Goal: Task Accomplishment & Management: Manage account settings

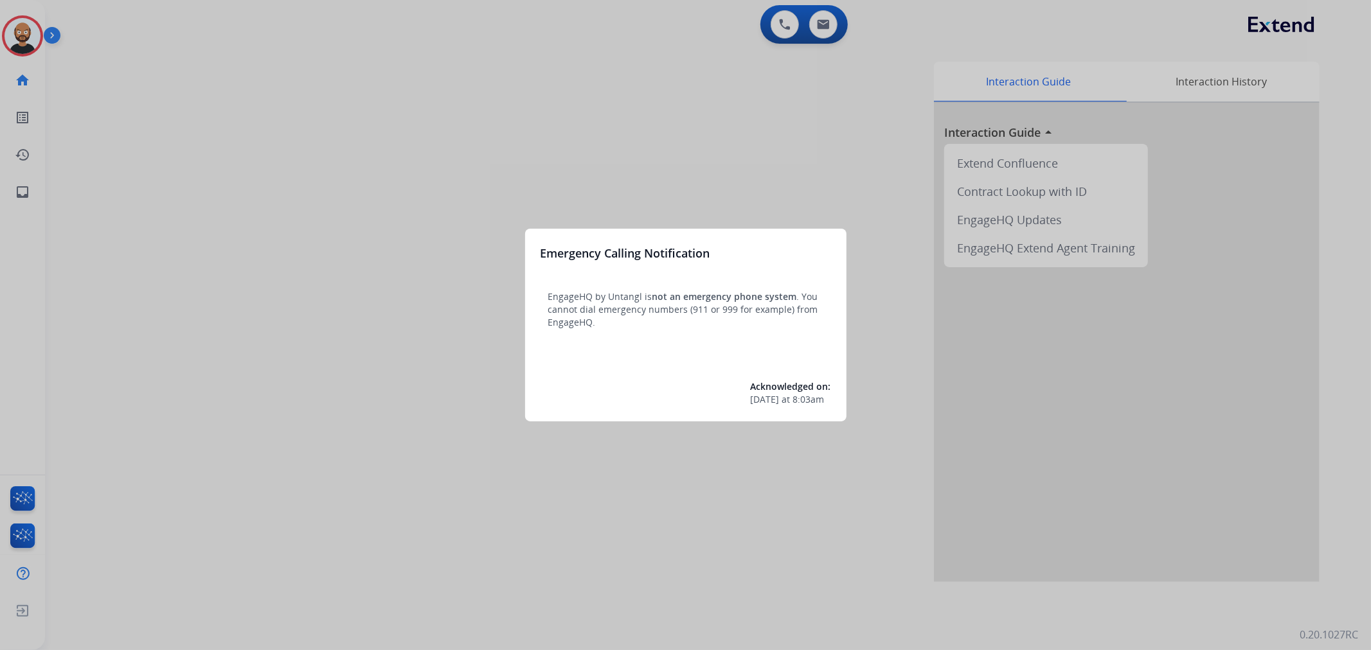
click at [335, 218] on div at bounding box center [685, 325] width 1371 height 650
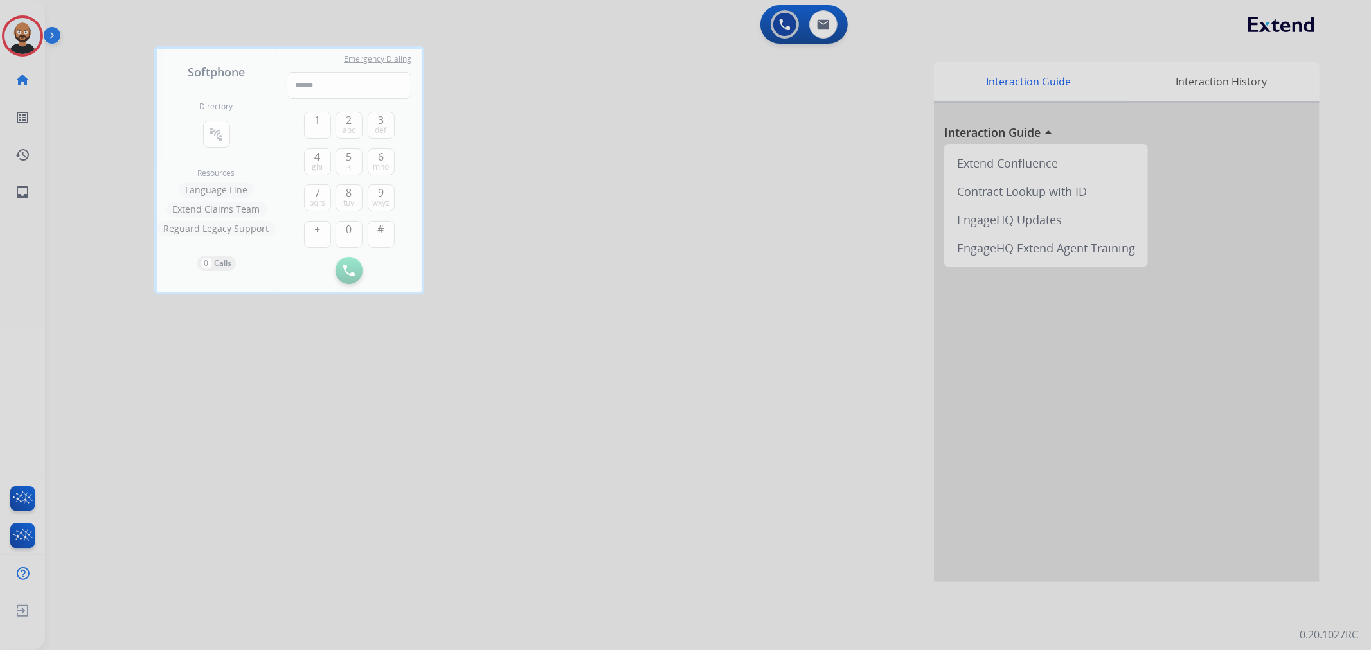
click at [93, 84] on div at bounding box center [685, 325] width 1371 height 650
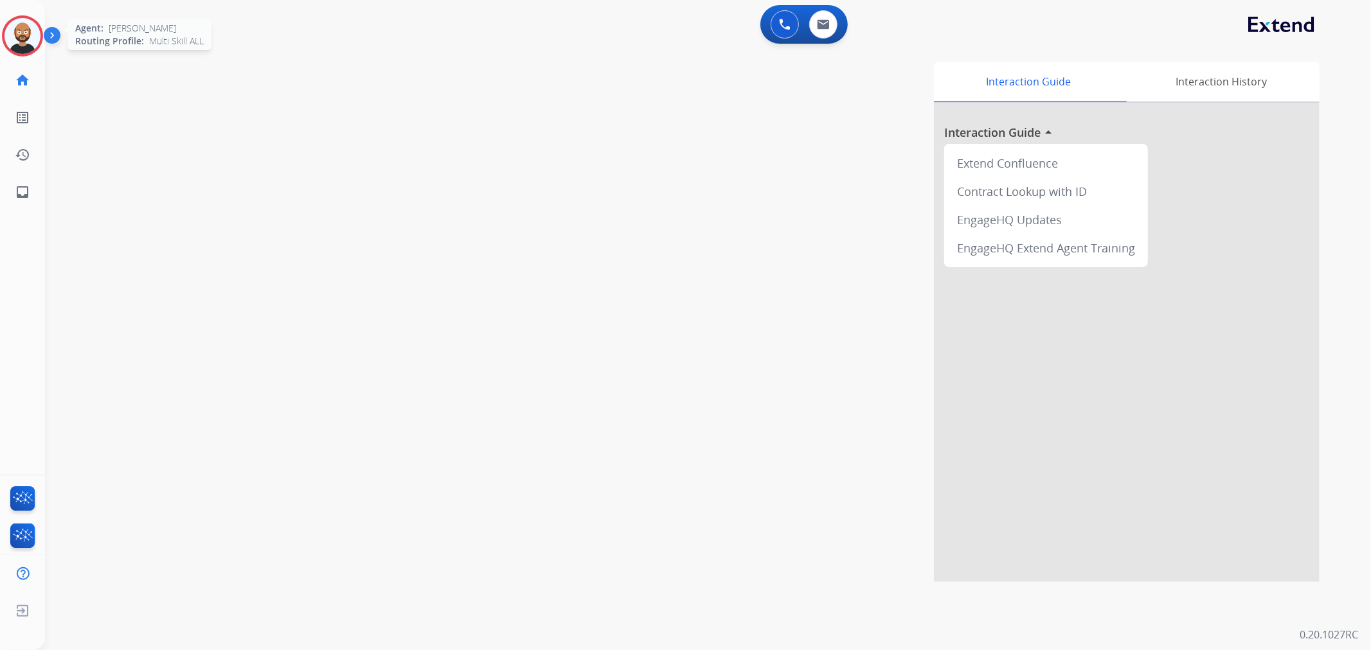
click at [28, 42] on img at bounding box center [22, 36] width 36 height 36
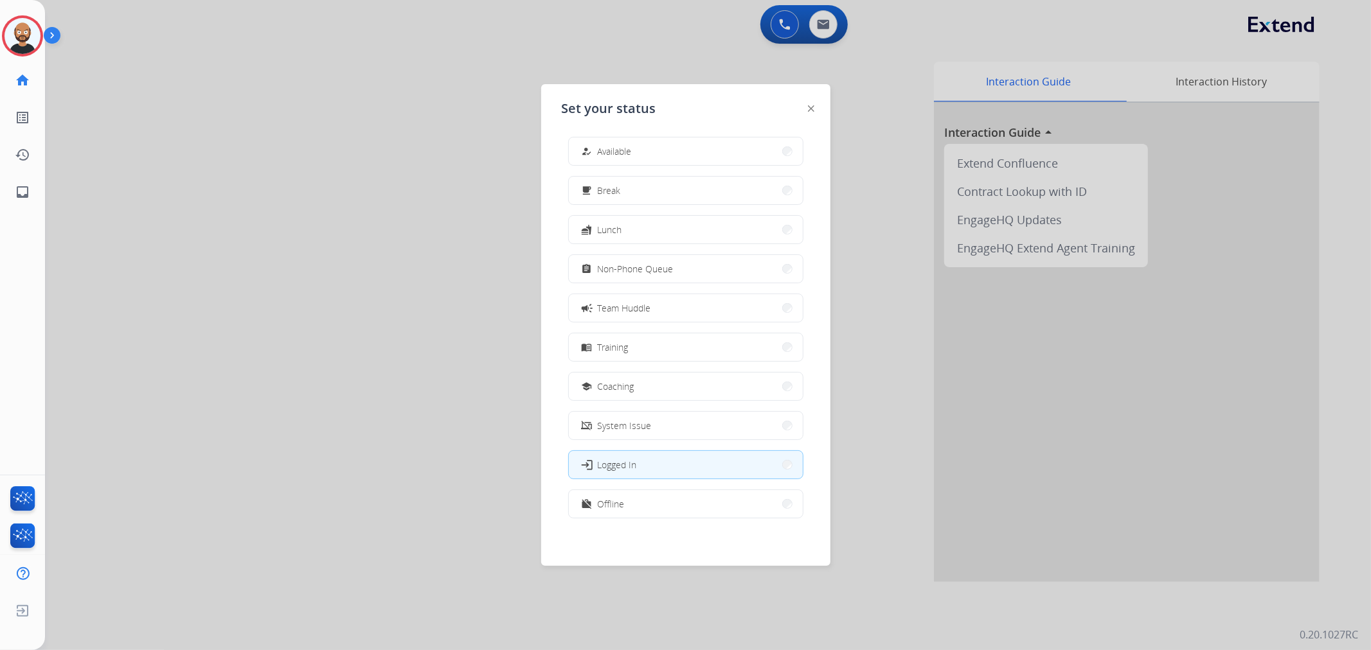
scroll to position [3, 0]
click at [681, 495] on button "work_off Offline" at bounding box center [686, 504] width 234 height 28
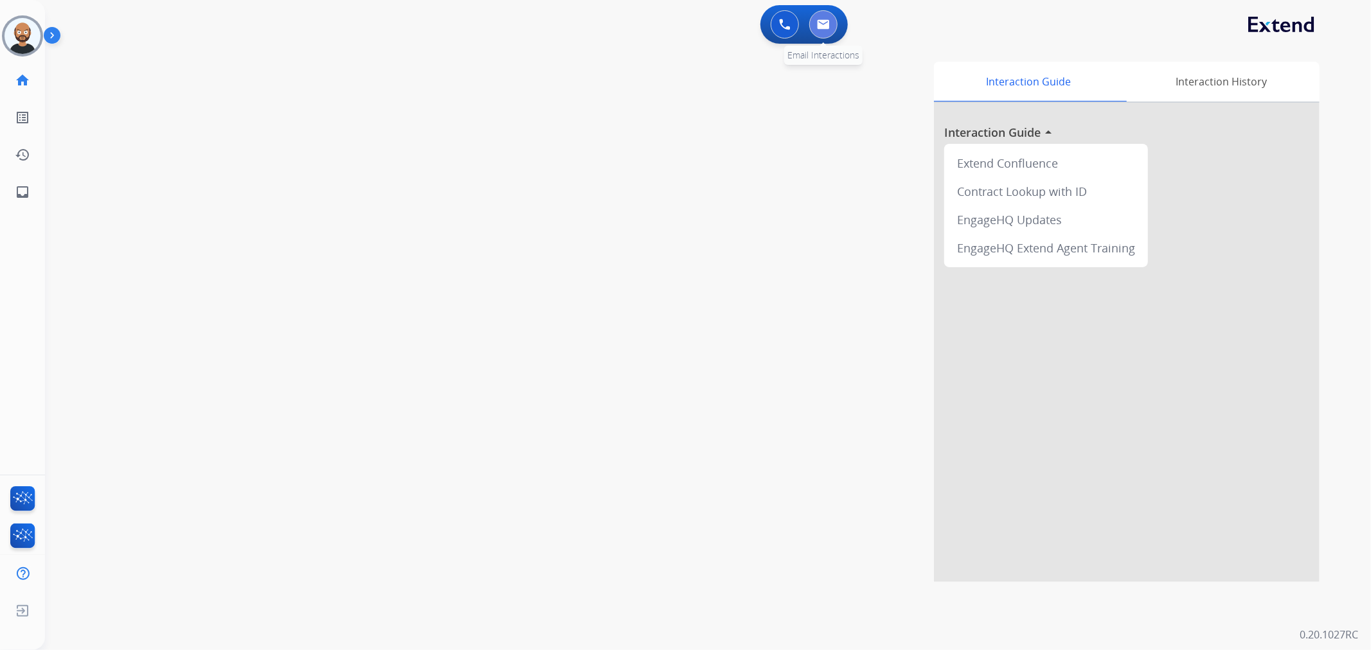
click at [819, 33] on button at bounding box center [823, 24] width 28 height 28
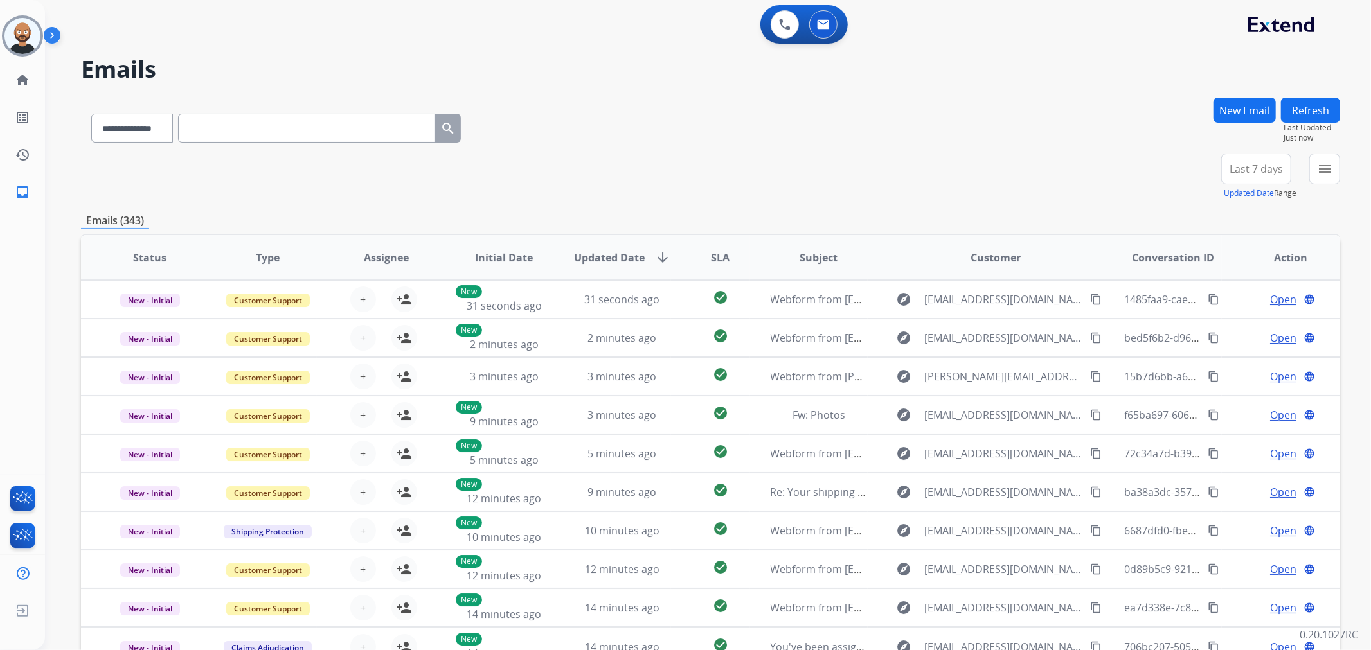
drag, startPoint x: 716, startPoint y: 190, endPoint x: 640, endPoint y: 189, distance: 75.8
click at [640, 189] on div "**********" at bounding box center [710, 177] width 1259 height 46
drag, startPoint x: 637, startPoint y: 188, endPoint x: 875, endPoint y: 161, distance: 238.6
drag, startPoint x: 875, startPoint y: 161, endPoint x: 774, endPoint y: 181, distance: 102.8
drag, startPoint x: 774, startPoint y: 181, endPoint x: 752, endPoint y: 162, distance: 28.7
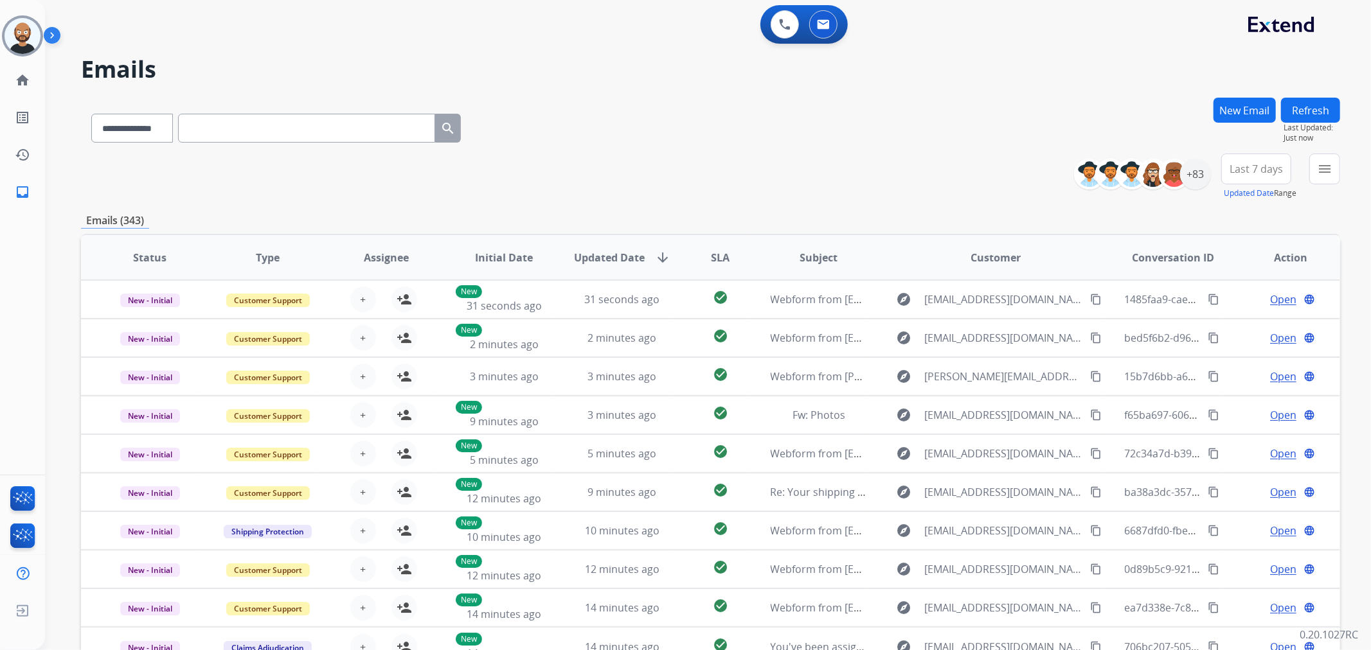
click at [752, 162] on div "**********" at bounding box center [710, 177] width 1259 height 46
drag, startPoint x: 709, startPoint y: 178, endPoint x: 691, endPoint y: 179, distance: 18.0
drag, startPoint x: 691, startPoint y: 179, endPoint x: 659, endPoint y: 184, distance: 32.6
drag, startPoint x: 659, startPoint y: 184, endPoint x: 636, endPoint y: 184, distance: 23.1
drag, startPoint x: 636, startPoint y: 184, endPoint x: 607, endPoint y: 188, distance: 29.1
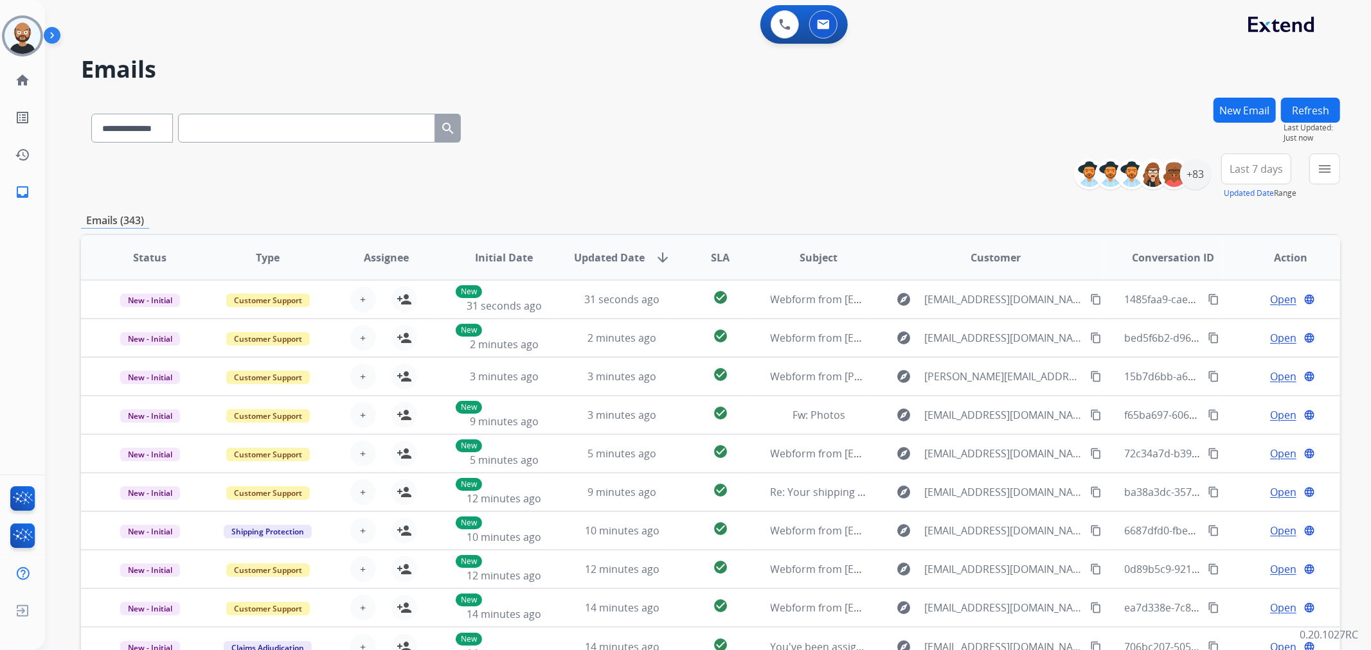
drag, startPoint x: 607, startPoint y: 188, endPoint x: 576, endPoint y: 191, distance: 31.0
drag, startPoint x: 576, startPoint y: 191, endPoint x: 562, endPoint y: 193, distance: 14.9
drag, startPoint x: 562, startPoint y: 193, endPoint x: 533, endPoint y: 193, distance: 28.3
drag, startPoint x: 533, startPoint y: 193, endPoint x: 498, endPoint y: 201, distance: 36.2
drag, startPoint x: 498, startPoint y: 201, endPoint x: 447, endPoint y: 202, distance: 50.8
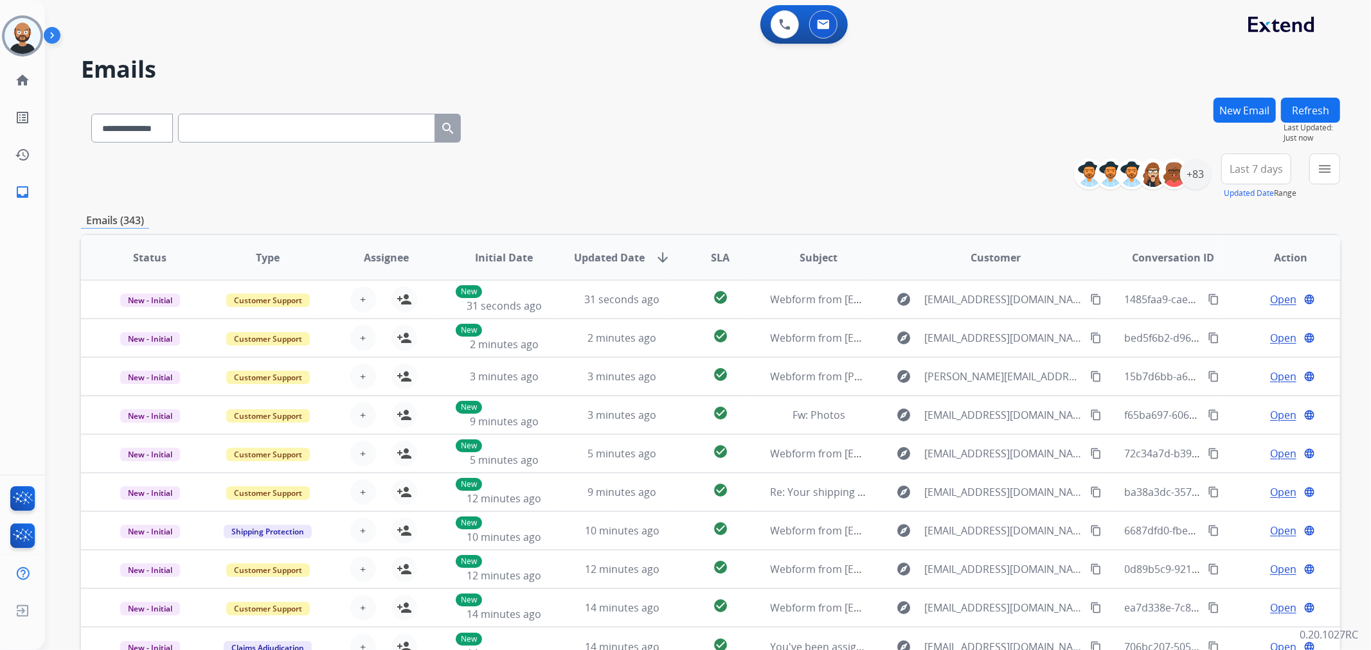
drag, startPoint x: 447, startPoint y: 202, endPoint x: 428, endPoint y: 203, distance: 19.3
drag, startPoint x: 428, startPoint y: 203, endPoint x: 383, endPoint y: 204, distance: 45.0
drag, startPoint x: 382, startPoint y: 206, endPoint x: 362, endPoint y: 201, distance: 20.4
drag, startPoint x: 360, startPoint y: 202, endPoint x: 350, endPoint y: 206, distance: 10.4
drag, startPoint x: 350, startPoint y: 207, endPoint x: 342, endPoint y: 206, distance: 8.5
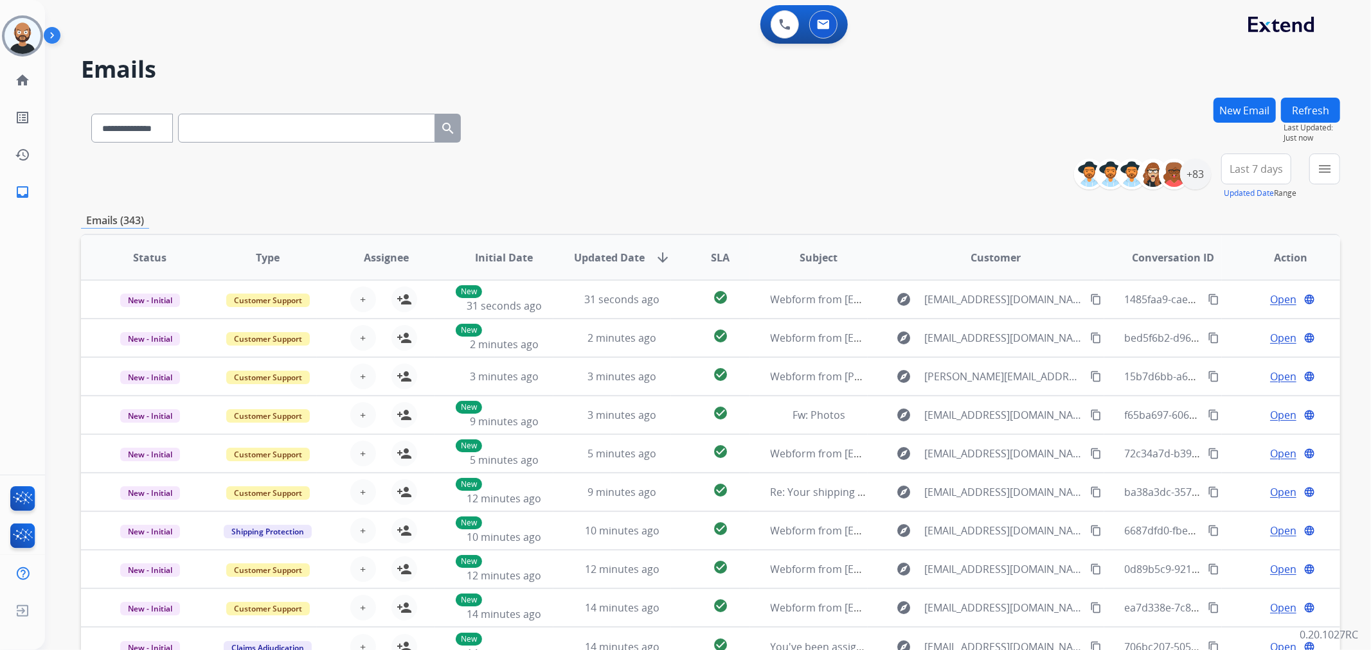
drag, startPoint x: 341, startPoint y: 202, endPoint x: 840, endPoint y: 185, distance: 499.6
click at [840, 185] on div "**********" at bounding box center [710, 177] width 1259 height 46
click at [1247, 169] on span "Last 7 days" at bounding box center [1255, 168] width 53 height 5
click at [1244, 323] on div "Last 90 days" at bounding box center [1251, 325] width 71 height 19
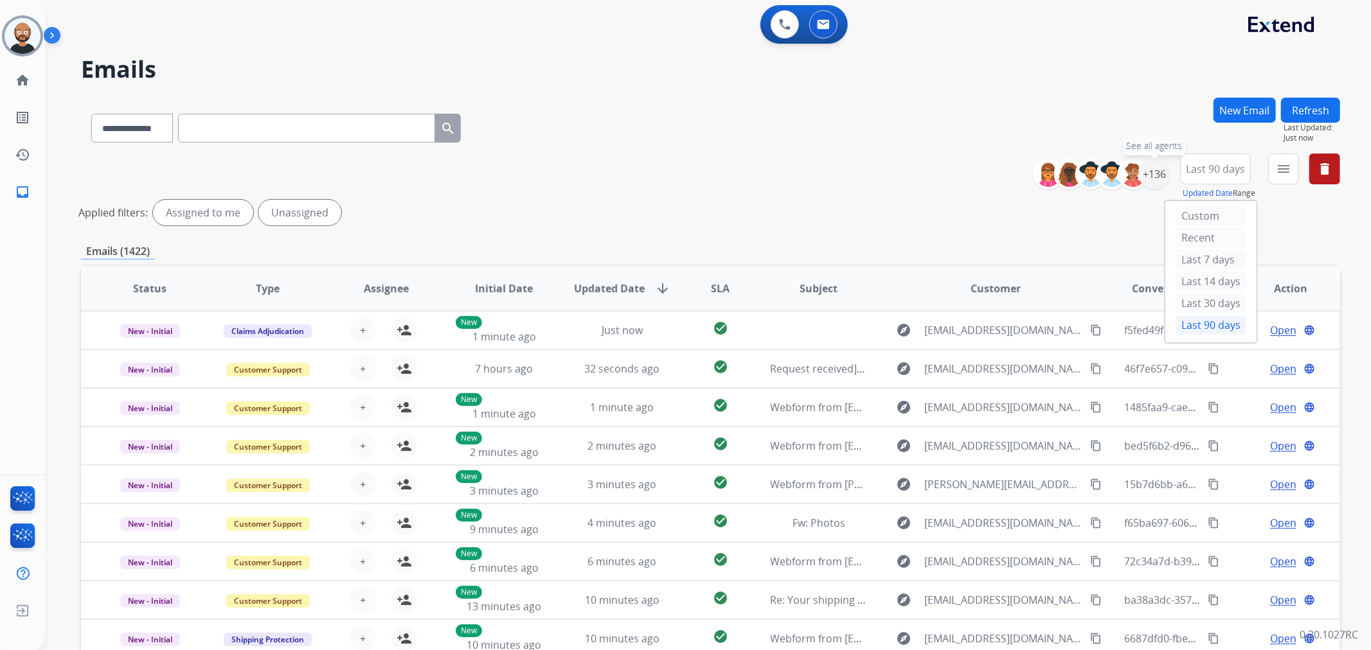
click at [1150, 175] on div "+136" at bounding box center [1154, 174] width 31 height 31
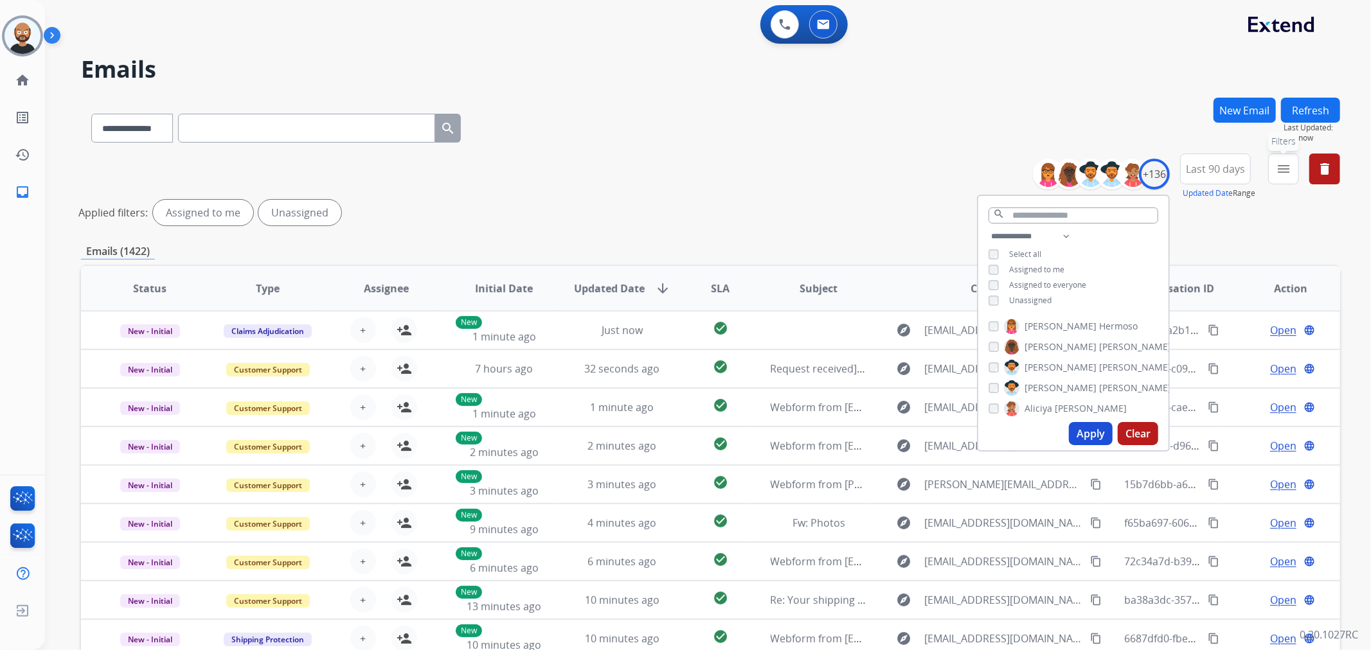
click at [1279, 174] on mat-icon "menu" at bounding box center [1283, 168] width 15 height 15
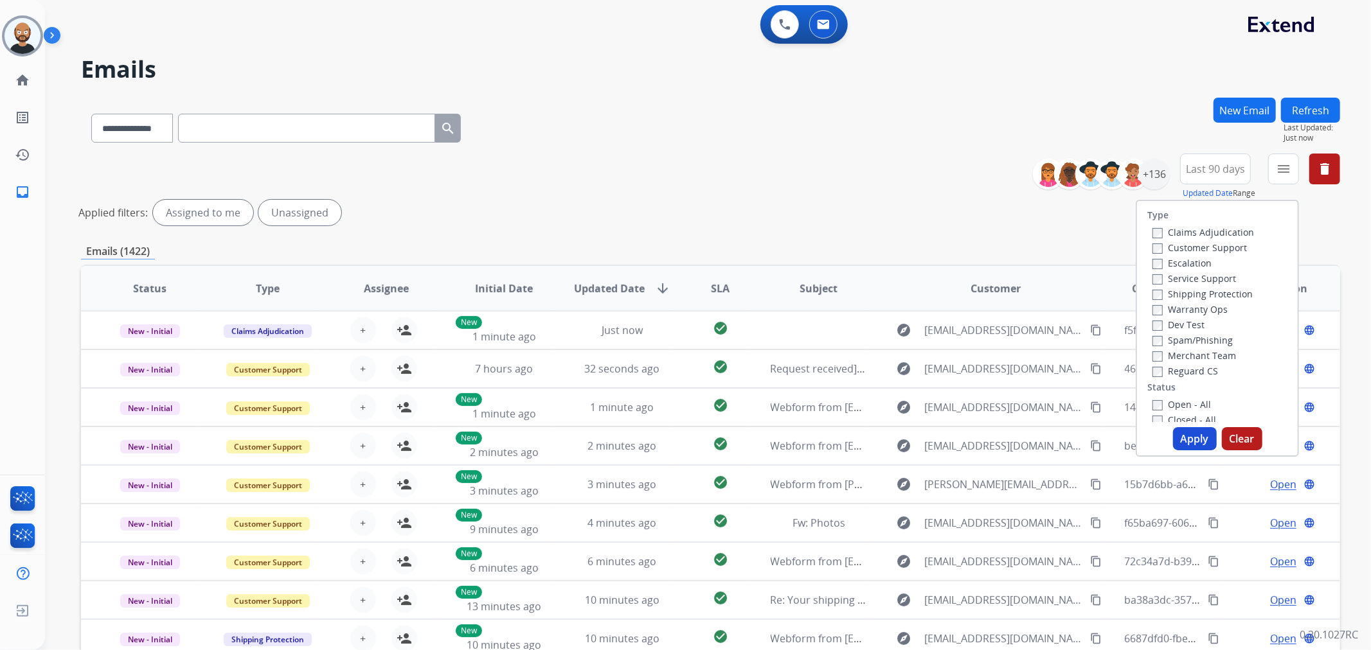
click at [1177, 249] on label "Customer Support" at bounding box center [1199, 248] width 94 height 12
click at [1177, 292] on label "Shipping Protection" at bounding box center [1202, 294] width 100 height 12
click at [1178, 373] on label "Reguard CS" at bounding box center [1185, 371] width 66 height 12
click at [1176, 368] on label "New - Initial" at bounding box center [1185, 364] width 67 height 12
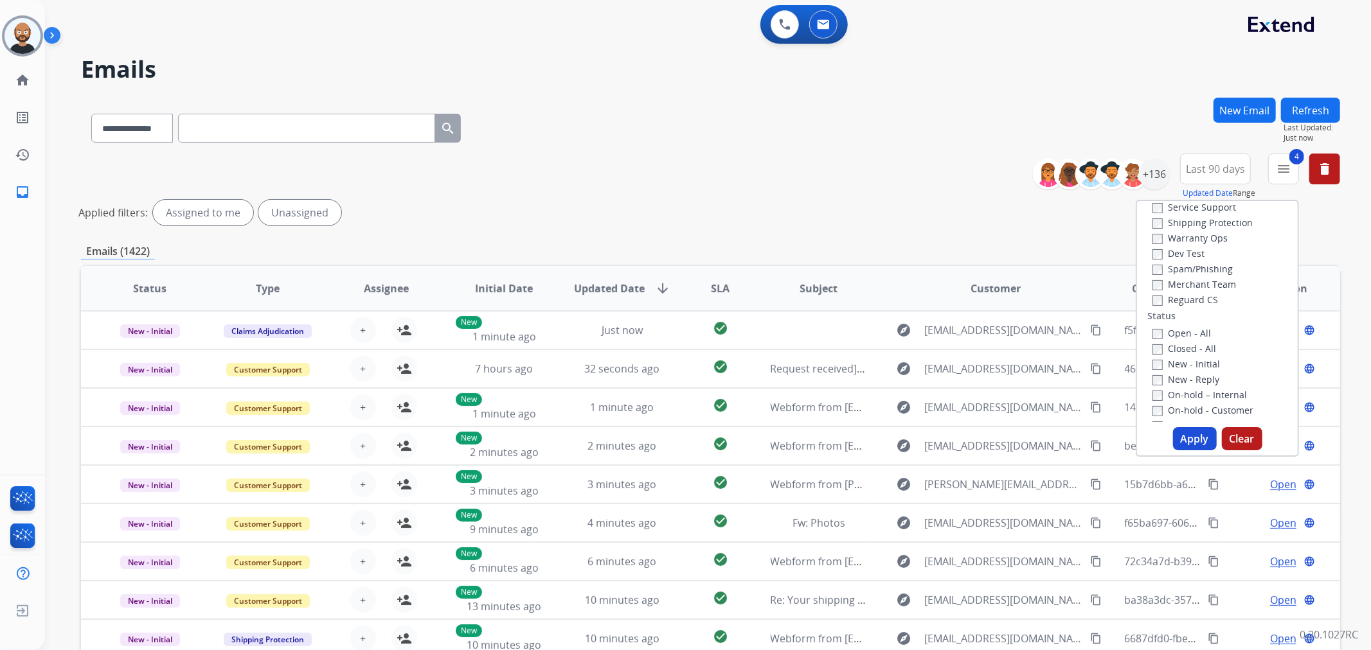
click at [1186, 436] on button "Apply" at bounding box center [1195, 438] width 44 height 23
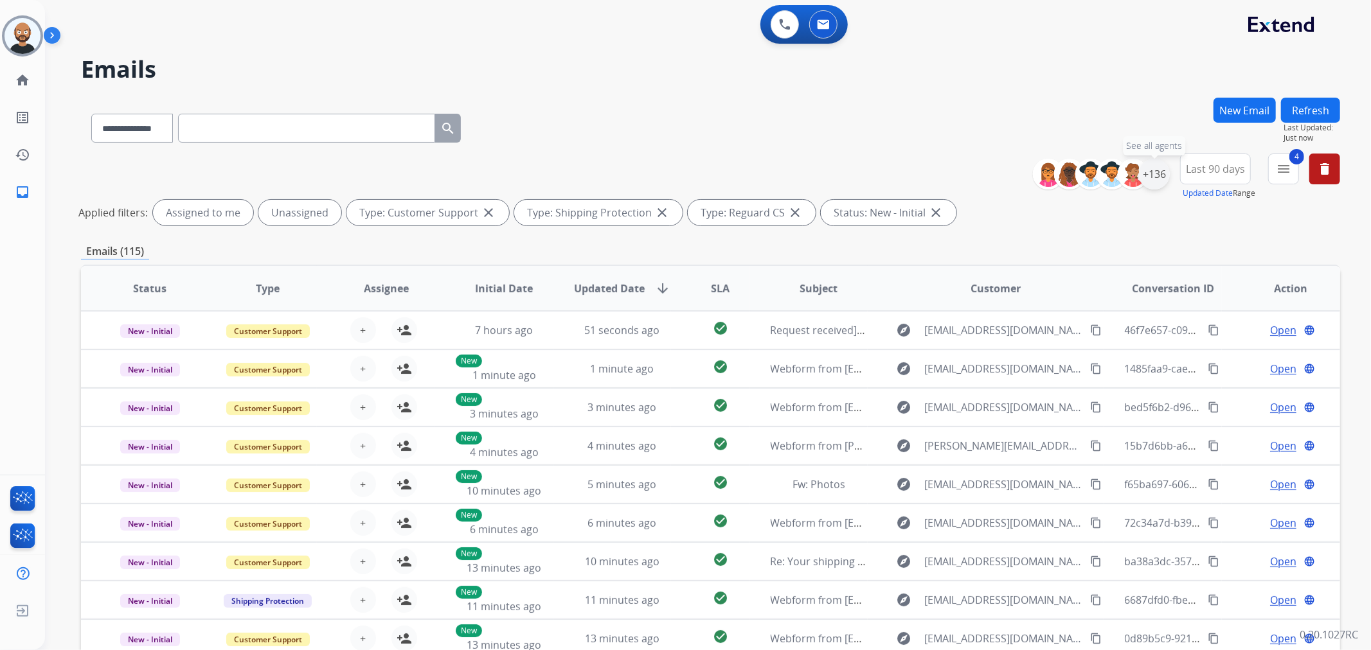
click at [1155, 181] on div "+136" at bounding box center [1154, 174] width 31 height 31
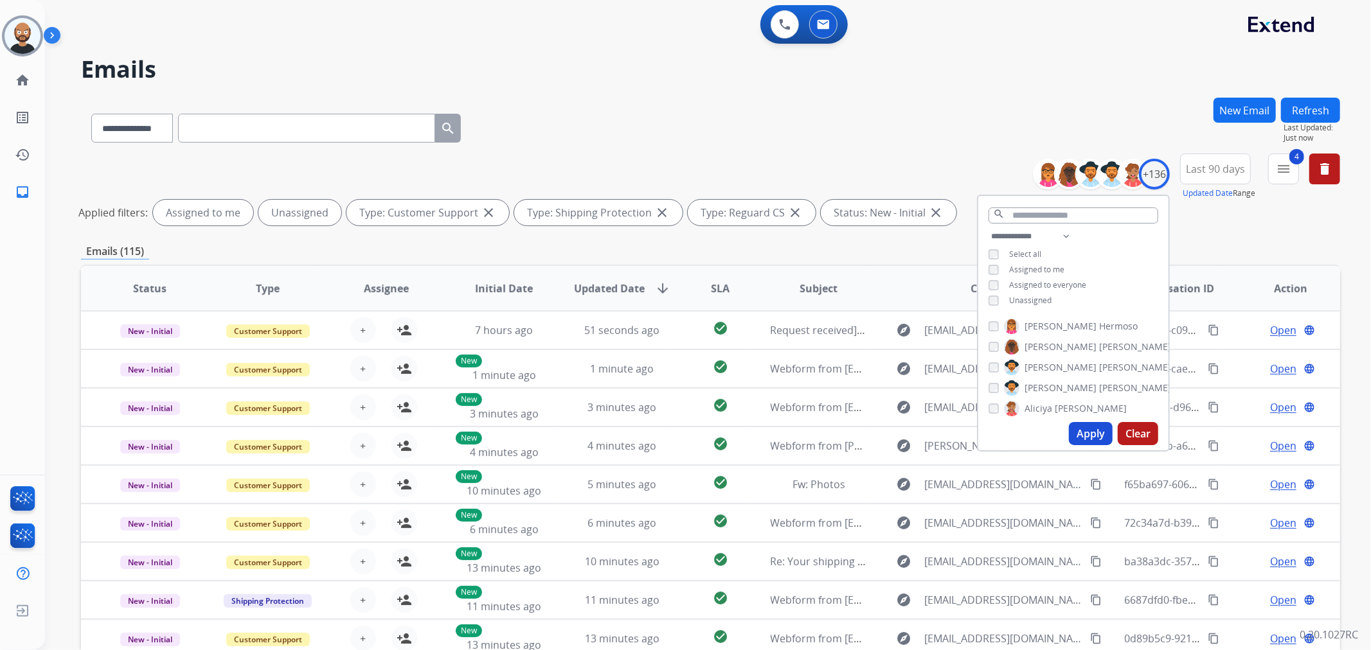
click at [1030, 266] on span "Assigned to me" at bounding box center [1036, 269] width 55 height 11
click at [1077, 425] on button "Apply" at bounding box center [1091, 433] width 44 height 23
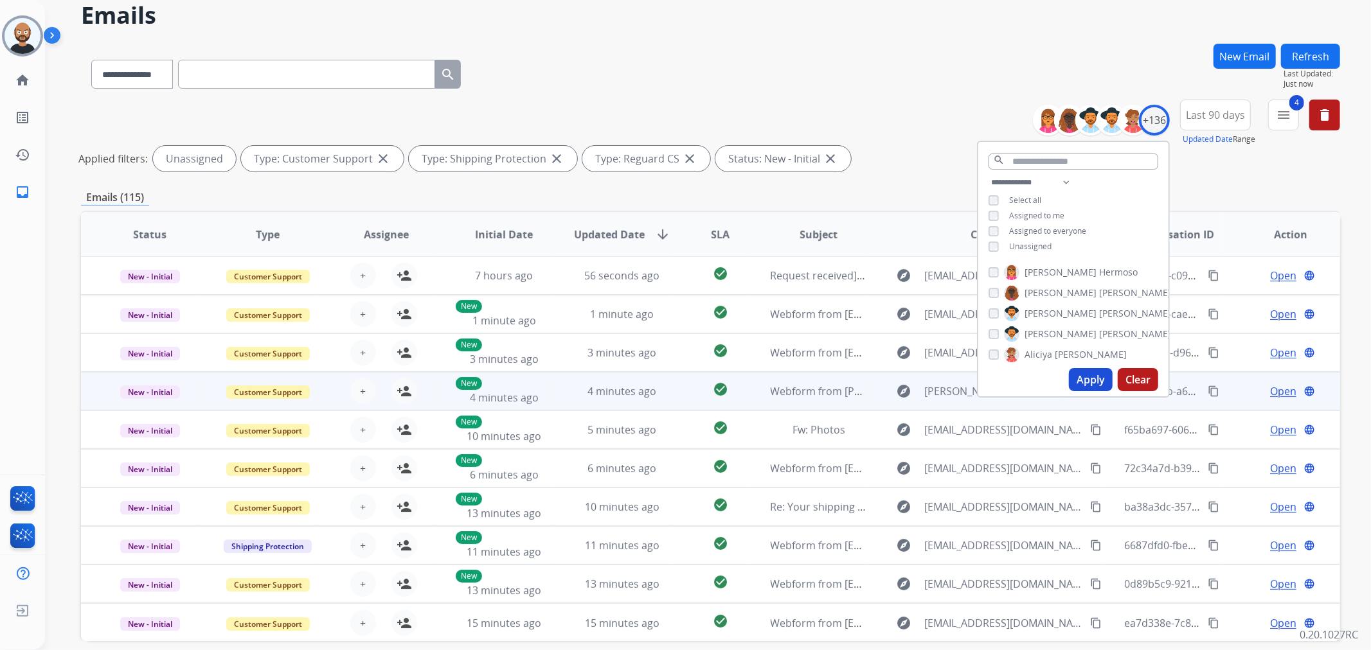
scroll to position [111, 0]
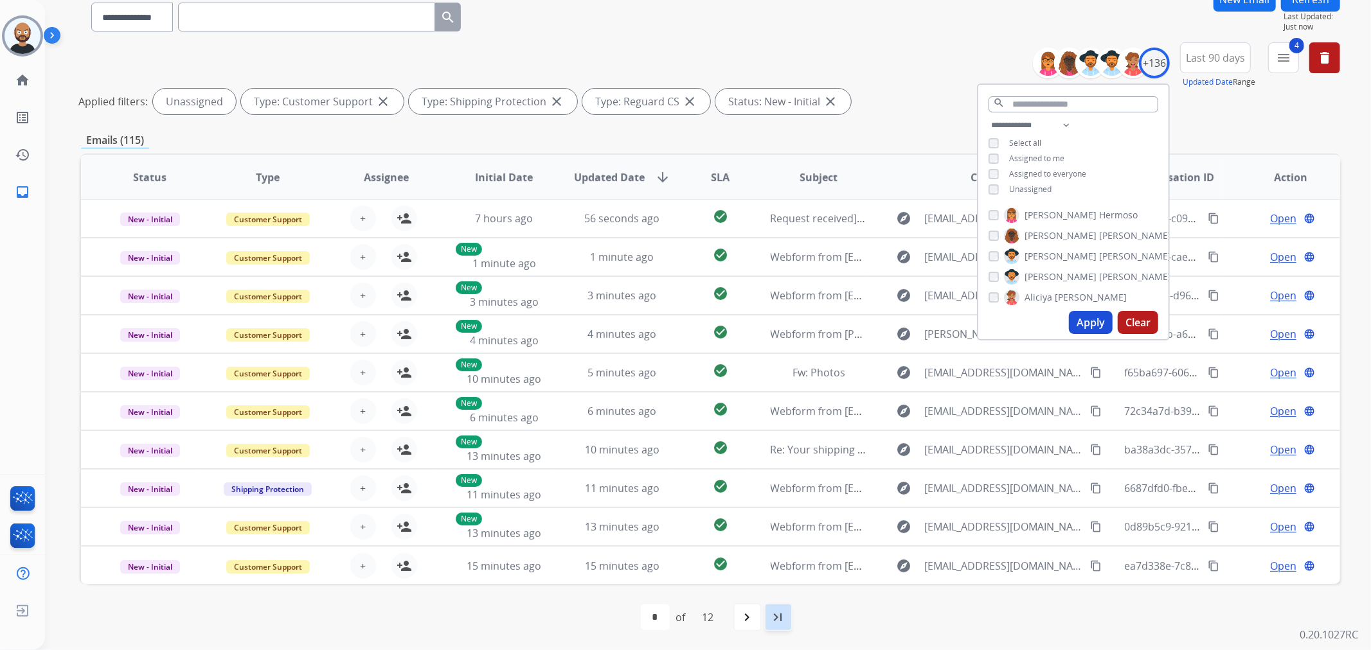
click at [781, 612] on mat-icon "last_page" at bounding box center [777, 617] width 15 height 15
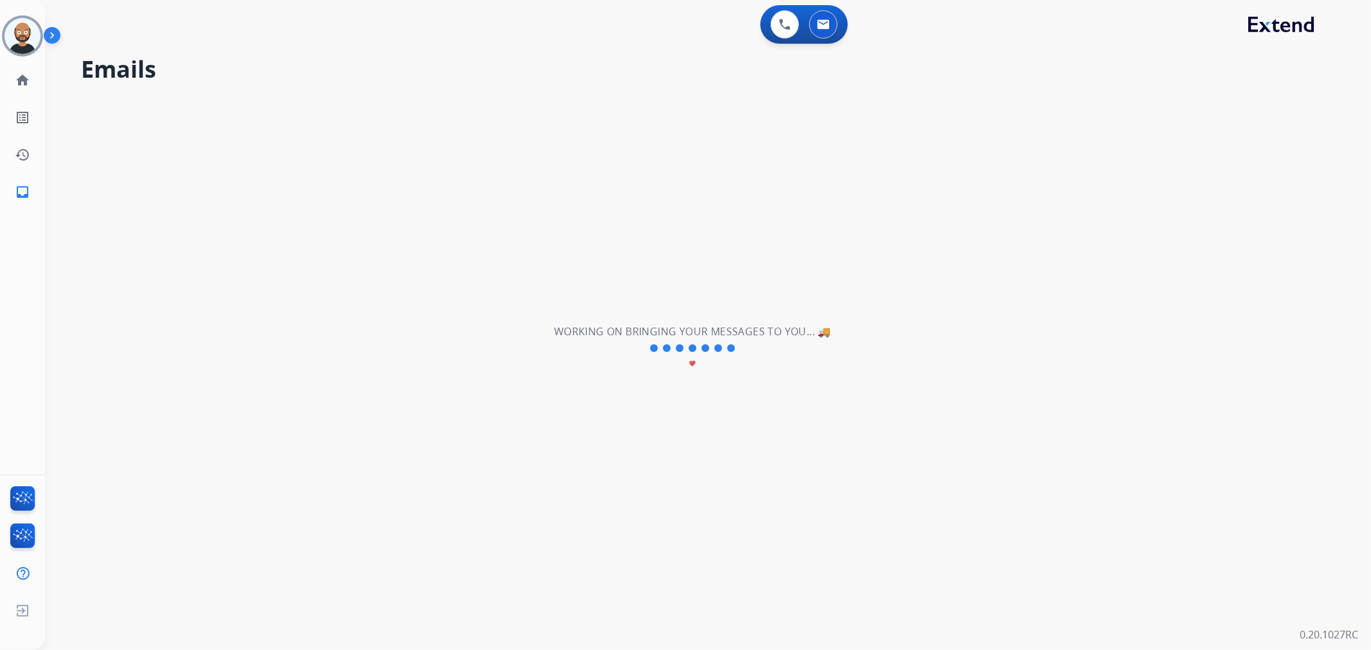
scroll to position [0, 0]
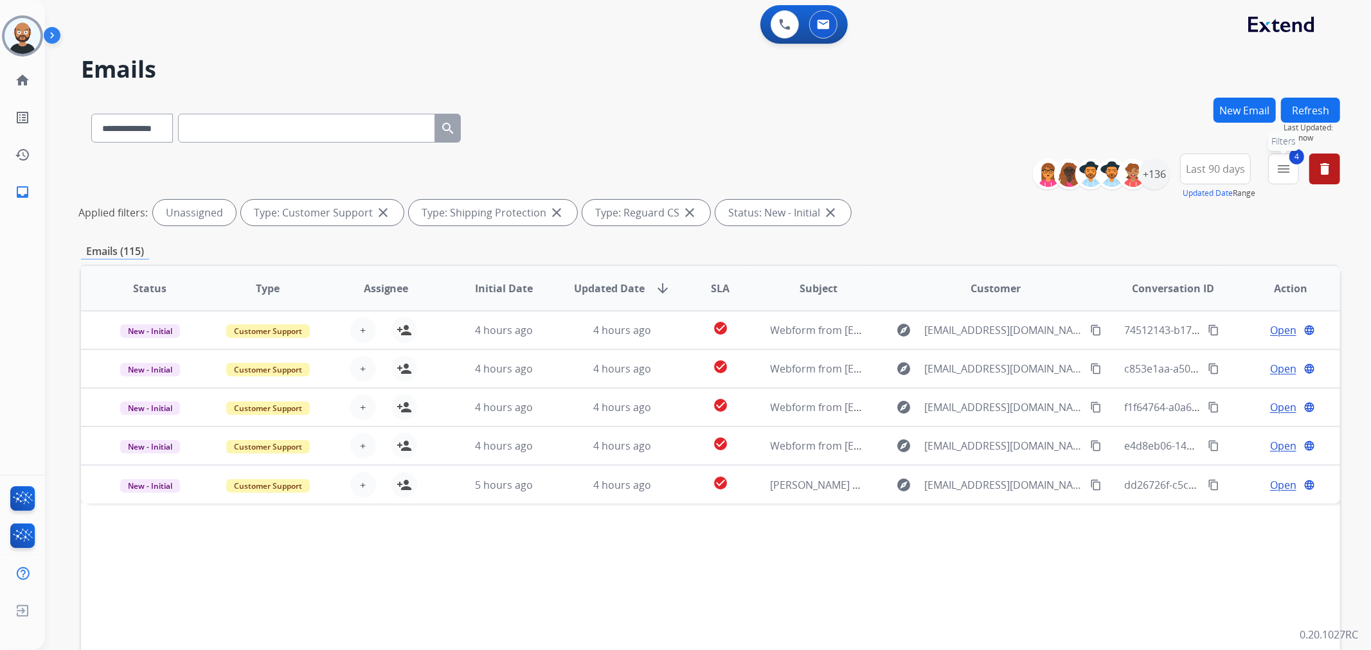
click at [1274, 175] on button "4 menu Filters" at bounding box center [1283, 169] width 31 height 31
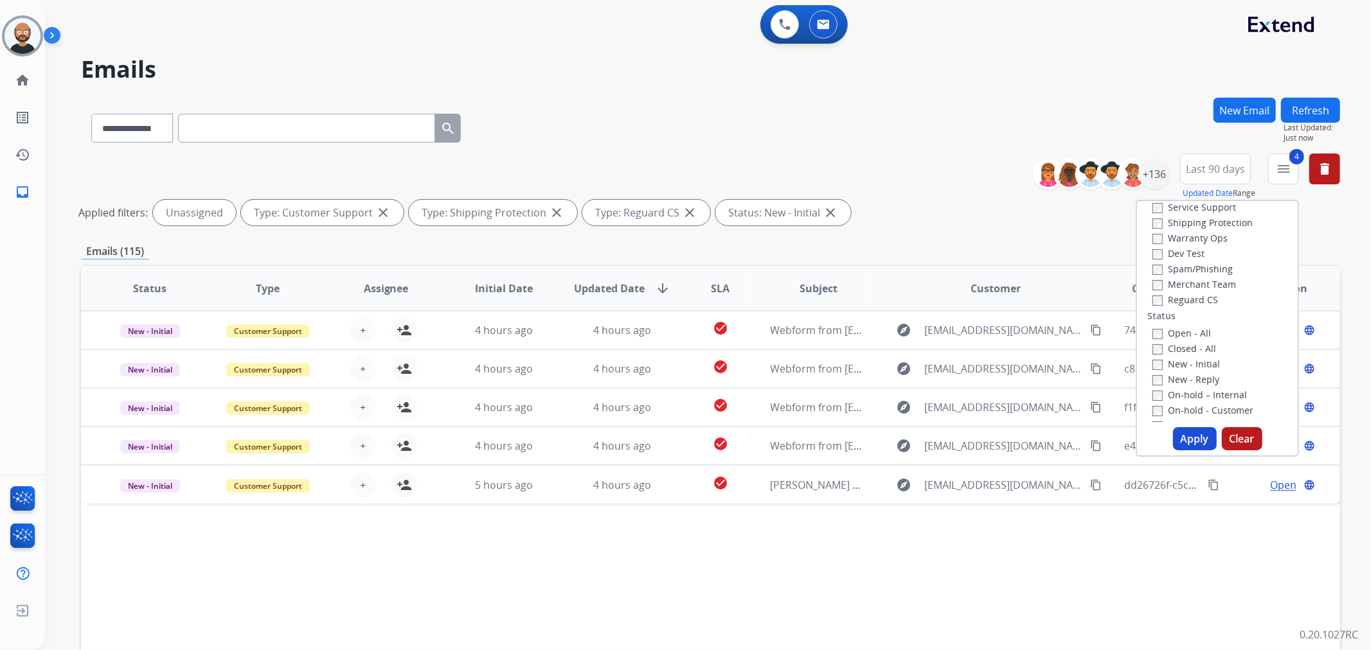
click at [1173, 364] on label "New - Initial" at bounding box center [1185, 364] width 67 height 12
click at [1174, 378] on label "New - Reply" at bounding box center [1185, 379] width 67 height 12
click at [1186, 438] on button "Apply" at bounding box center [1195, 438] width 44 height 23
select select "*"
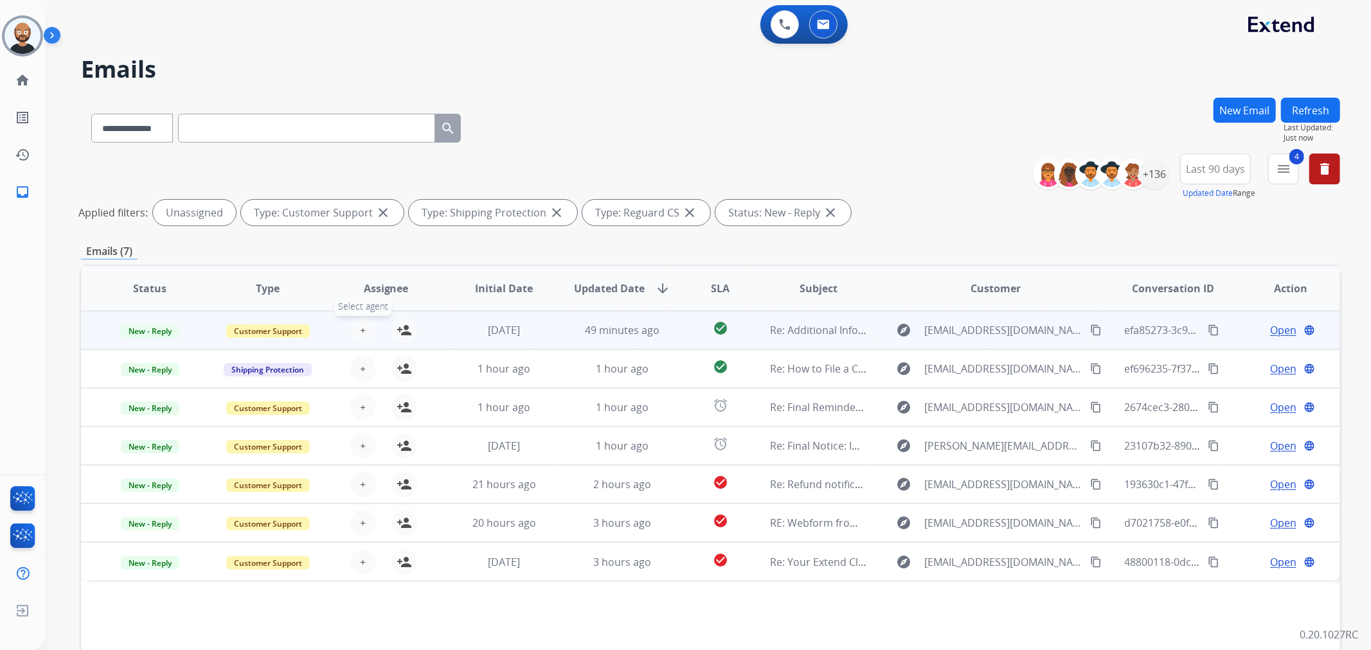
click at [357, 326] on button "+ Select agent" at bounding box center [363, 330] width 26 height 26
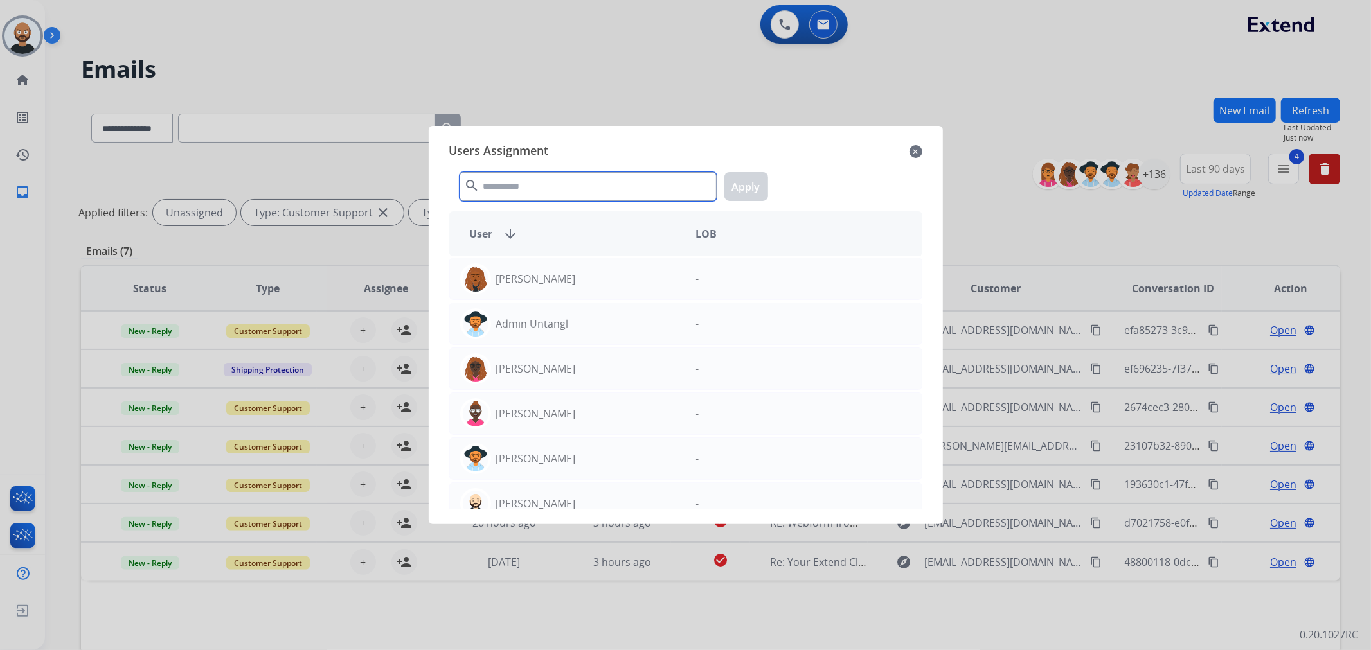
click at [513, 184] on input "text" at bounding box center [587, 186] width 257 height 29
click at [517, 187] on input "text" at bounding box center [587, 186] width 257 height 29
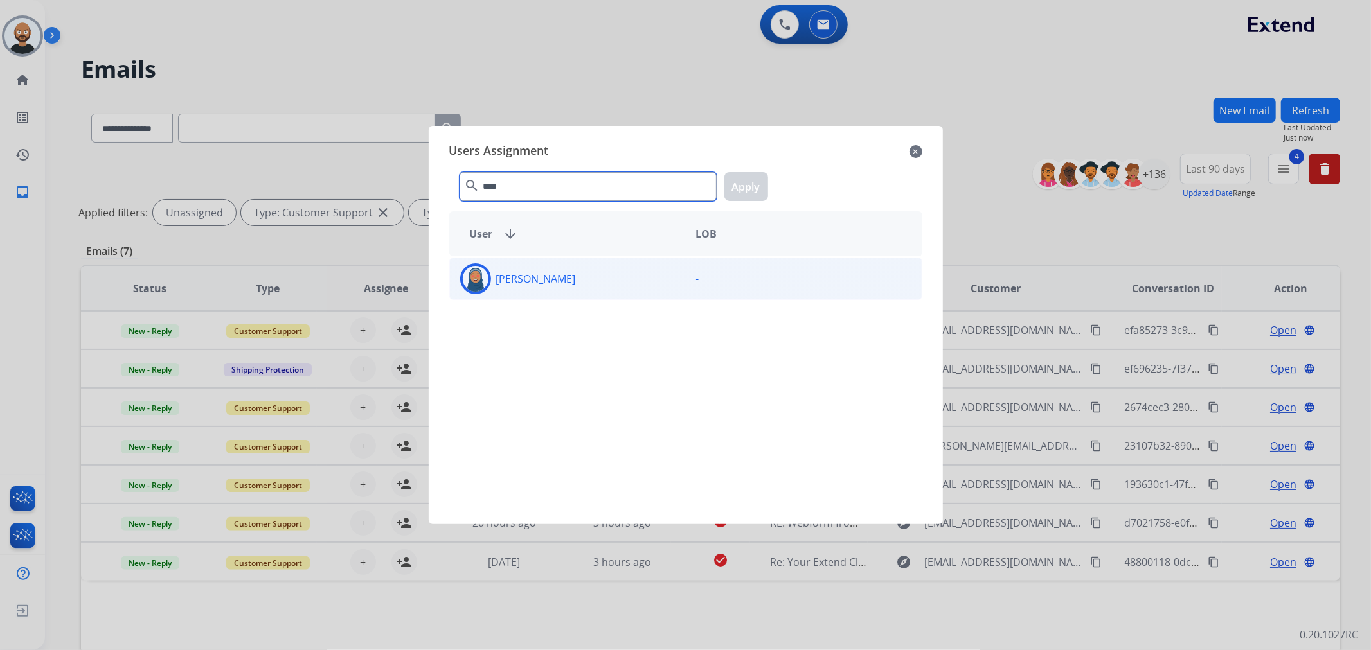
type input "****"
click at [551, 279] on p "[PERSON_NAME]" at bounding box center [536, 278] width 80 height 15
click at [749, 185] on button "Apply" at bounding box center [746, 186] width 44 height 29
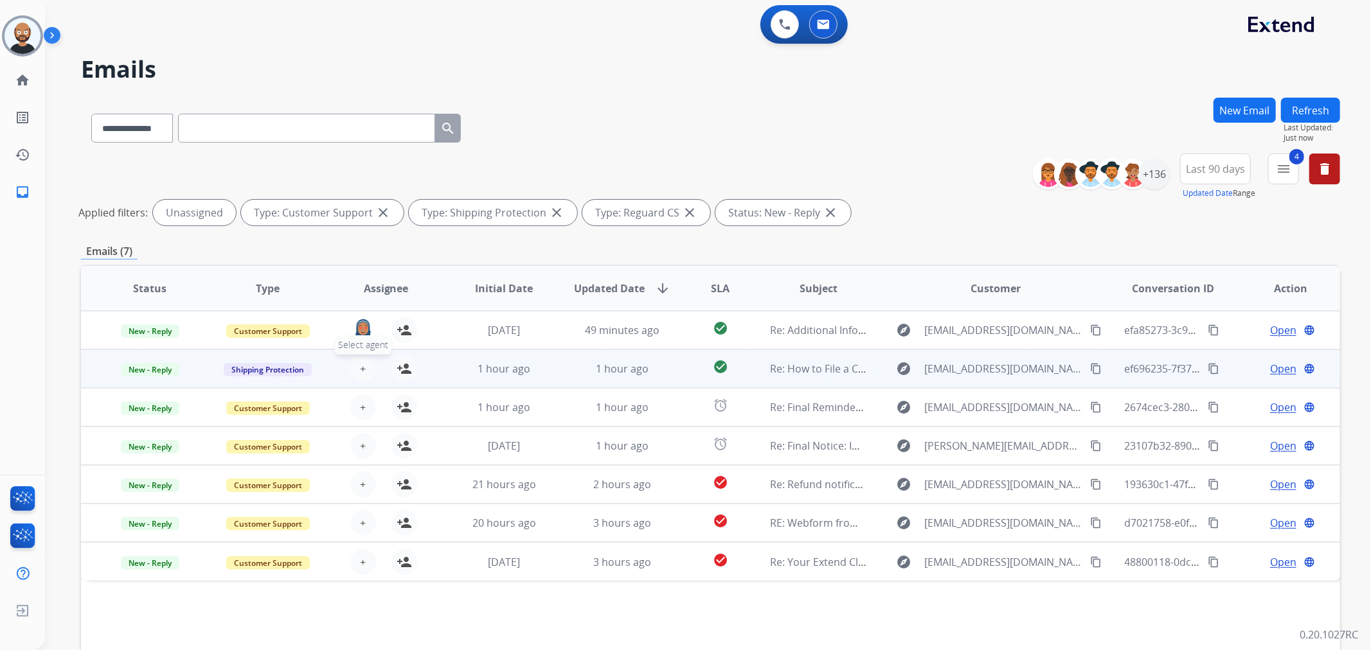
click at [355, 365] on button "+ Select agent" at bounding box center [363, 369] width 26 height 26
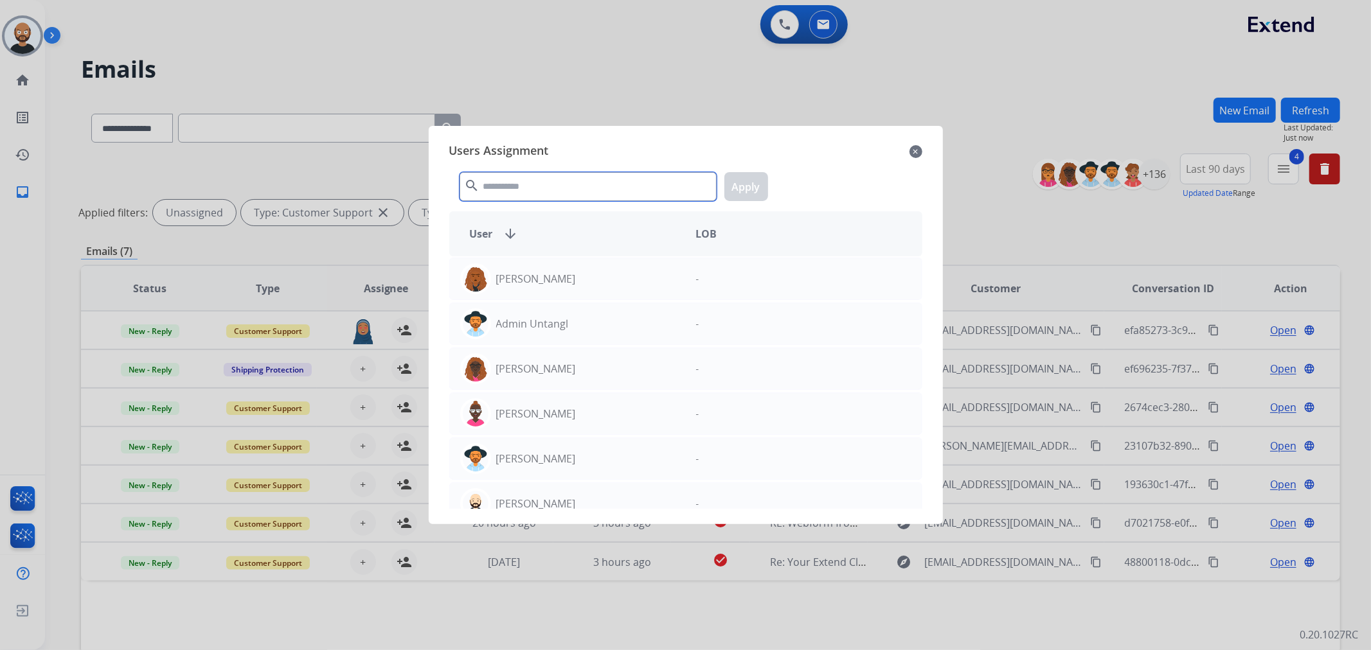
click at [553, 193] on input "text" at bounding box center [587, 186] width 257 height 29
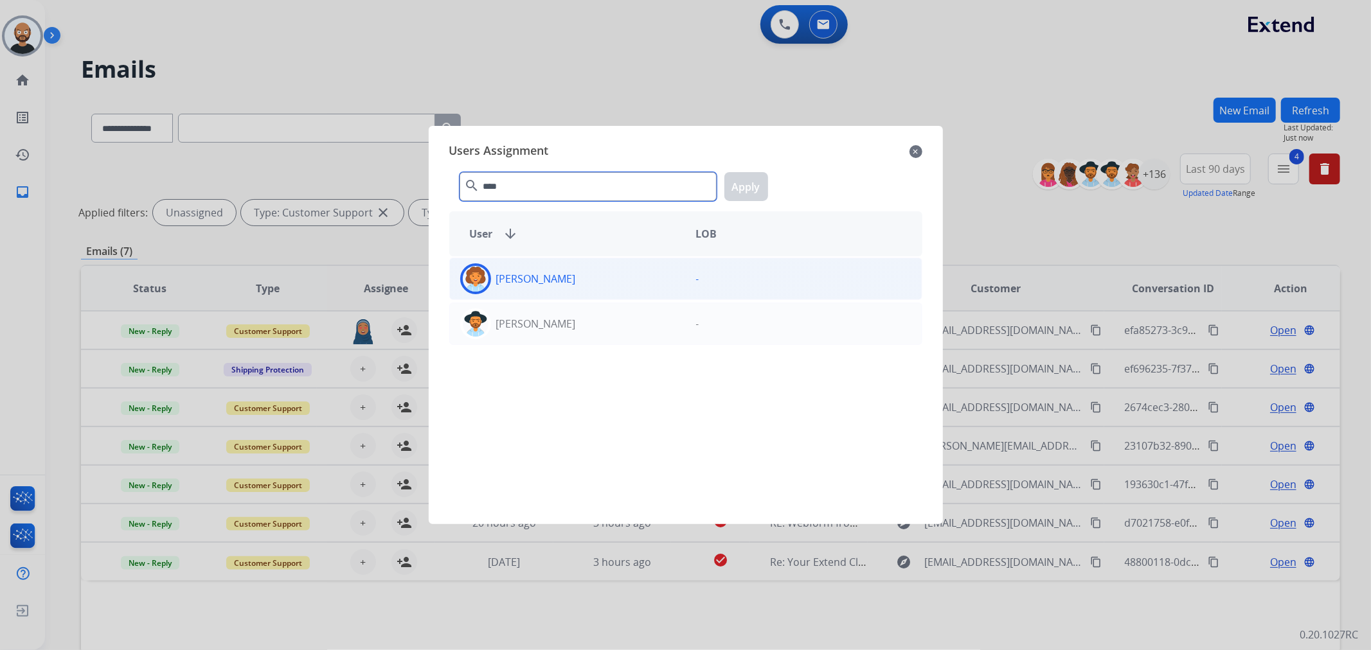
type input "****"
click at [576, 278] on p "[PERSON_NAME]" at bounding box center [536, 278] width 80 height 15
drag, startPoint x: 742, startPoint y: 190, endPoint x: 616, endPoint y: 292, distance: 162.6
click at [742, 190] on button "Apply" at bounding box center [746, 186] width 44 height 29
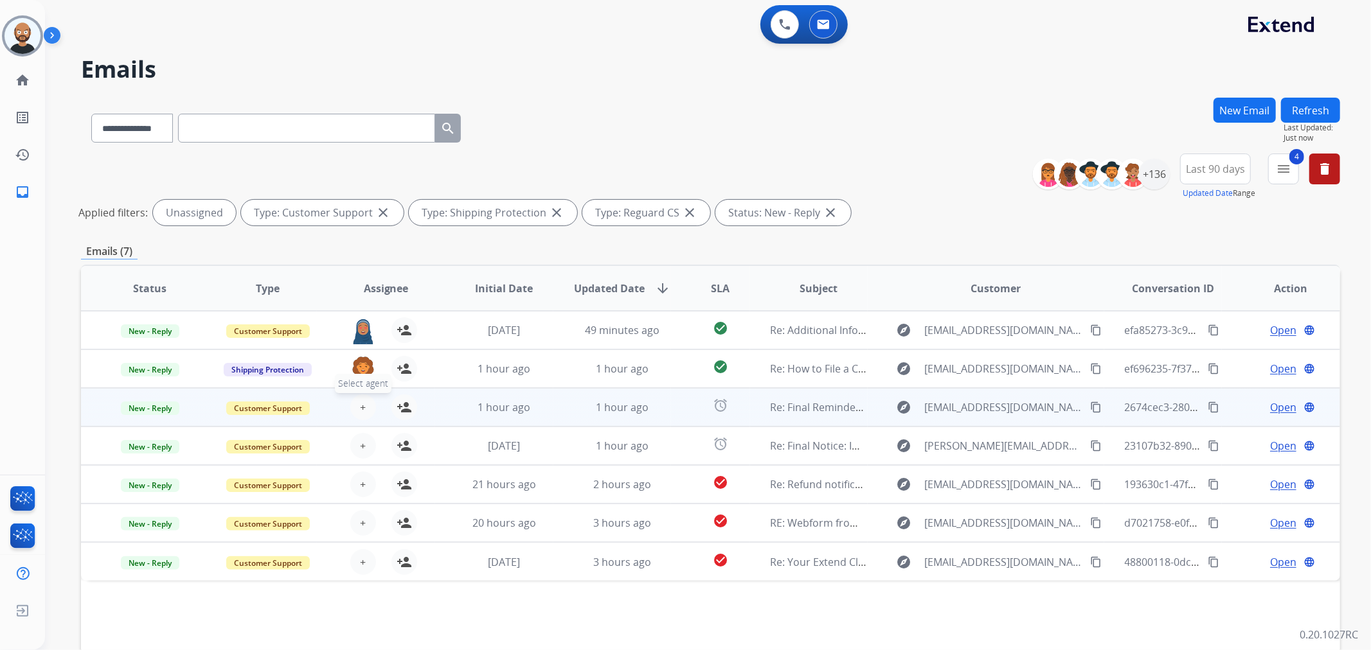
click at [360, 405] on span "+" at bounding box center [363, 407] width 6 height 15
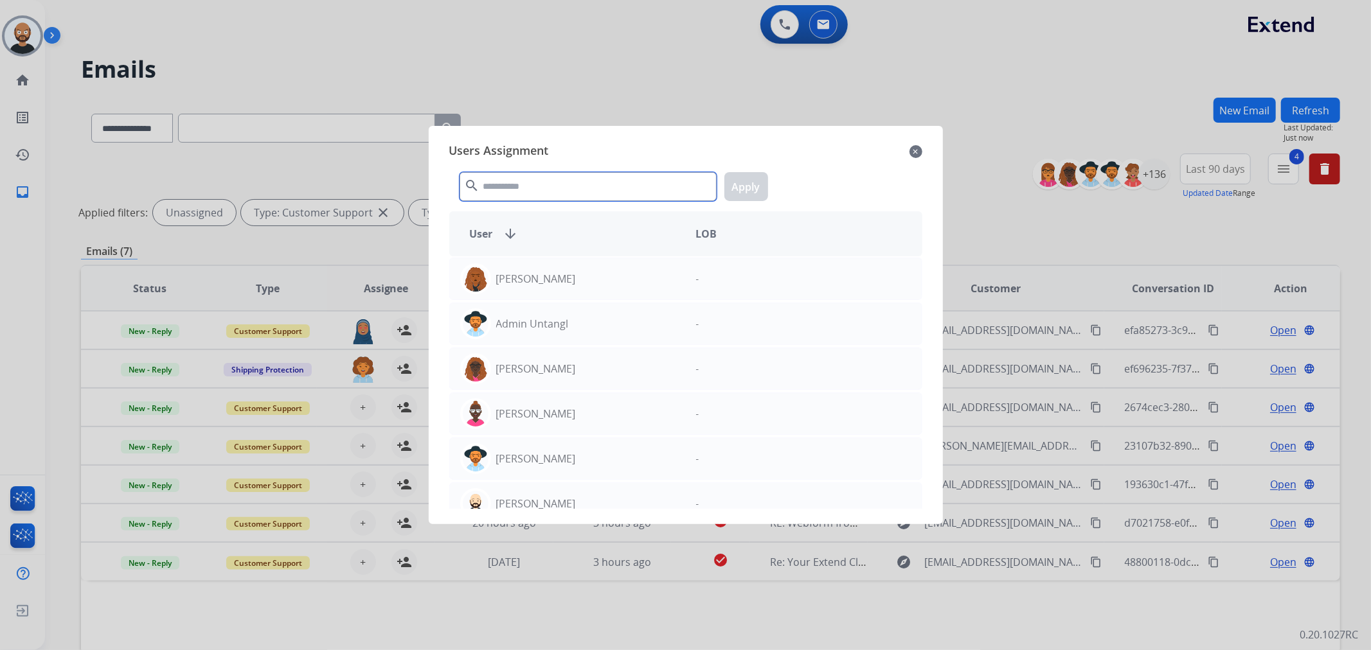
click at [547, 187] on input "text" at bounding box center [587, 186] width 257 height 29
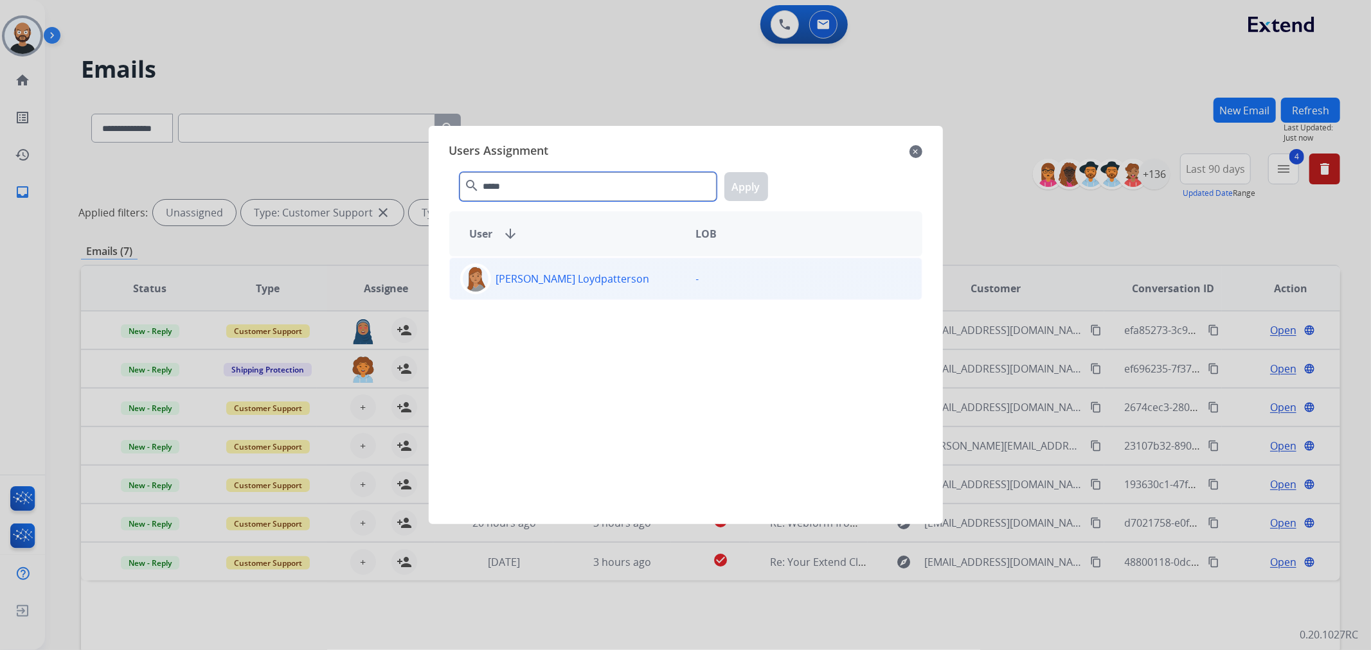
type input "*****"
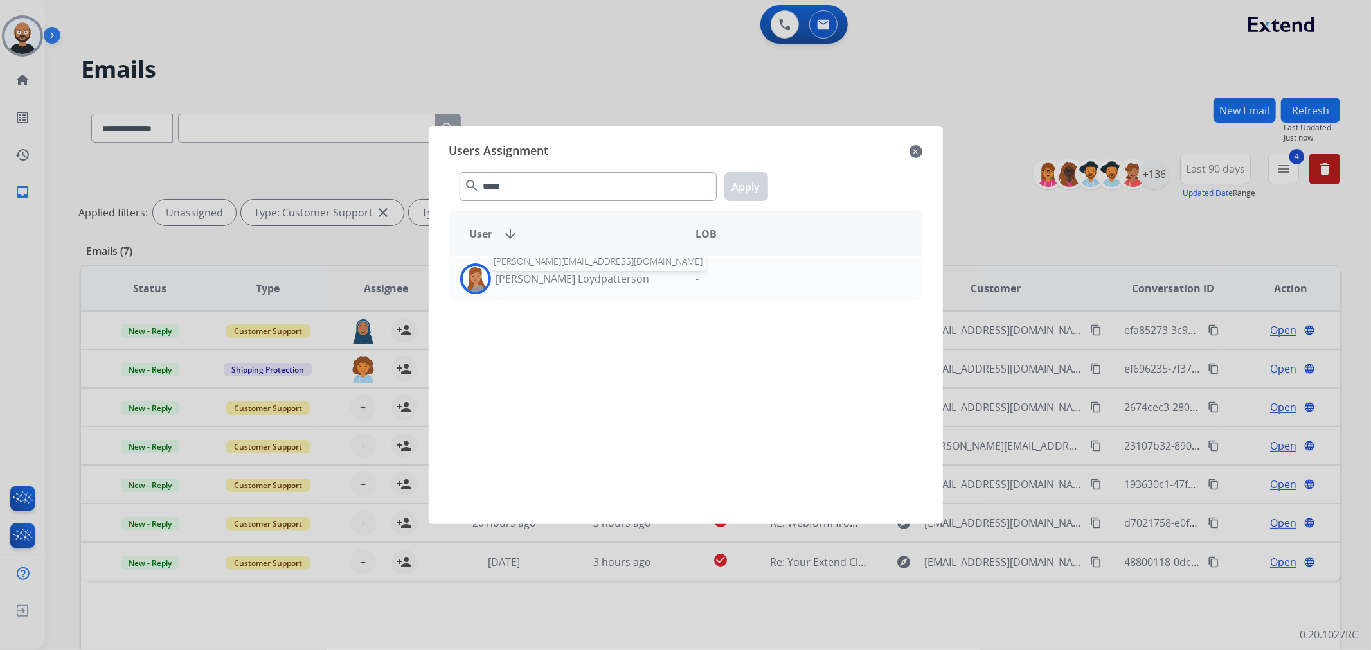
drag, startPoint x: 541, startPoint y: 281, endPoint x: 646, endPoint y: 247, distance: 110.6
click at [541, 285] on p "[PERSON_NAME] Loydpatterson" at bounding box center [573, 278] width 154 height 15
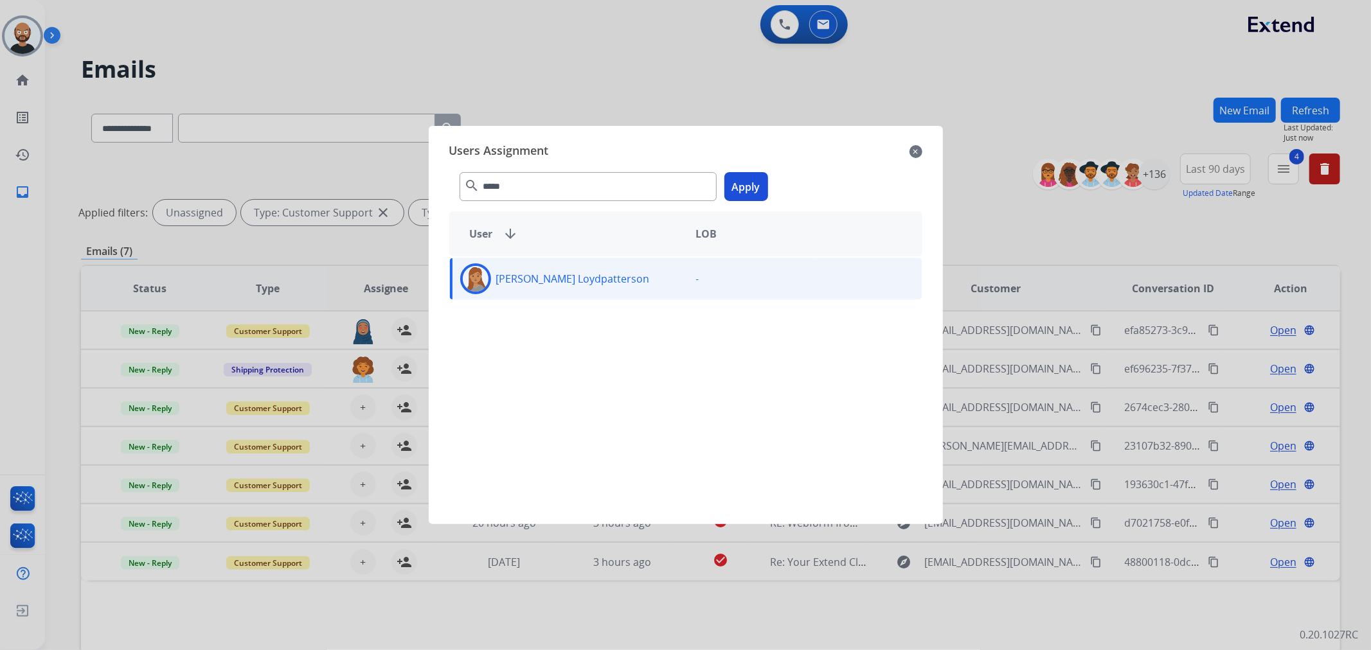
click at [743, 184] on button "Apply" at bounding box center [746, 186] width 44 height 29
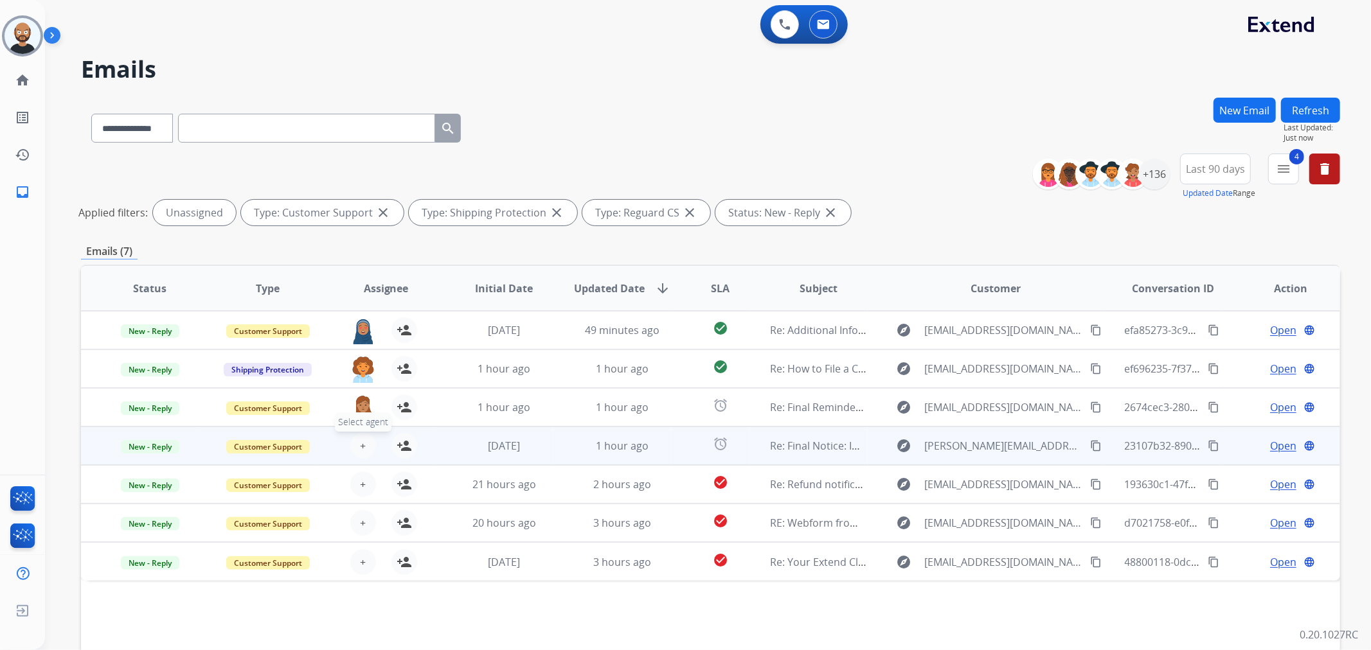
click at [360, 441] on span "+" at bounding box center [363, 445] width 6 height 15
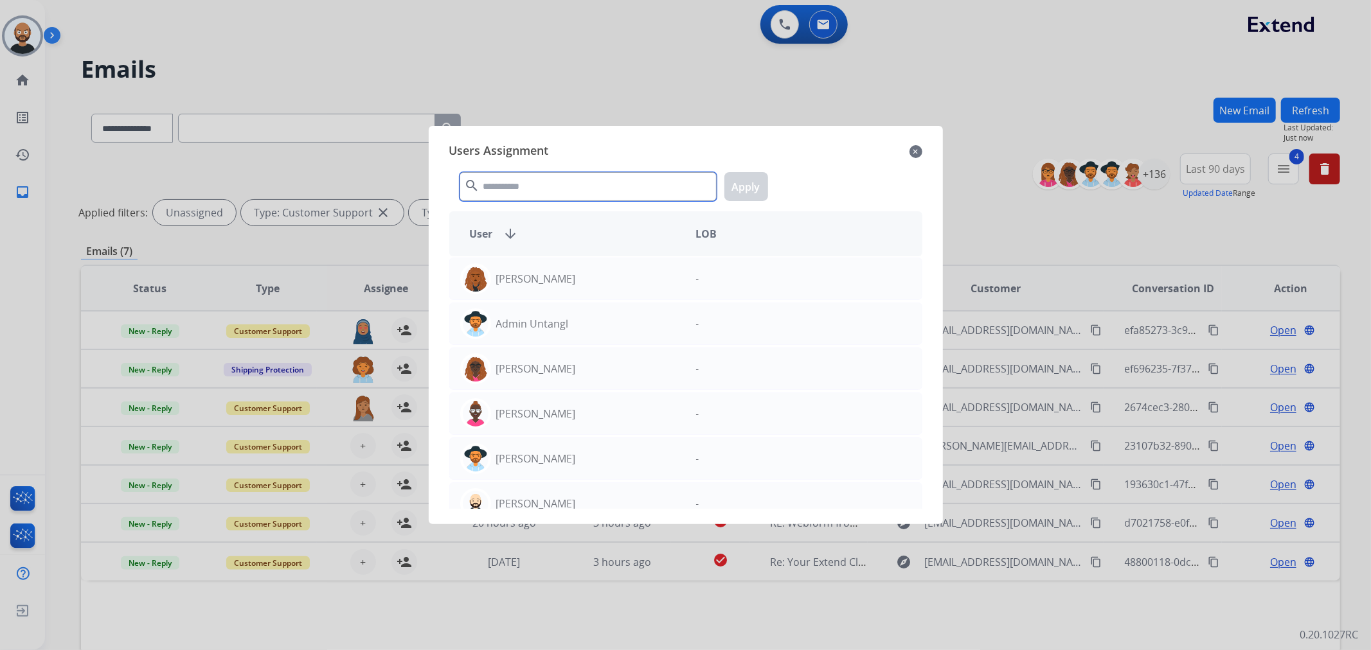
click at [634, 179] on input "text" at bounding box center [587, 186] width 257 height 29
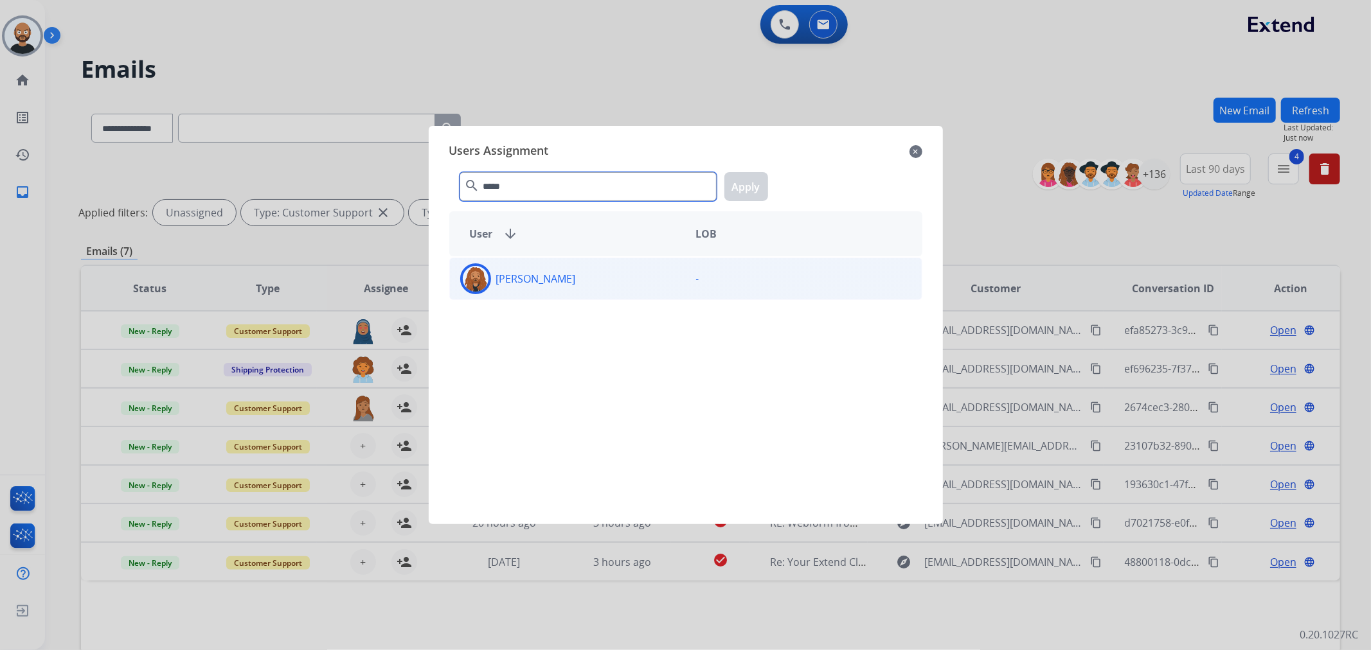
type input "*****"
click at [625, 269] on div "[PERSON_NAME]" at bounding box center [568, 278] width 236 height 31
drag, startPoint x: 753, startPoint y: 177, endPoint x: 759, endPoint y: 180, distance: 6.6
click at [759, 180] on button "Apply" at bounding box center [746, 186] width 44 height 29
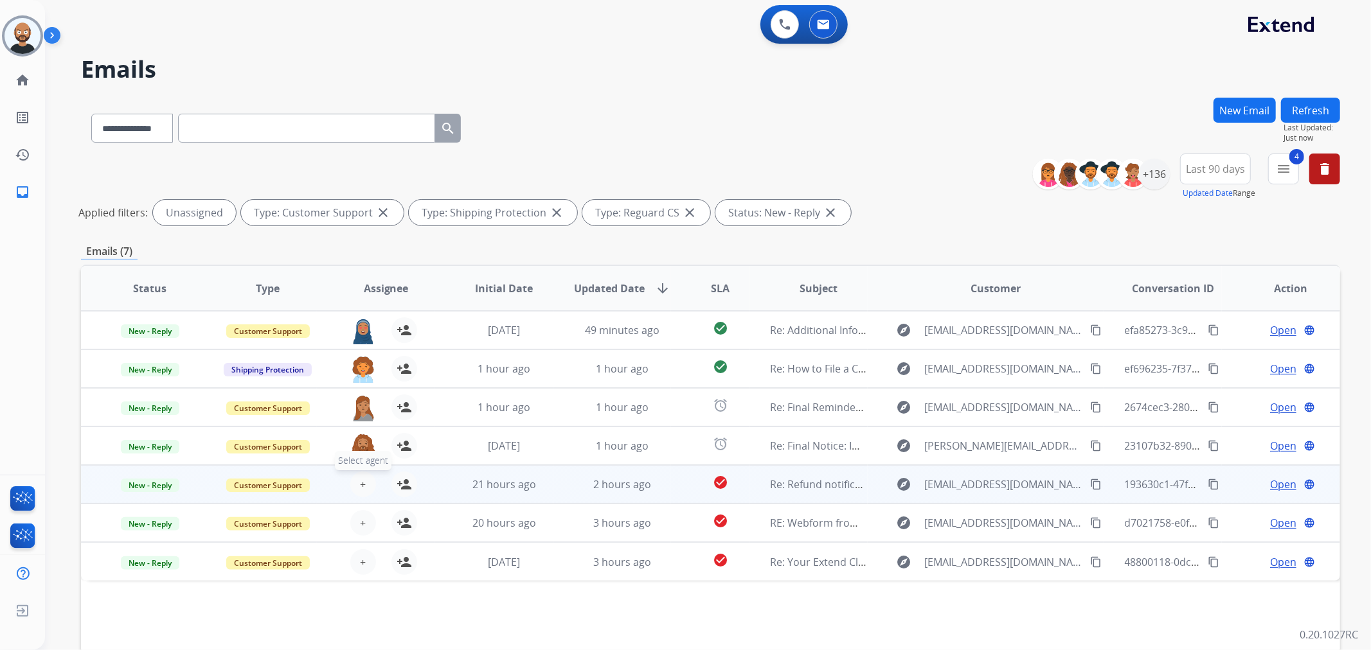
click at [357, 479] on button "+ Select agent" at bounding box center [363, 485] width 26 height 26
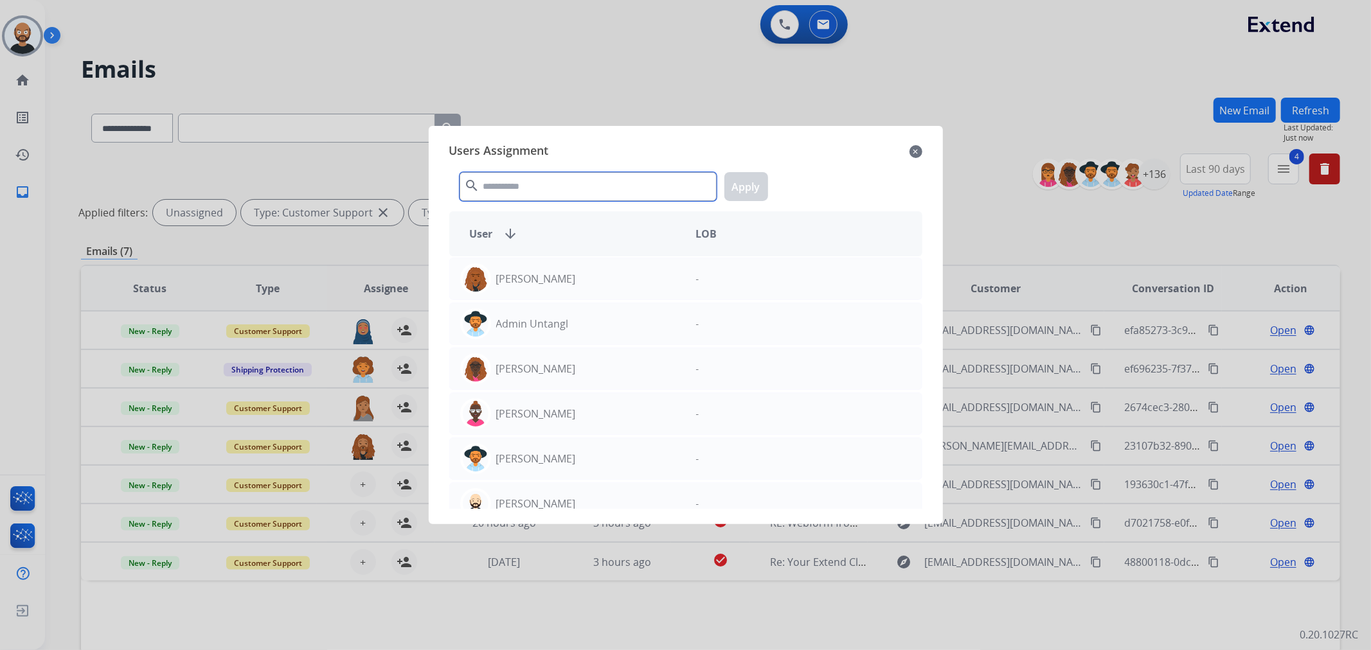
click at [605, 187] on input "text" at bounding box center [587, 186] width 257 height 29
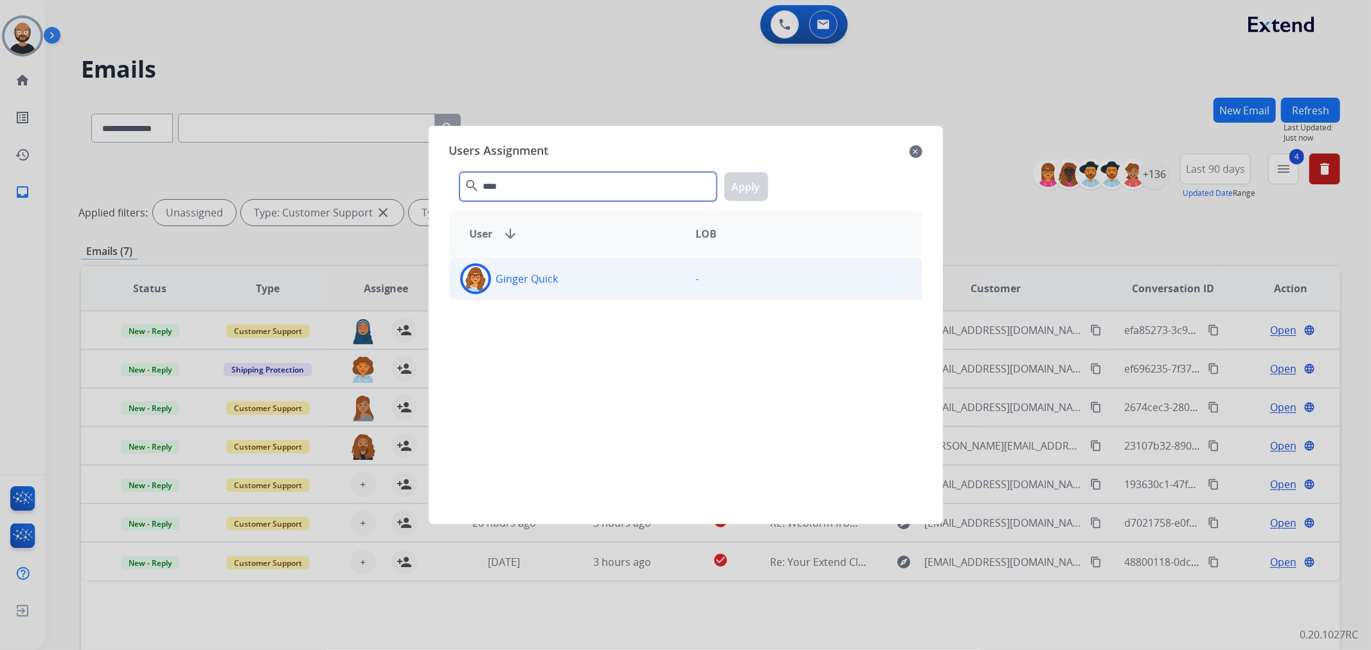
type input "****"
click at [658, 287] on div "Ginger Quick" at bounding box center [568, 278] width 236 height 31
drag, startPoint x: 747, startPoint y: 189, endPoint x: 598, endPoint y: 349, distance: 218.7
click at [747, 190] on button "Apply" at bounding box center [746, 186] width 44 height 29
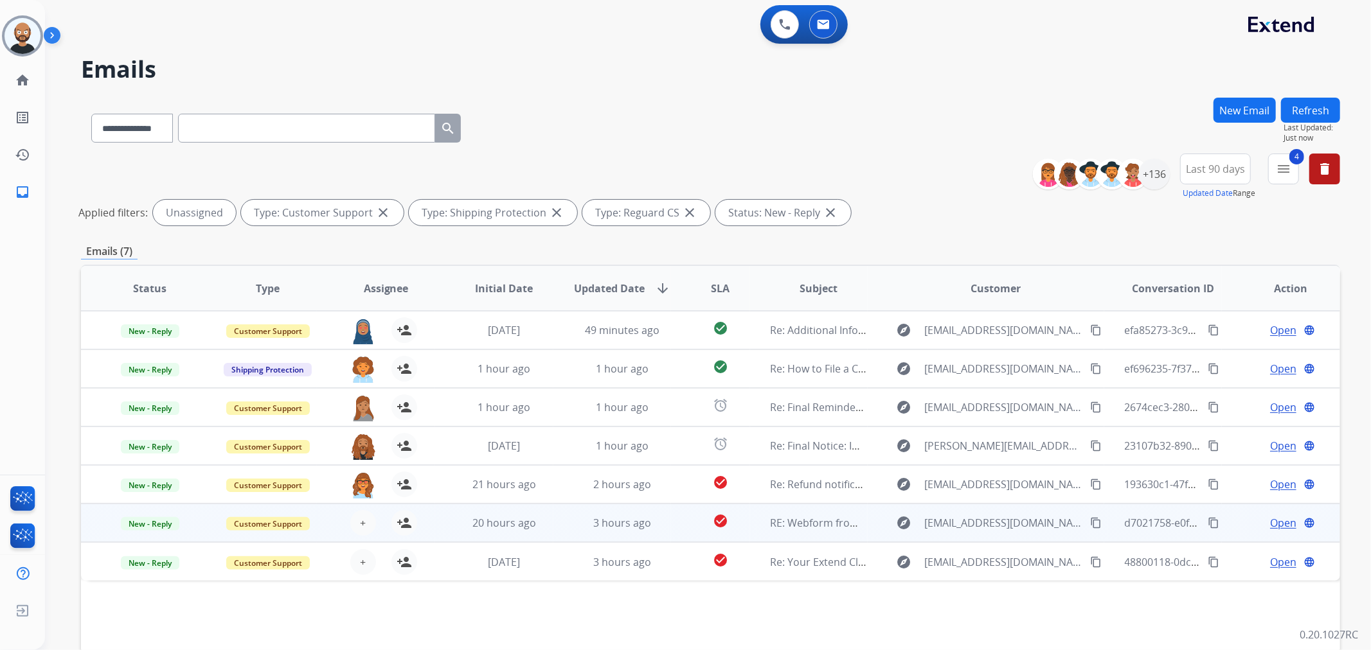
click at [375, 519] on div "+ Select agent person_add Assign to Me" at bounding box center [376, 523] width 82 height 26
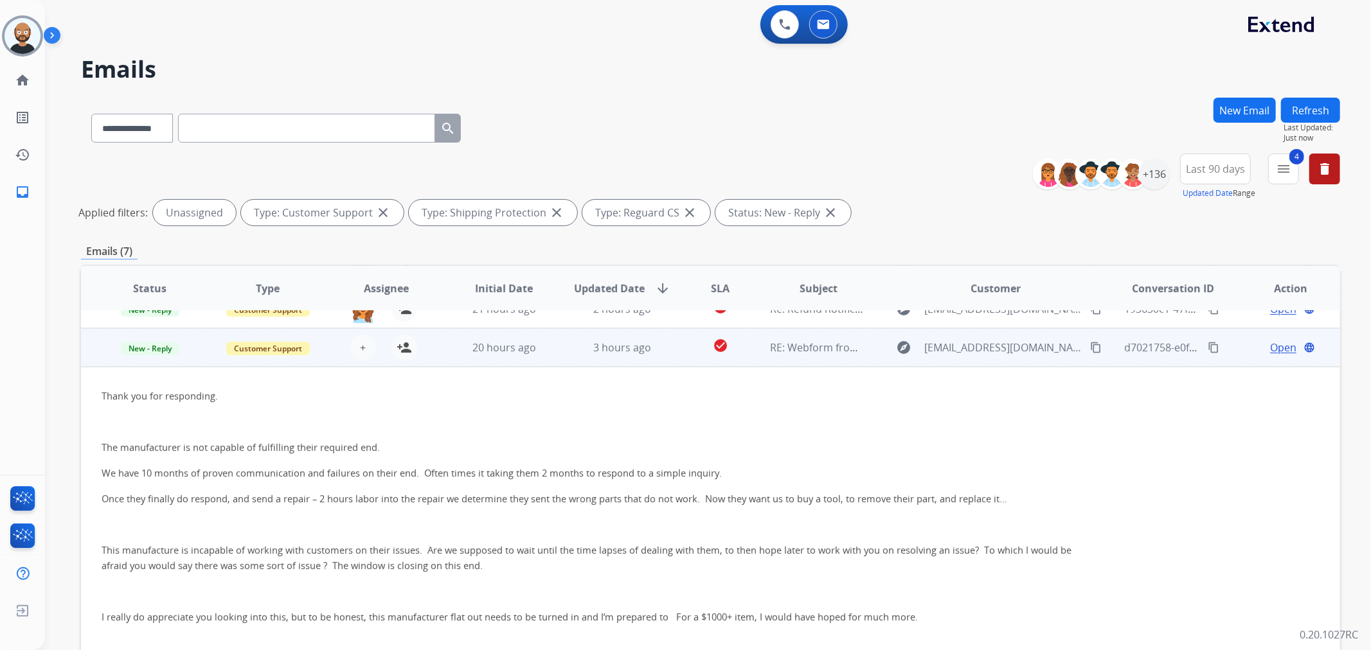
scroll to position [193, 0]
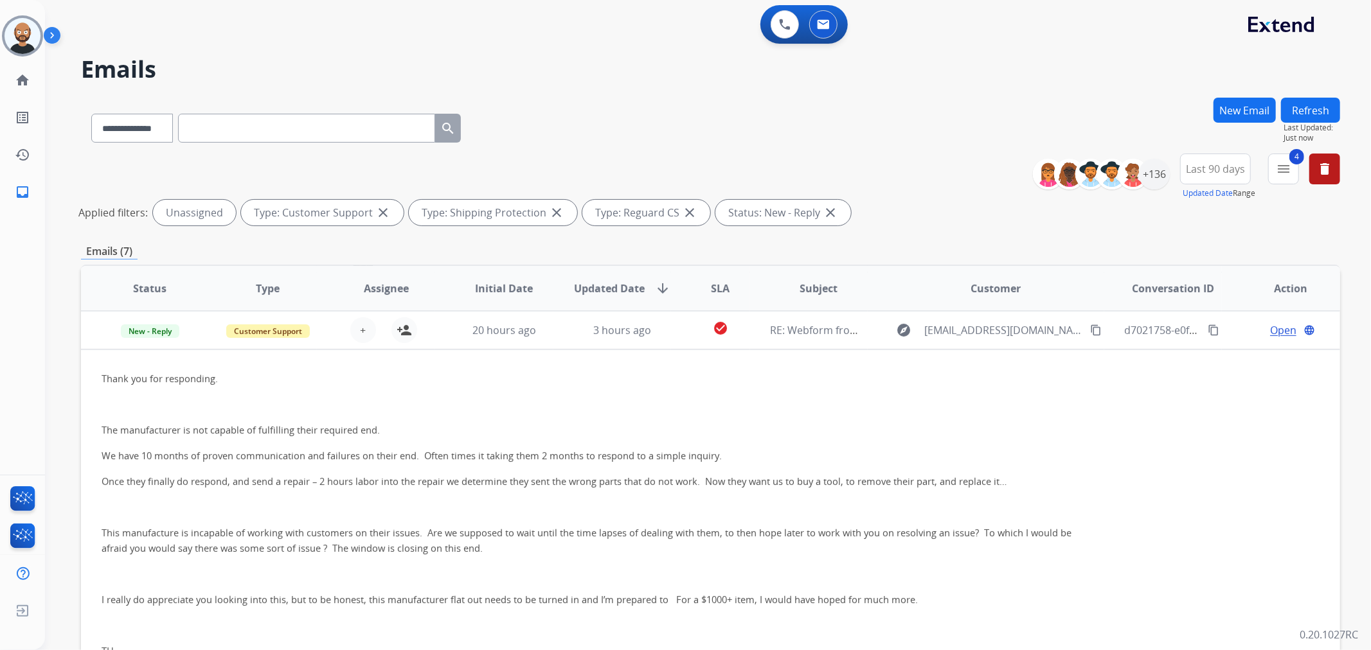
click at [569, 328] on td "3 hours ago" at bounding box center [612, 330] width 118 height 39
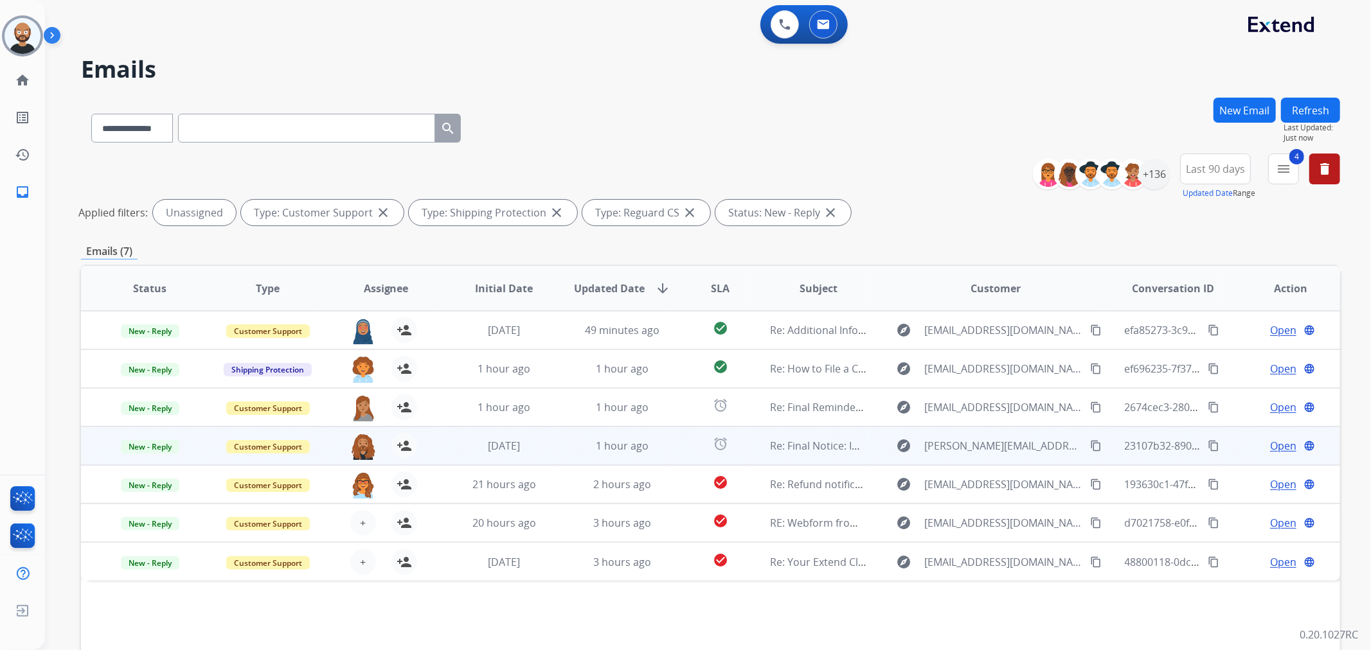
scroll to position [0, 0]
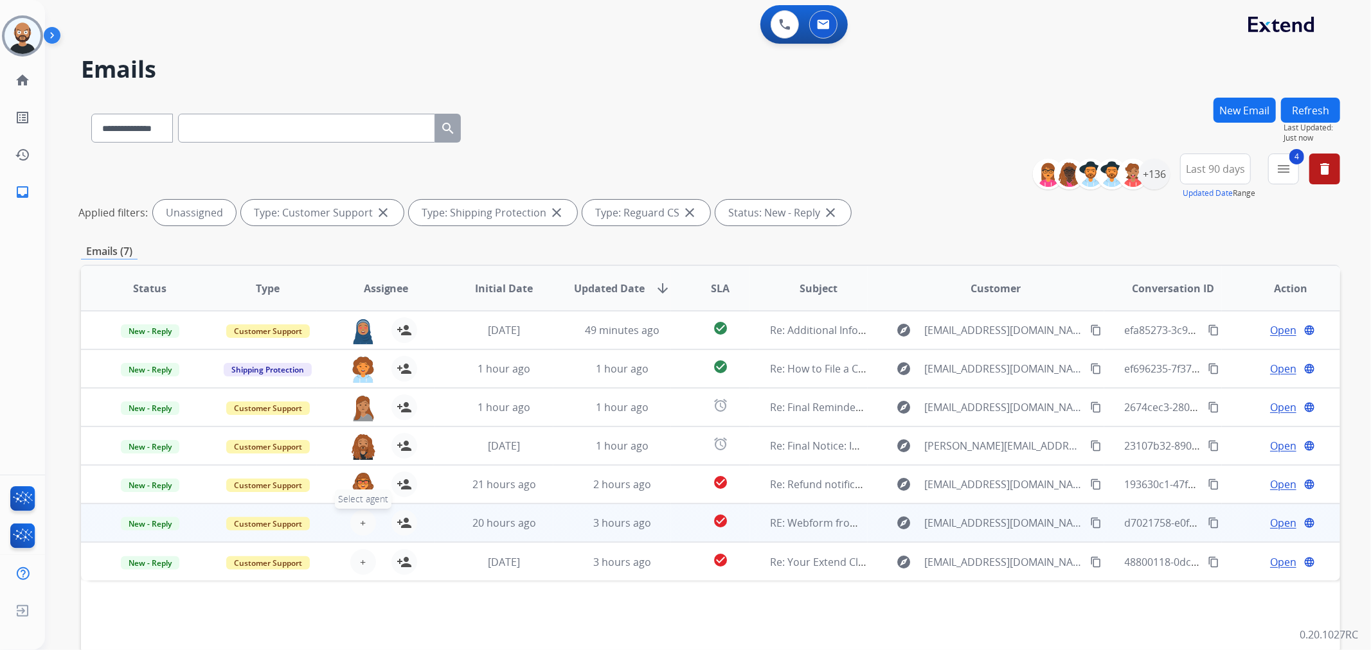
click at [356, 512] on button "+ Select agent" at bounding box center [363, 523] width 26 height 26
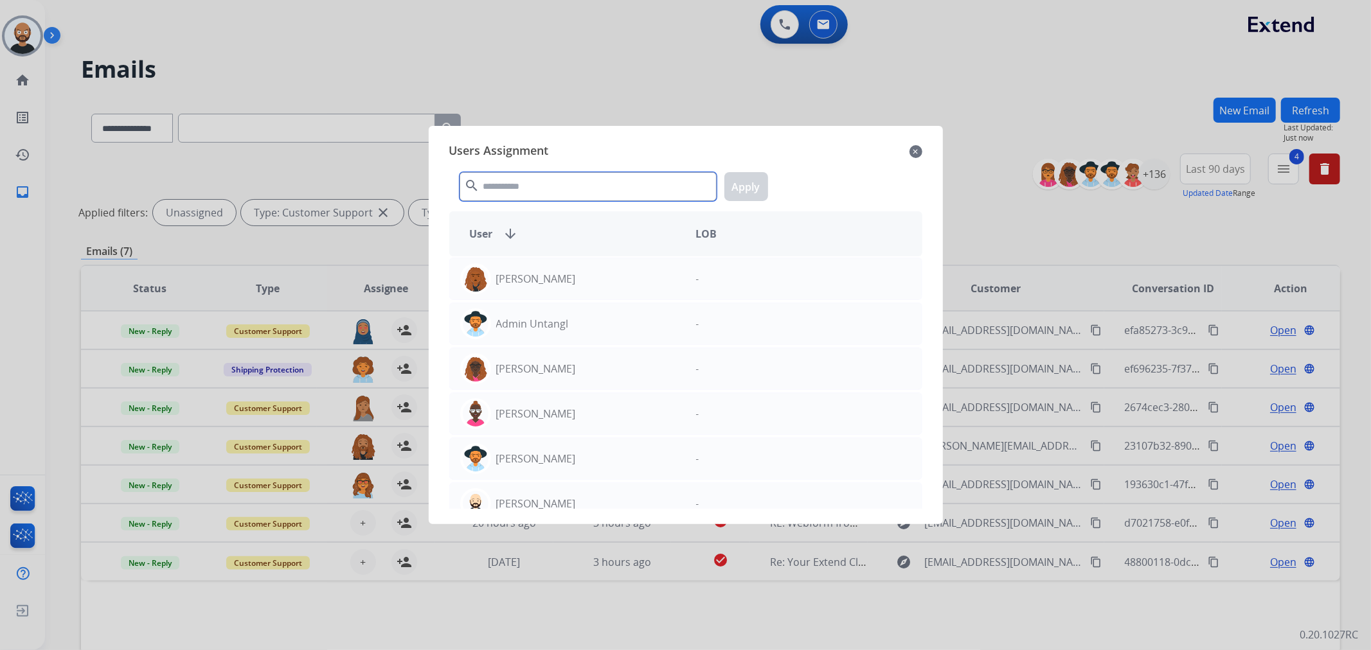
click at [540, 191] on input "text" at bounding box center [587, 186] width 257 height 29
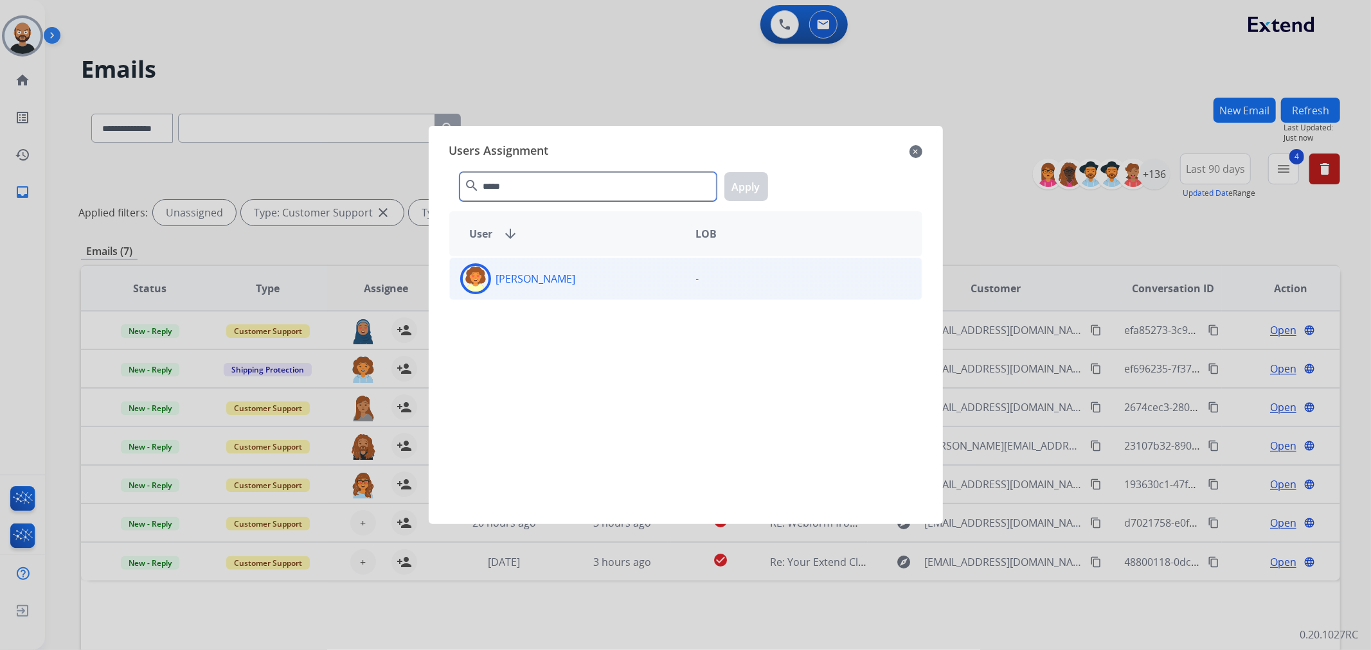
type input "*****"
click at [599, 290] on div "[PERSON_NAME]" at bounding box center [568, 278] width 236 height 31
click at [756, 183] on button "Apply" at bounding box center [746, 186] width 44 height 29
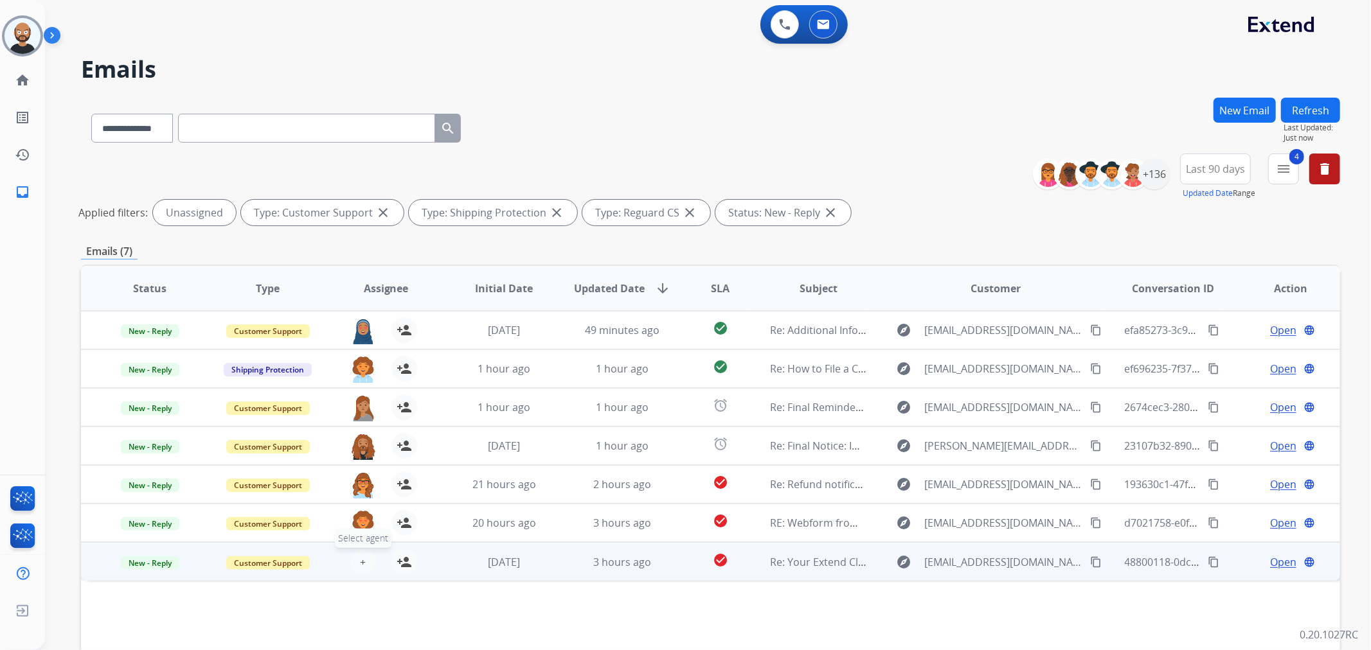
click at [361, 561] on span "+" at bounding box center [363, 562] width 6 height 15
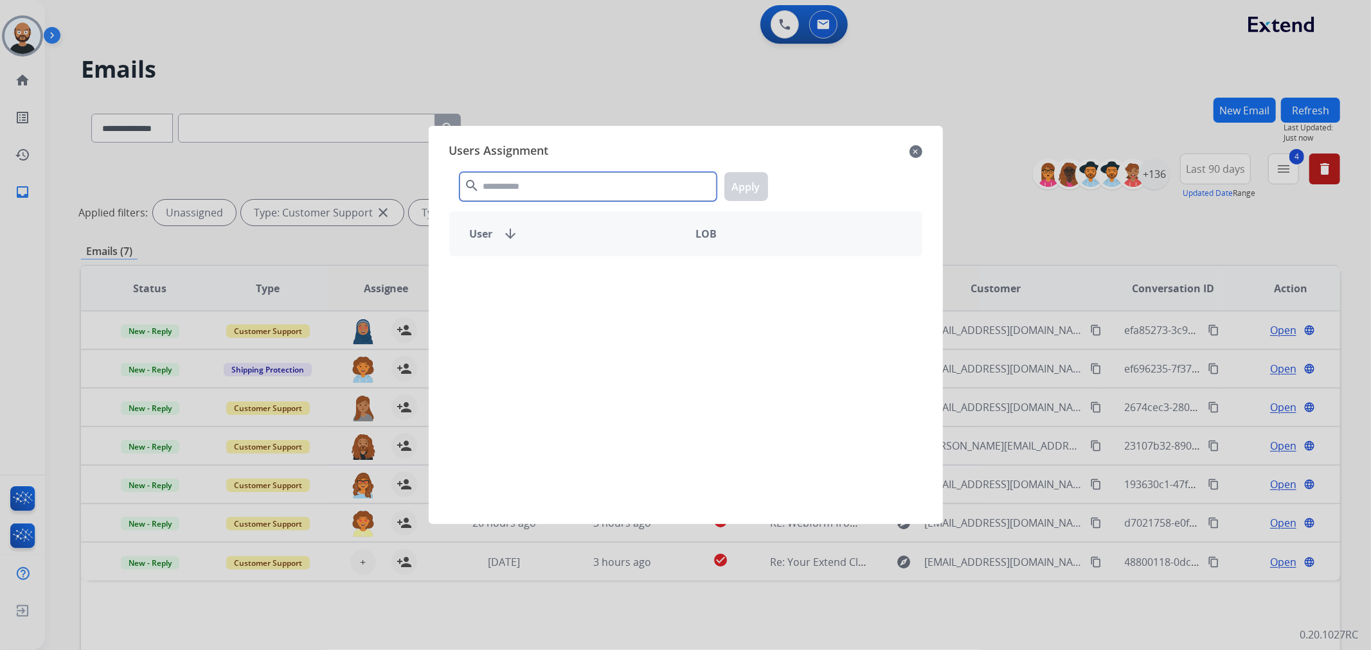
click at [567, 191] on input "text" at bounding box center [587, 186] width 257 height 29
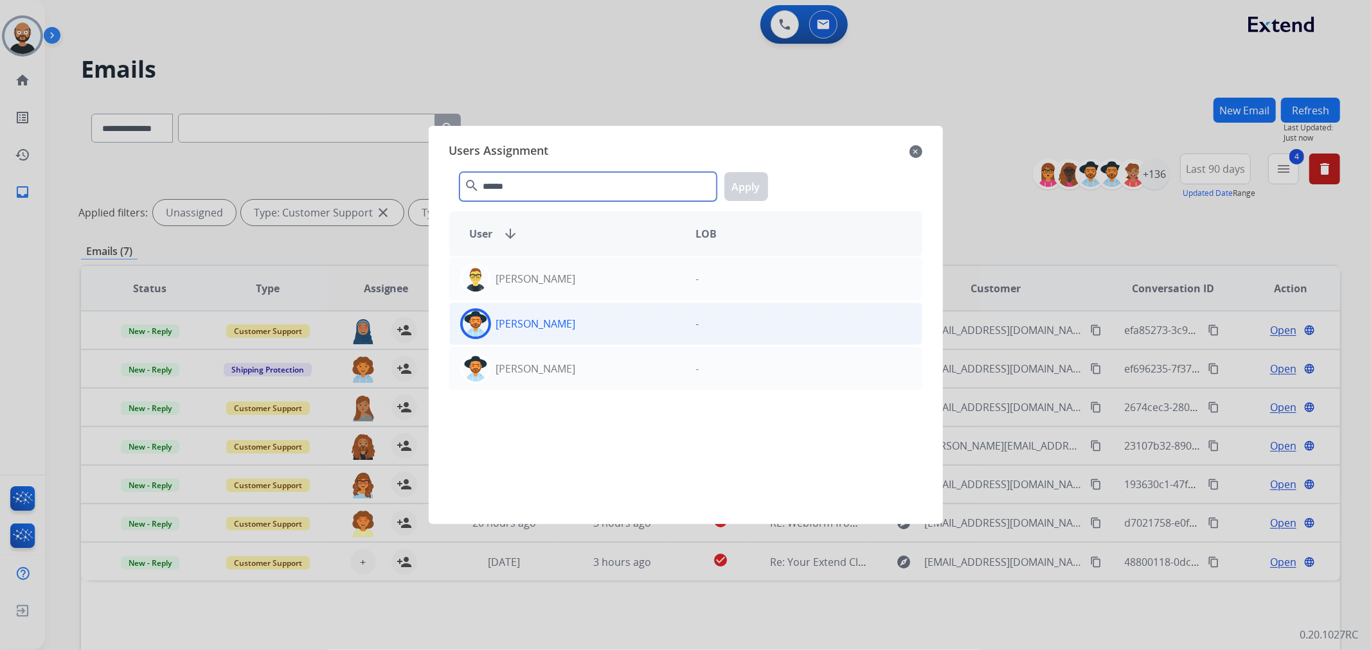
type input "******"
click at [582, 332] on div "[PERSON_NAME]" at bounding box center [568, 323] width 236 height 31
click at [731, 183] on button "Apply" at bounding box center [746, 186] width 44 height 29
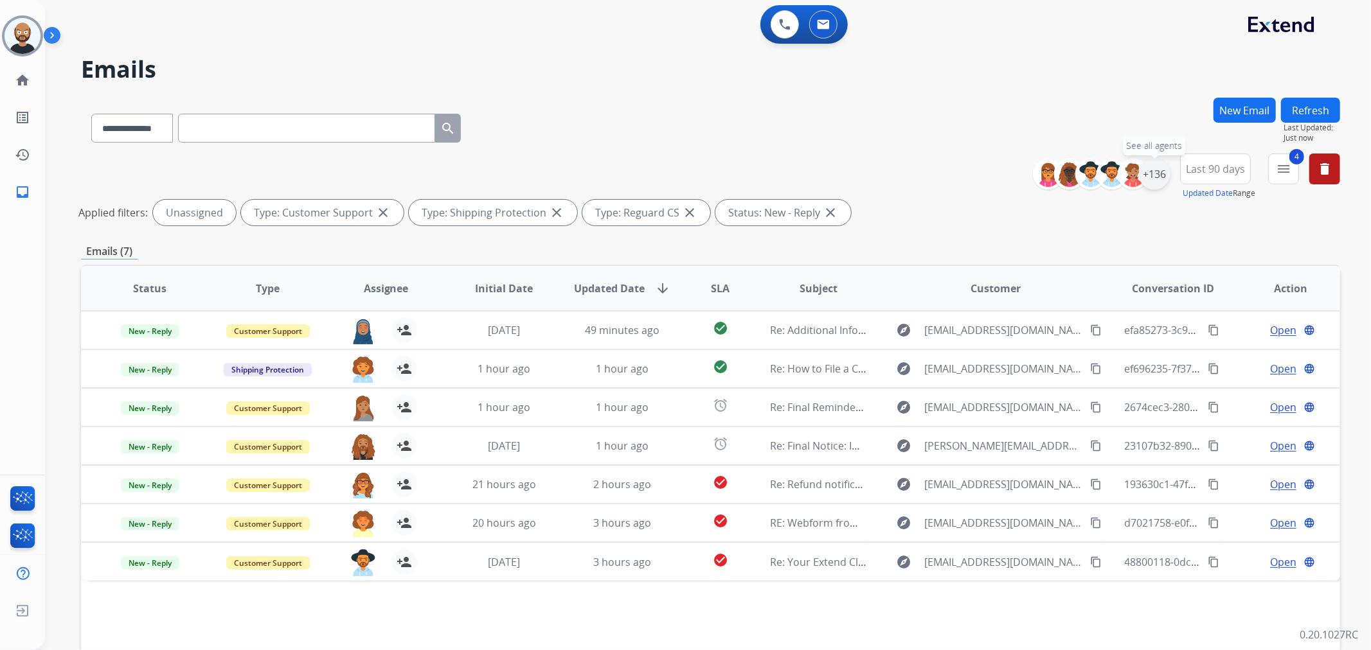
click at [1155, 181] on div "+136" at bounding box center [1154, 174] width 31 height 31
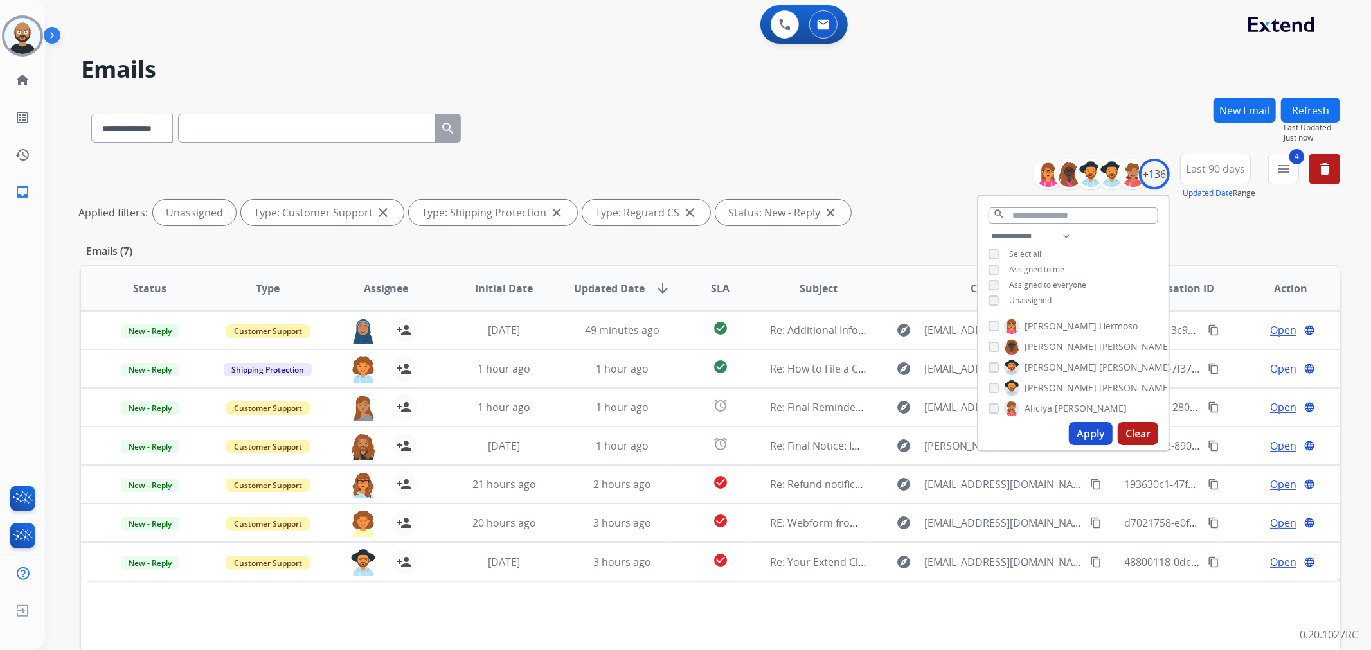
click at [1024, 296] on span "Unassigned" at bounding box center [1030, 300] width 42 height 11
click at [1025, 229] on select "**********" at bounding box center [1032, 236] width 89 height 15
select select "**********"
click at [988, 229] on select "**********" at bounding box center [1032, 236] width 89 height 15
click at [1093, 436] on button "Apply" at bounding box center [1091, 433] width 44 height 23
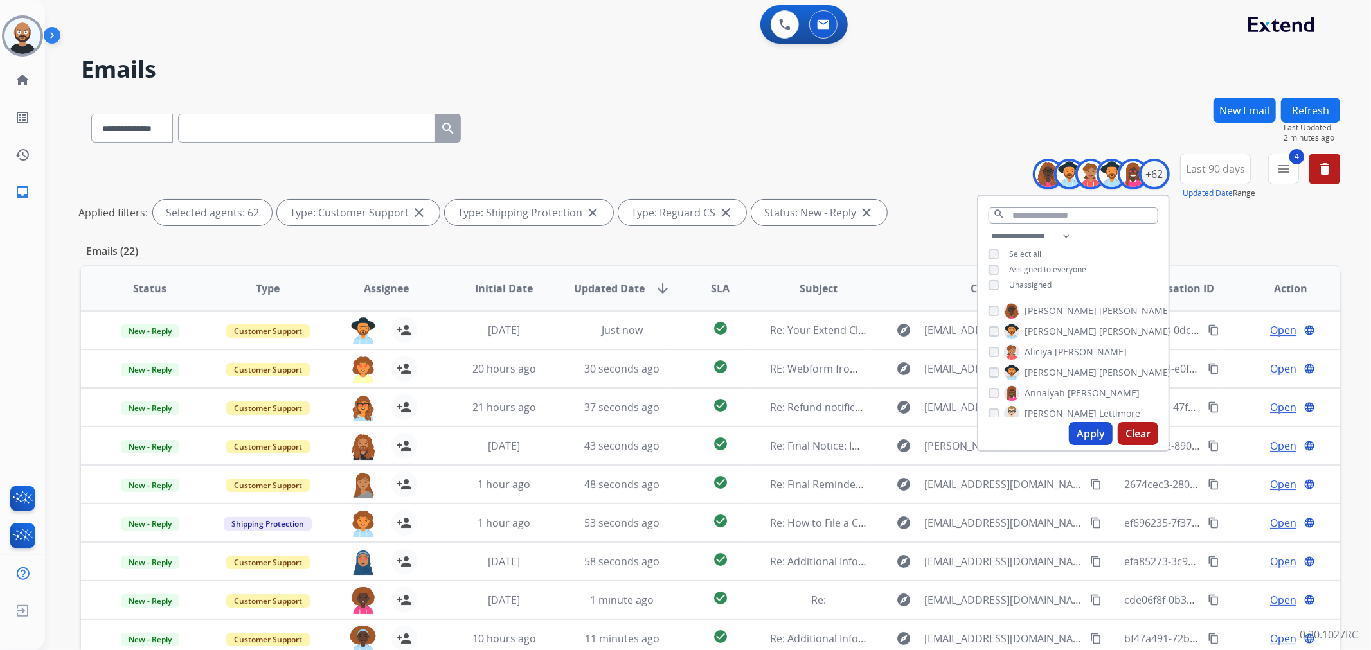
click at [898, 182] on div "**********" at bounding box center [710, 192] width 1259 height 77
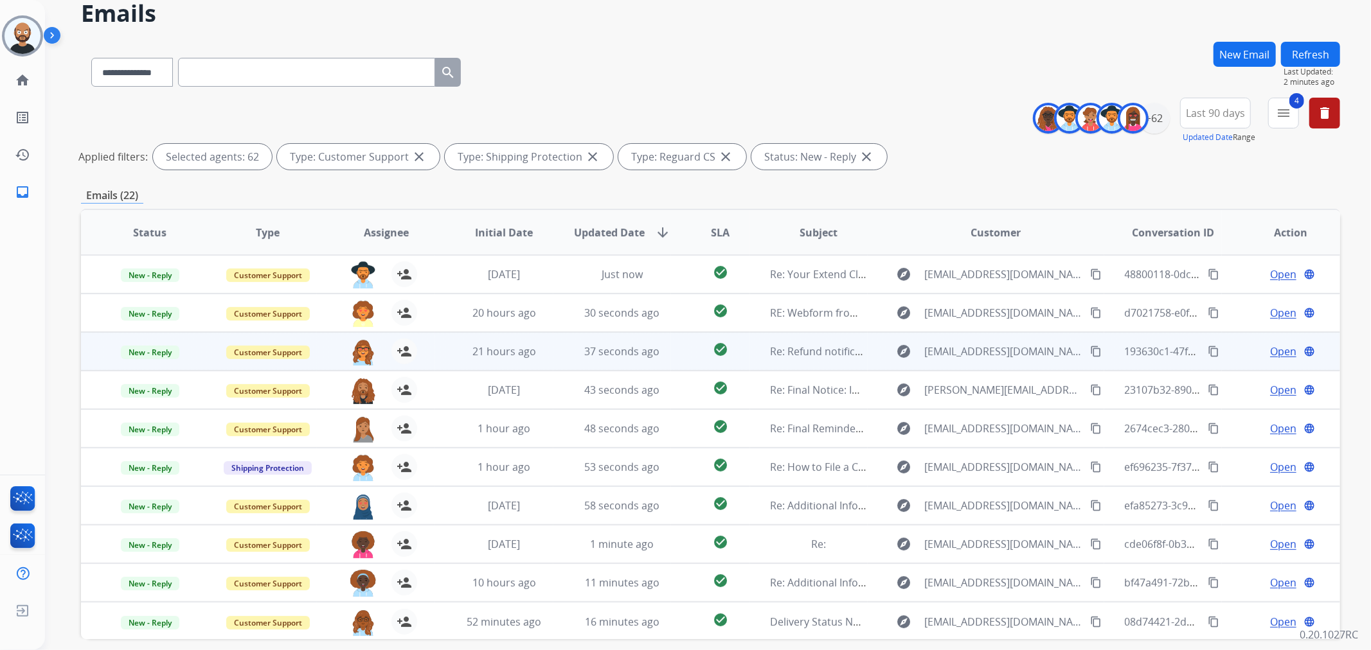
scroll to position [111, 0]
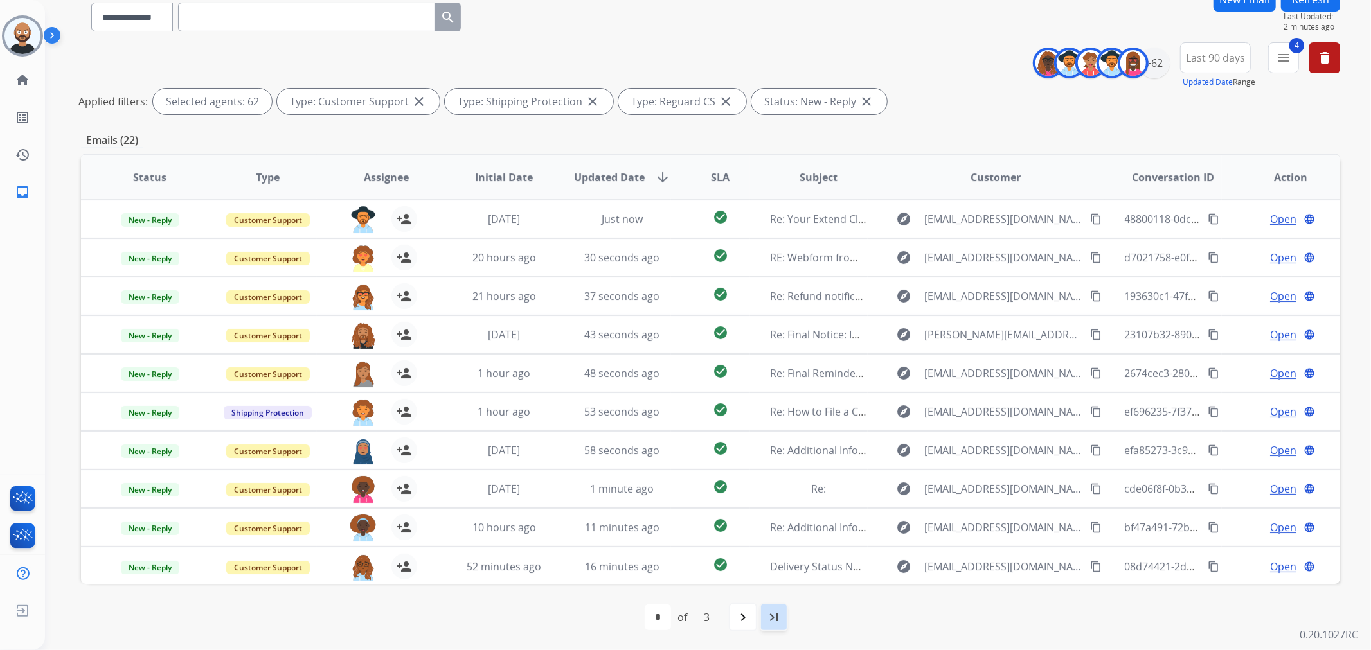
click at [766, 613] on mat-icon "last_page" at bounding box center [773, 617] width 15 height 15
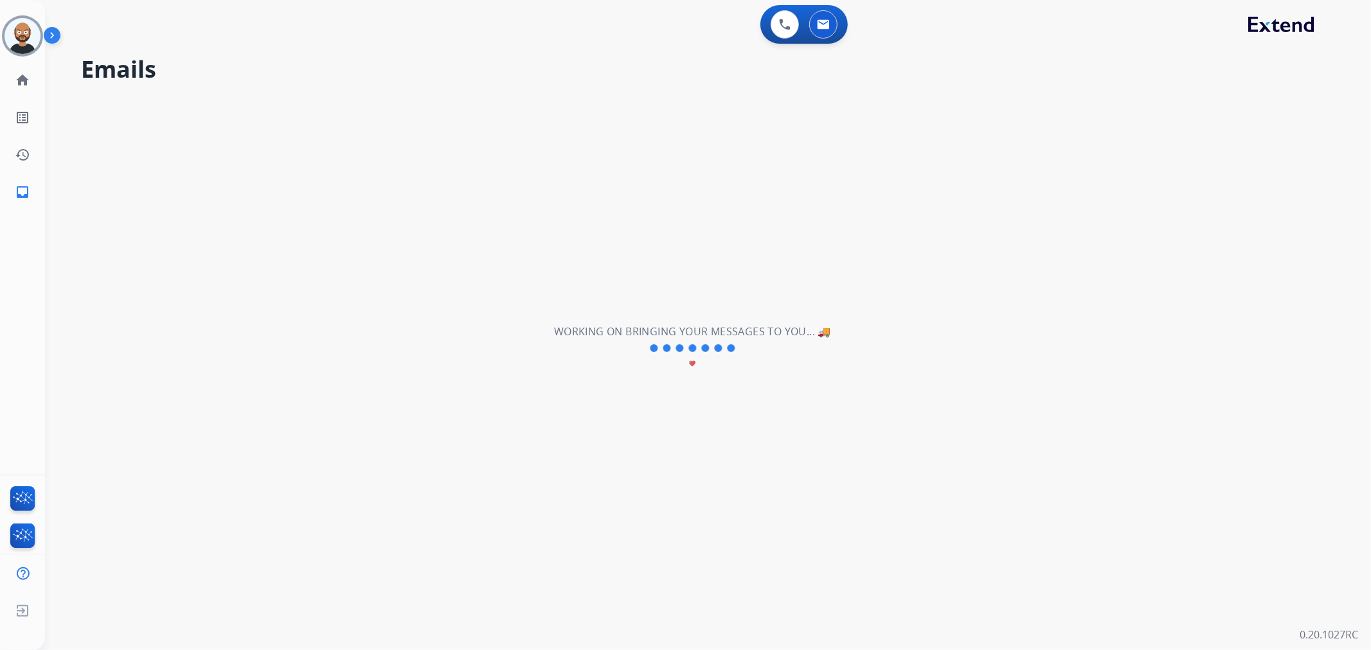
scroll to position [0, 0]
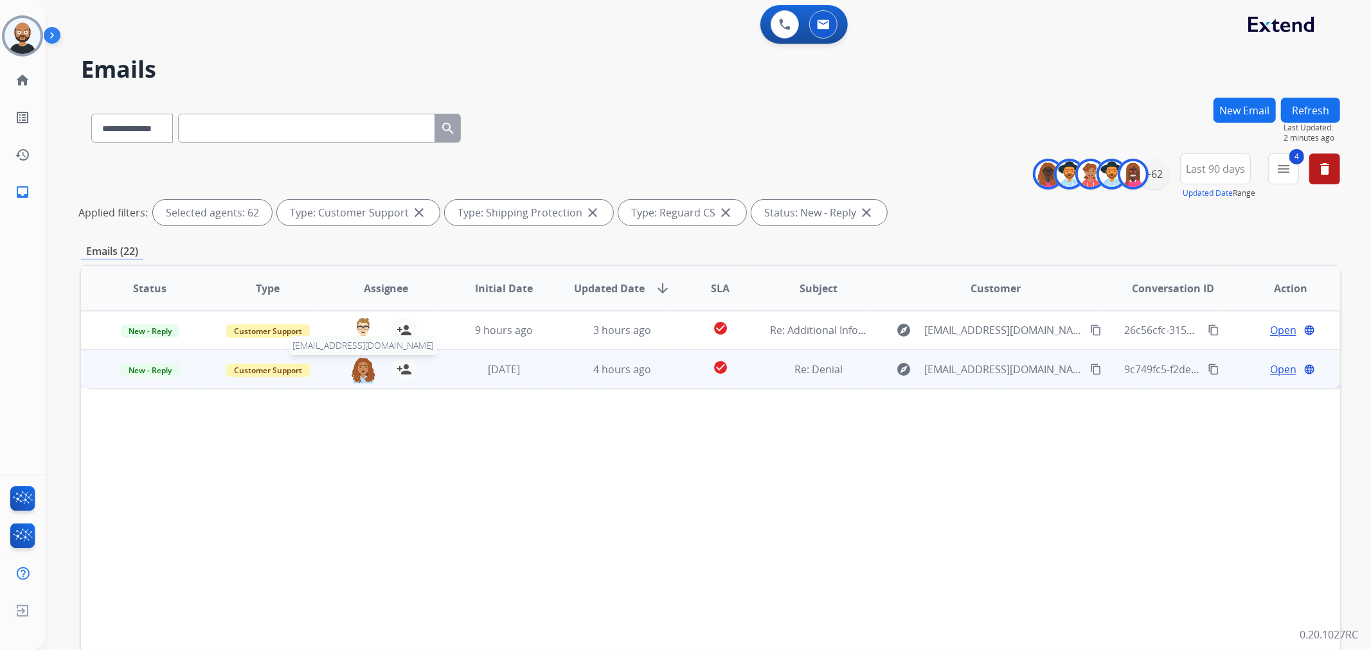
click at [362, 370] on img at bounding box center [363, 370] width 26 height 27
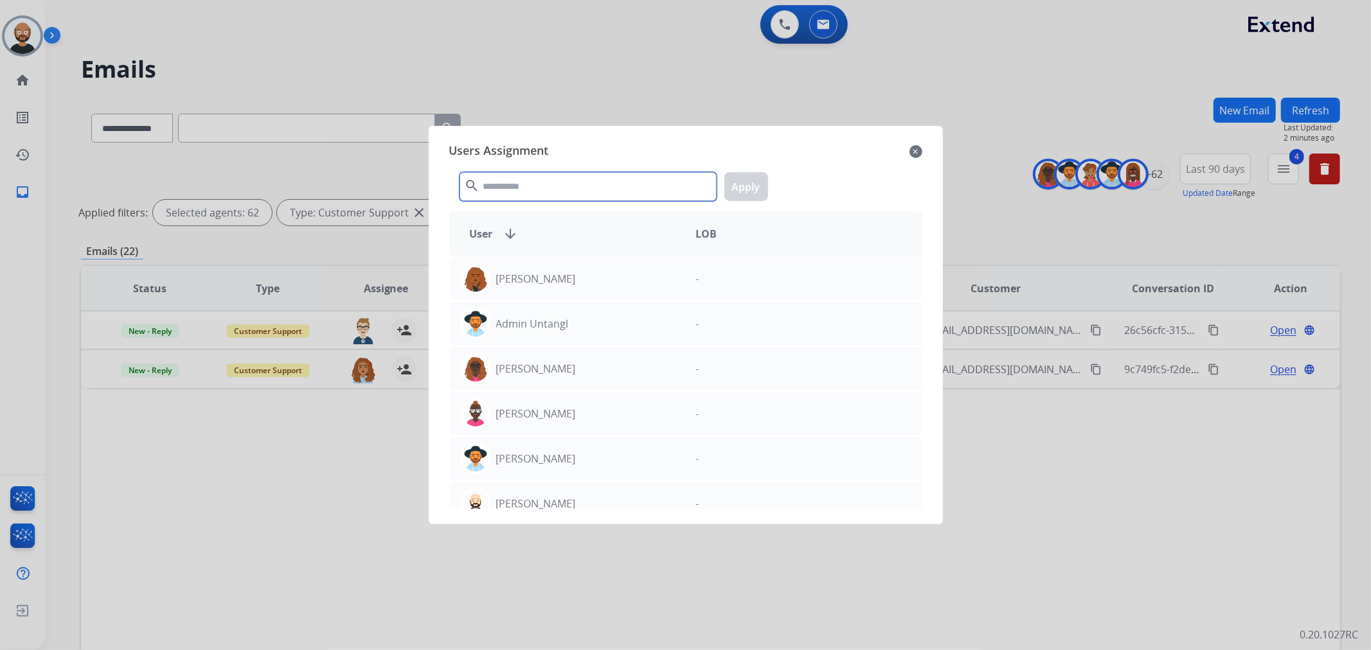
click at [605, 183] on input "text" at bounding box center [587, 186] width 257 height 29
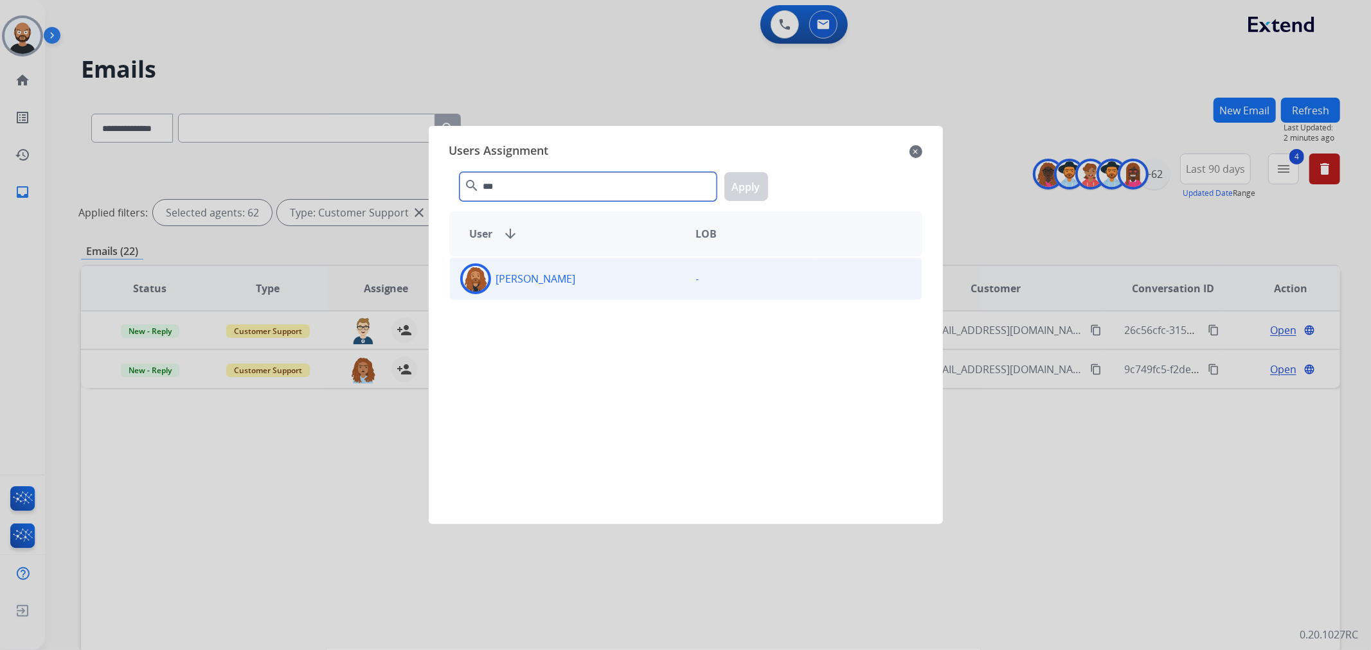
type input "***"
click at [630, 281] on div "[PERSON_NAME]" at bounding box center [568, 278] width 236 height 31
click at [734, 180] on button "Apply" at bounding box center [746, 186] width 44 height 29
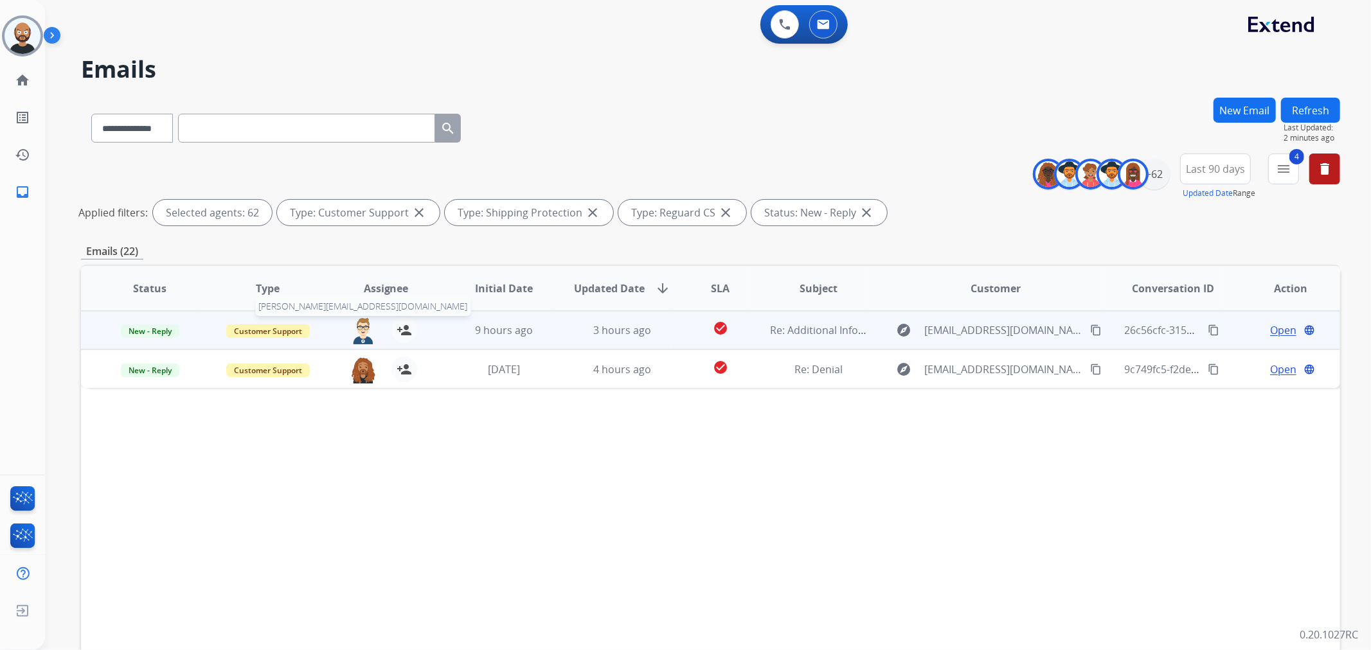
click at [359, 331] on img at bounding box center [363, 330] width 26 height 27
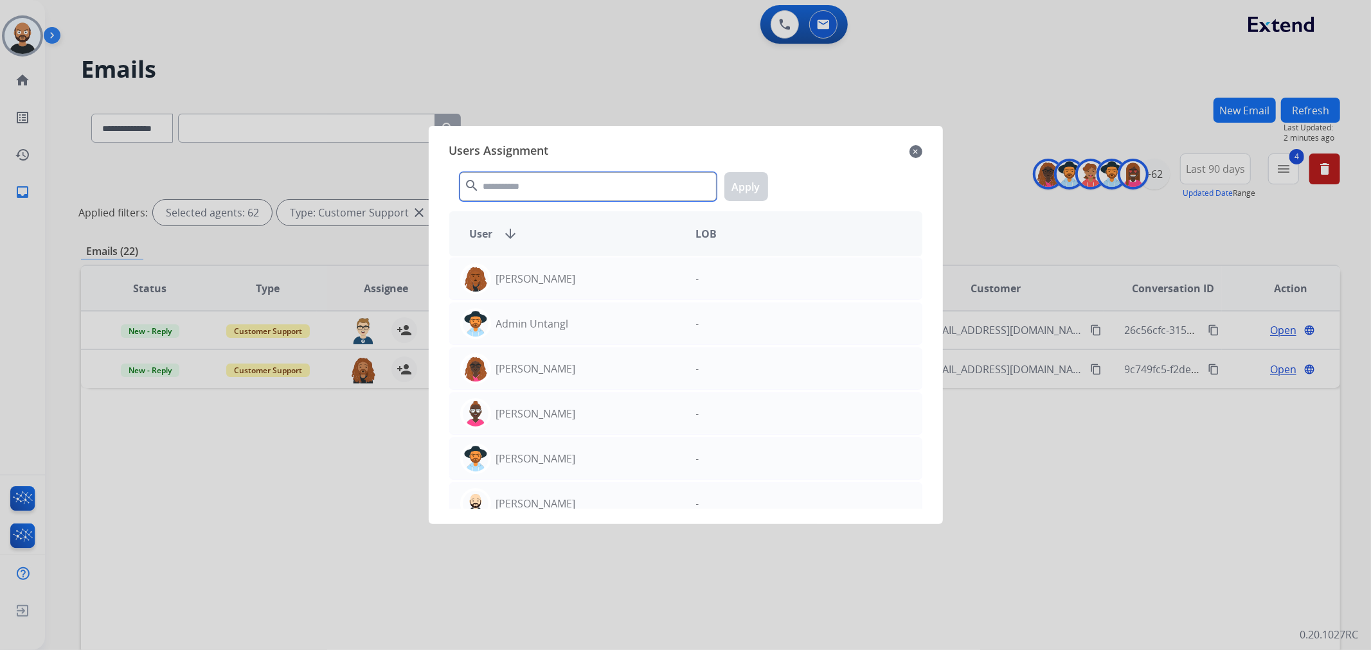
click at [573, 184] on input "text" at bounding box center [587, 186] width 257 height 29
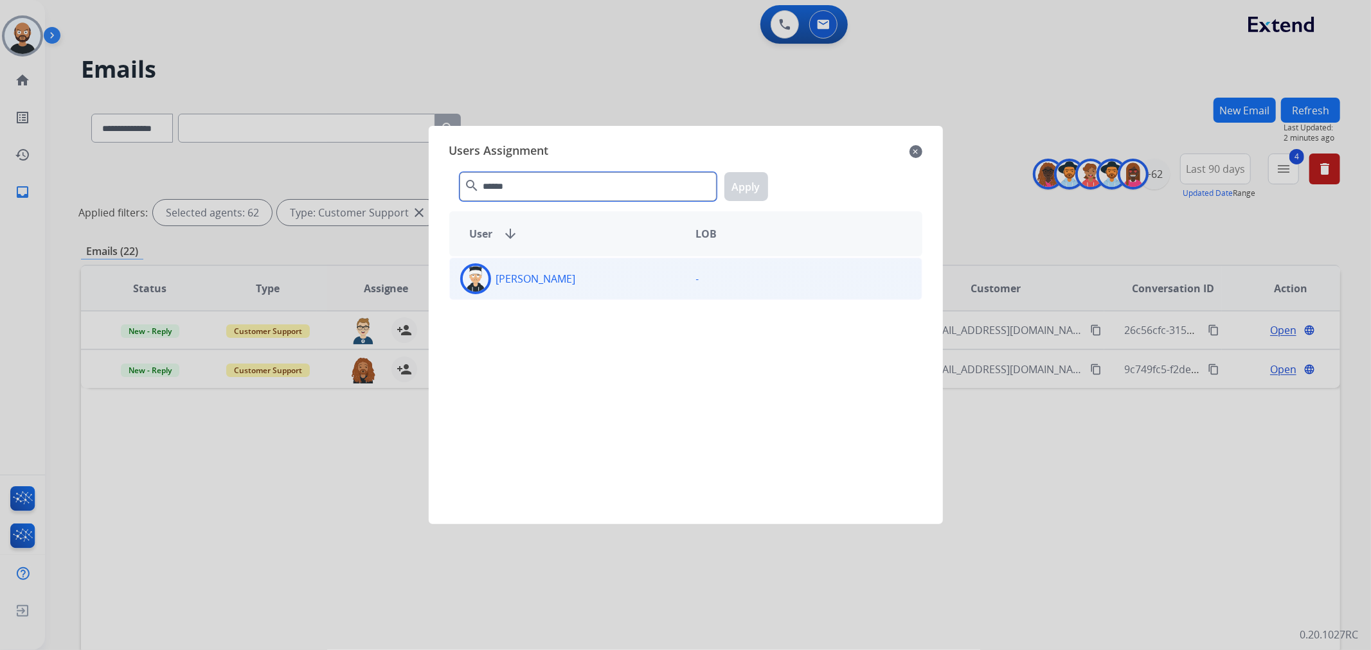
type input "******"
click at [632, 285] on div "[PERSON_NAME]" at bounding box center [568, 278] width 236 height 31
click at [748, 188] on button "Apply" at bounding box center [746, 186] width 44 height 29
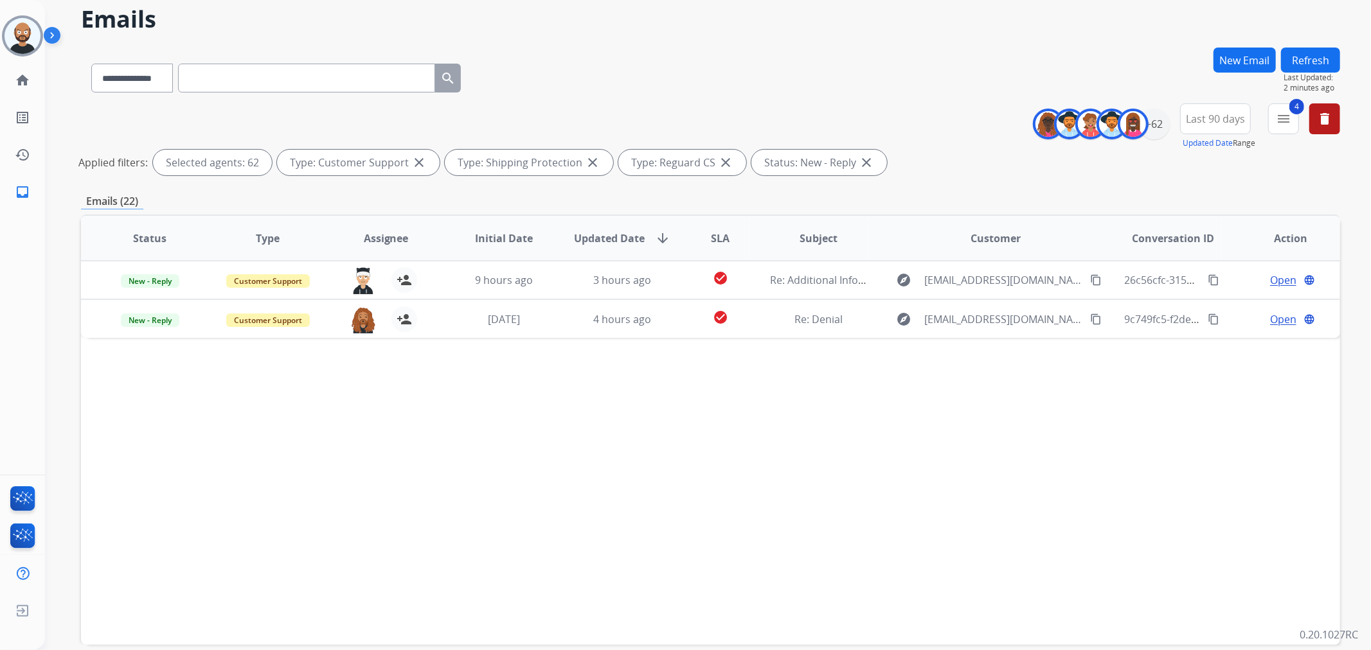
scroll to position [111, 0]
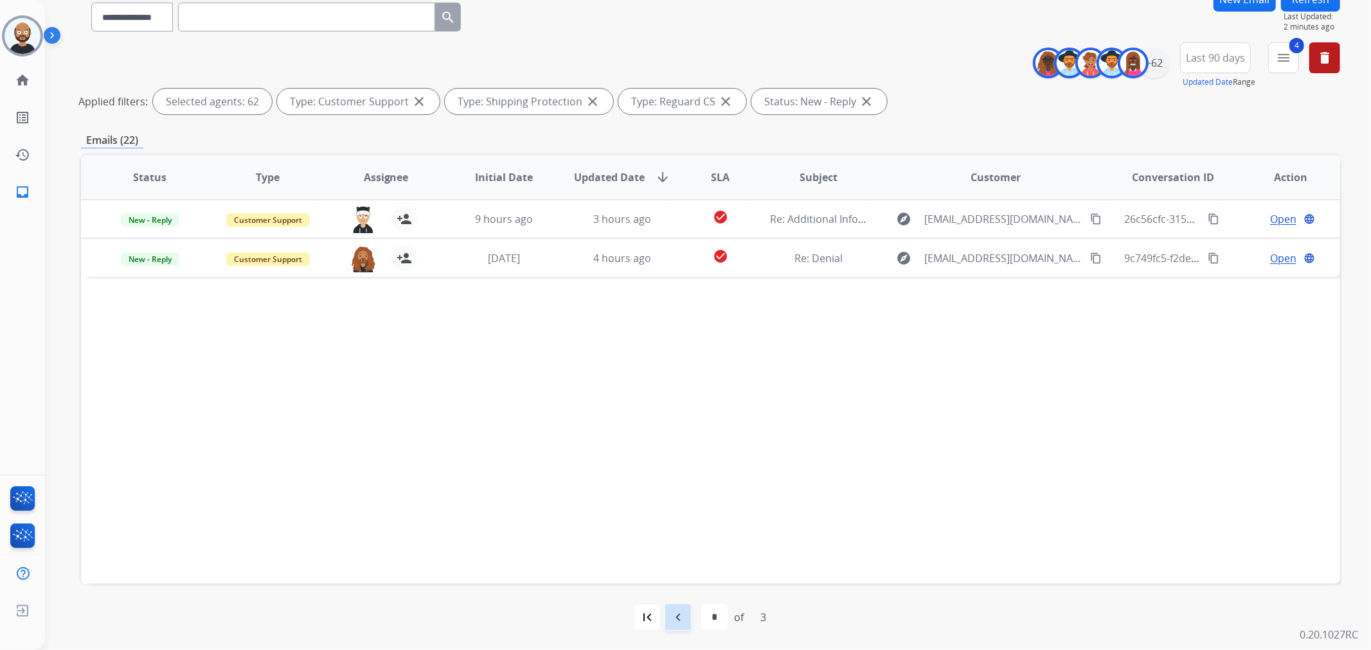
click at [686, 614] on div "navigate_before" at bounding box center [678, 617] width 28 height 28
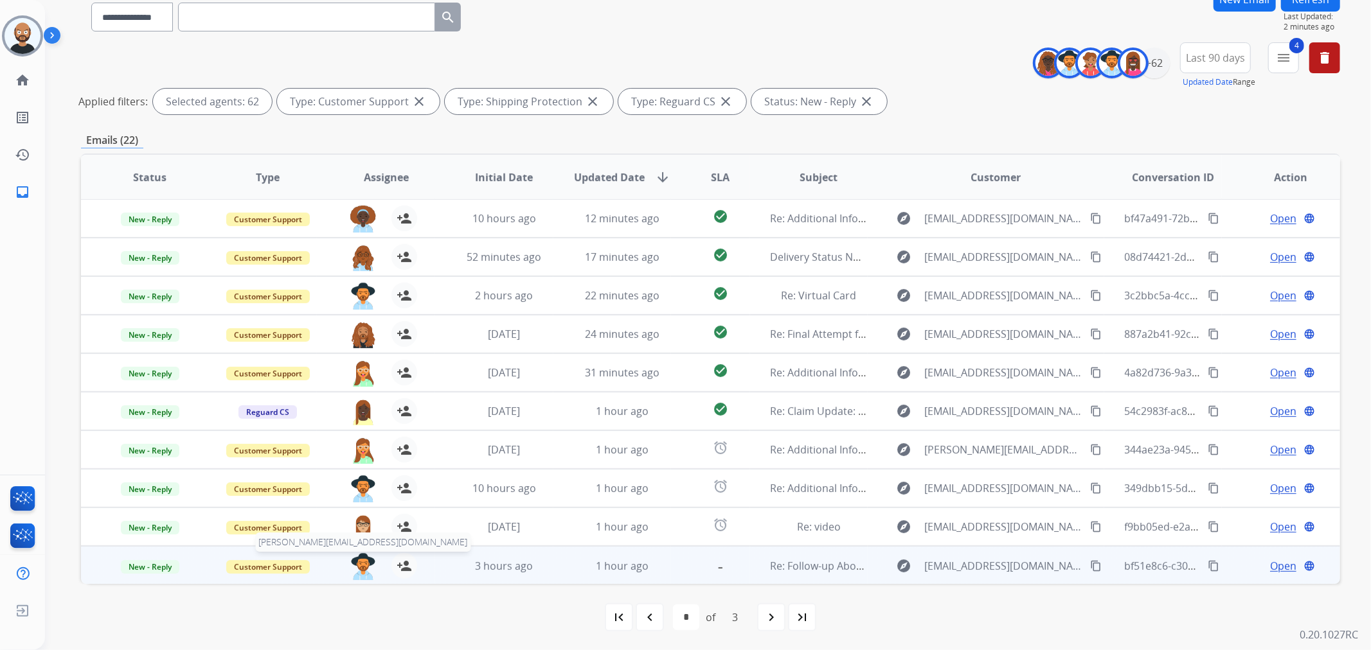
click at [360, 568] on img at bounding box center [363, 566] width 26 height 27
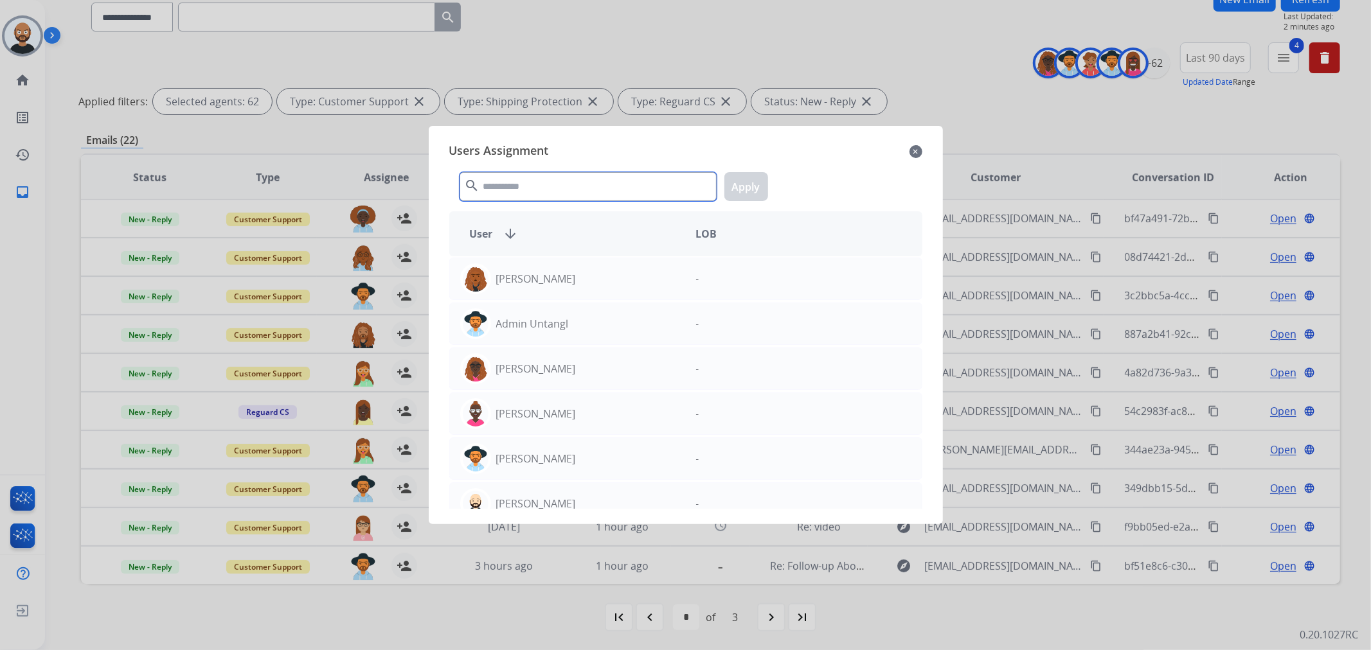
click at [580, 175] on input "text" at bounding box center [587, 186] width 257 height 29
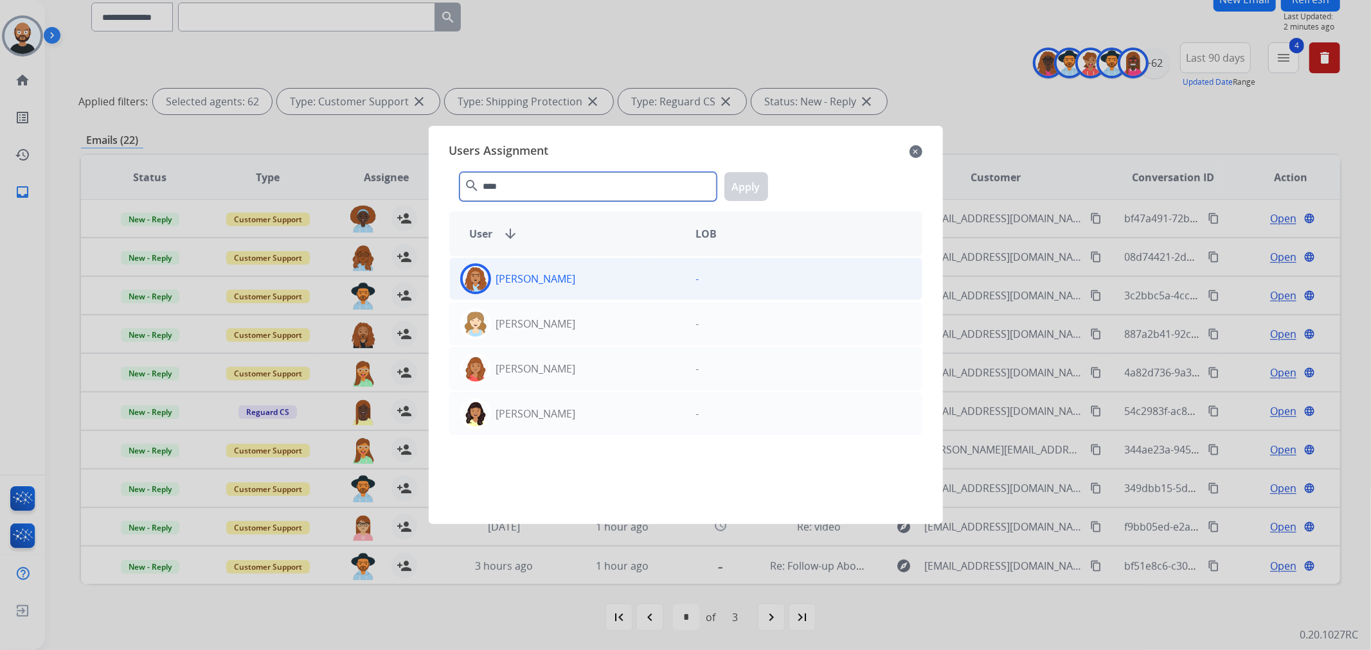
type input "****"
click at [578, 272] on div "[PERSON_NAME]" at bounding box center [568, 278] width 236 height 31
click at [747, 187] on button "Apply" at bounding box center [746, 186] width 44 height 29
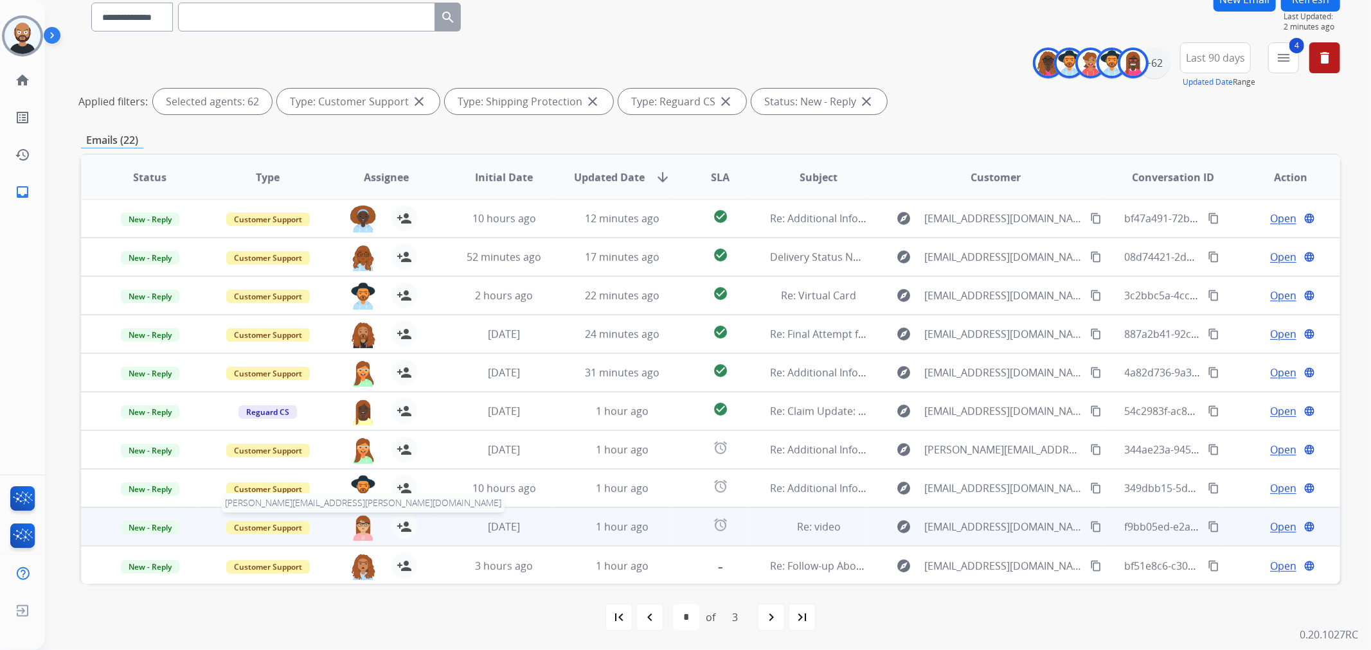
click at [357, 529] on img at bounding box center [363, 527] width 26 height 27
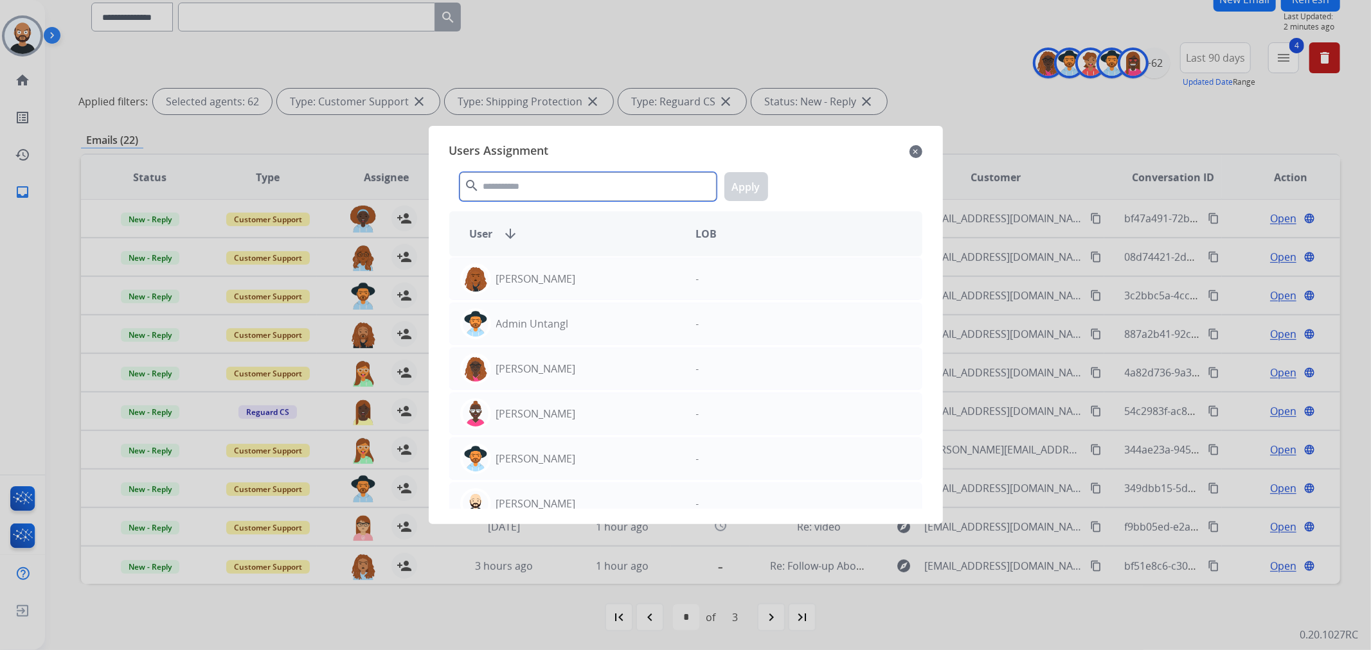
click at [575, 184] on input "text" at bounding box center [587, 186] width 257 height 29
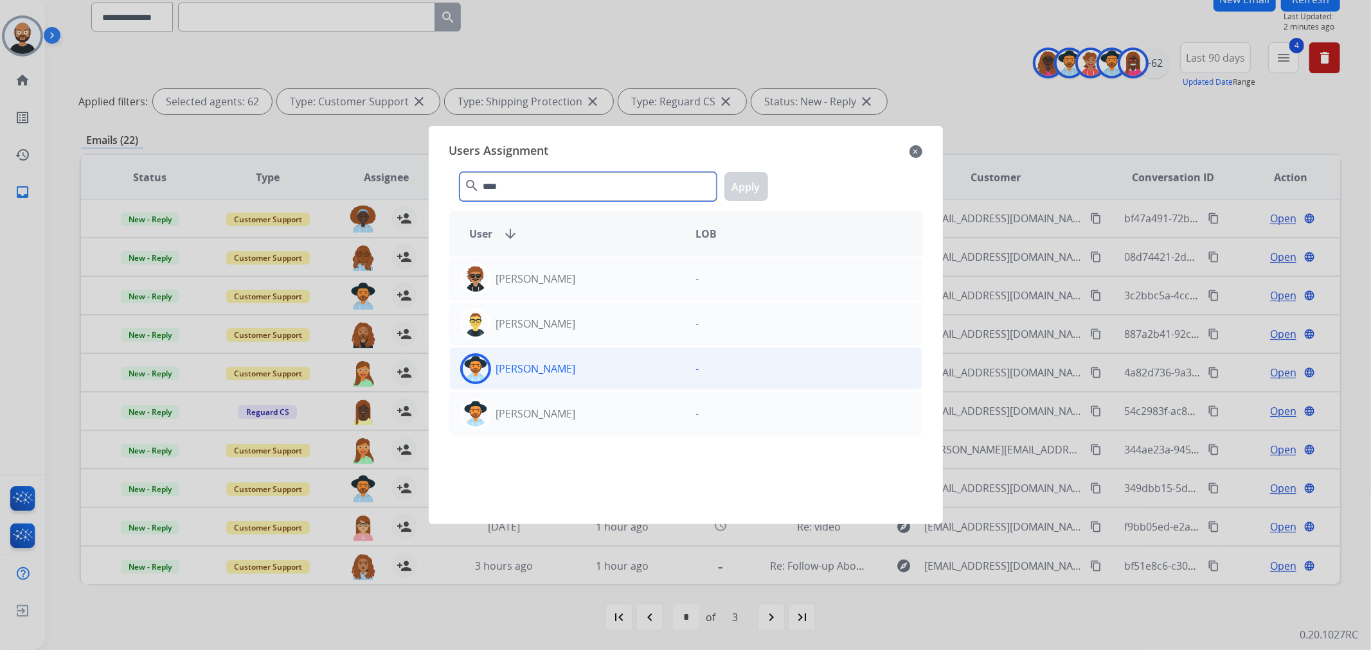
type input "****"
click at [611, 376] on div "[PERSON_NAME]" at bounding box center [568, 368] width 236 height 31
click at [753, 183] on button "Apply" at bounding box center [746, 186] width 44 height 29
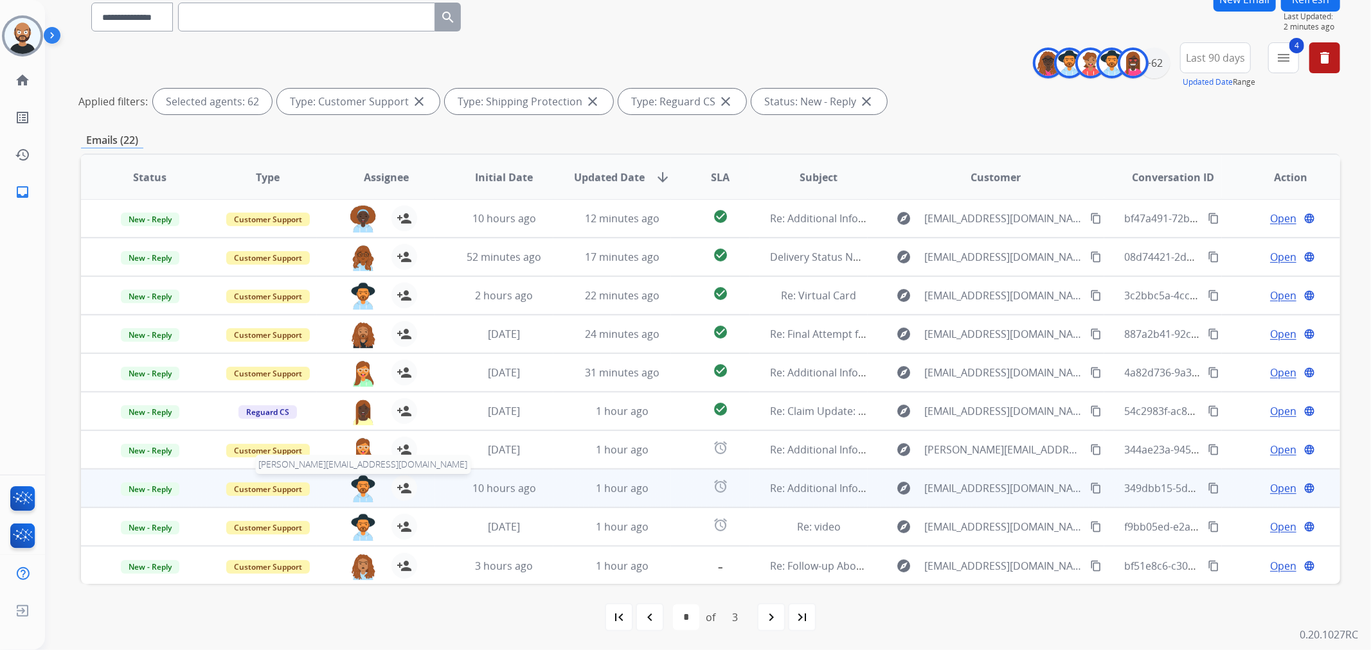
click at [362, 487] on img at bounding box center [363, 489] width 26 height 27
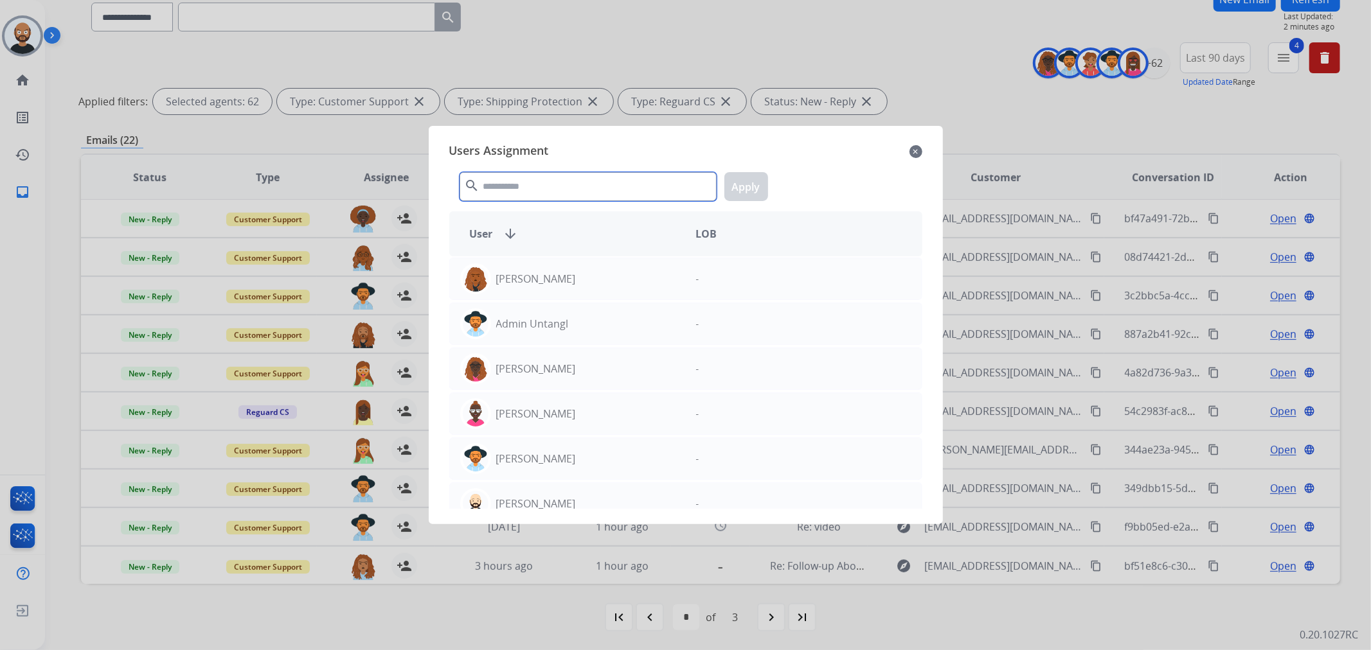
click at [607, 184] on input "text" at bounding box center [587, 186] width 257 height 29
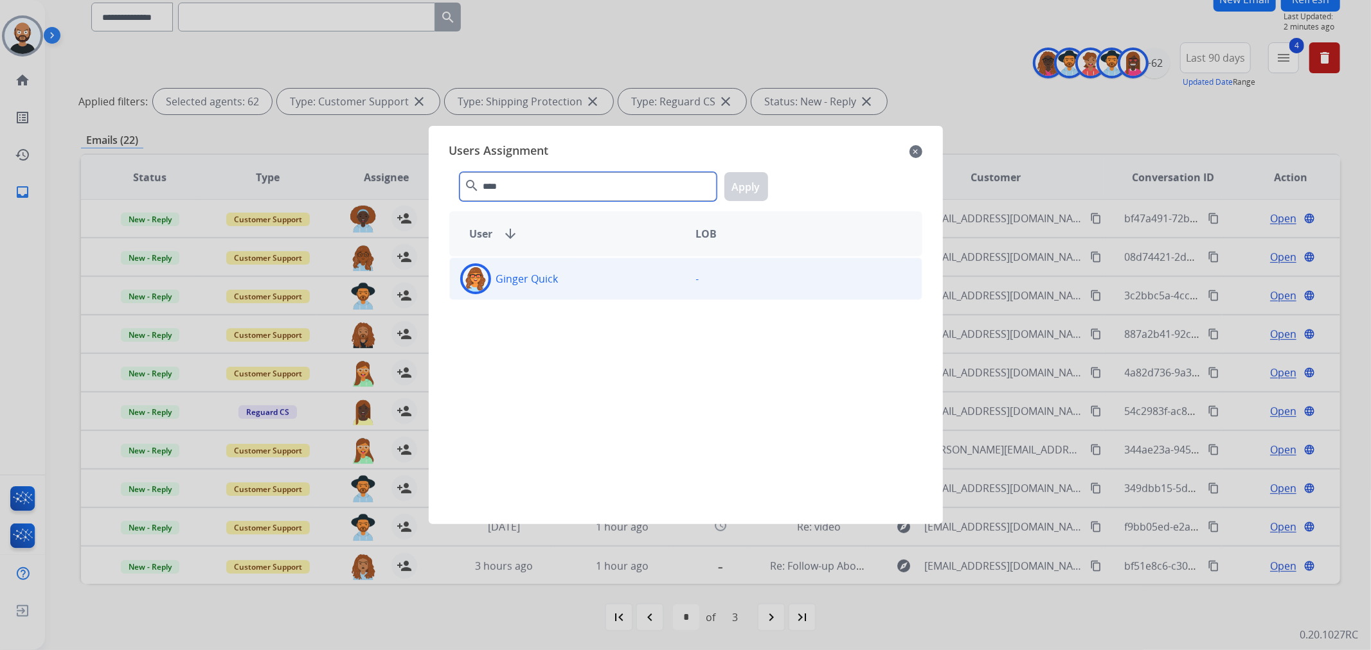
type input "****"
click at [666, 289] on div "Ginger Quick" at bounding box center [568, 278] width 236 height 31
click at [752, 183] on button "Apply" at bounding box center [746, 186] width 44 height 29
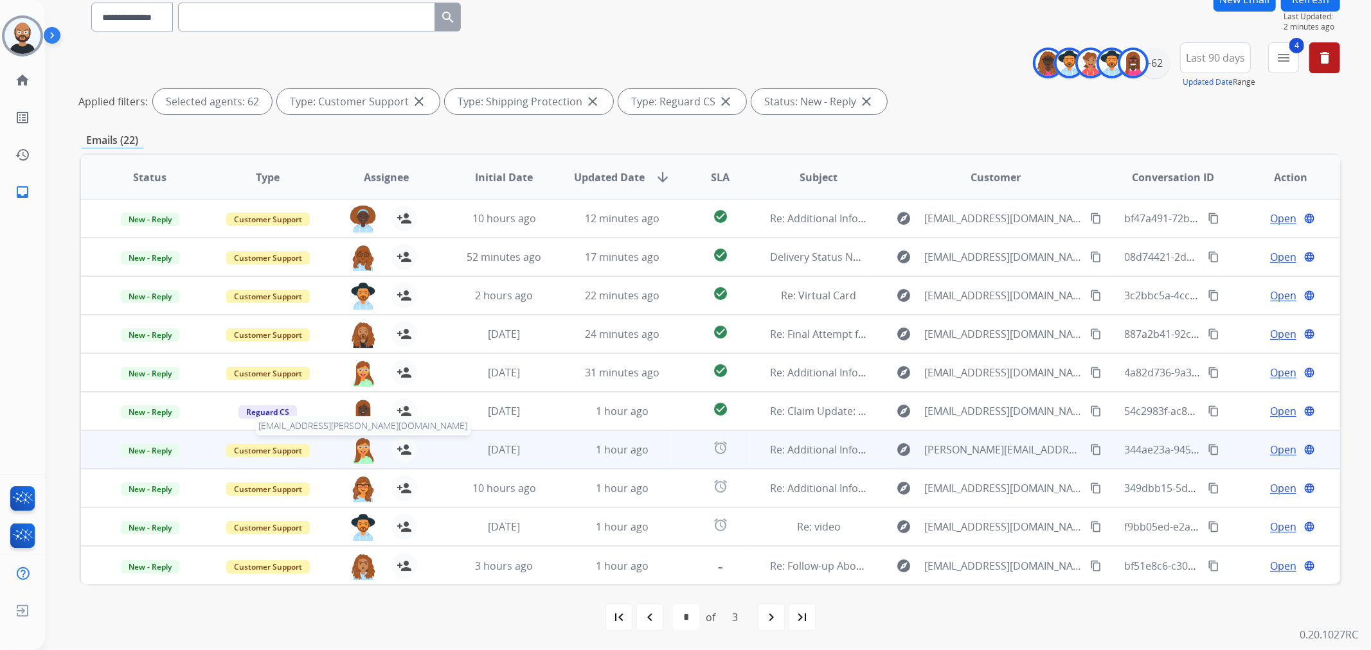
click at [360, 453] on img at bounding box center [363, 450] width 26 height 27
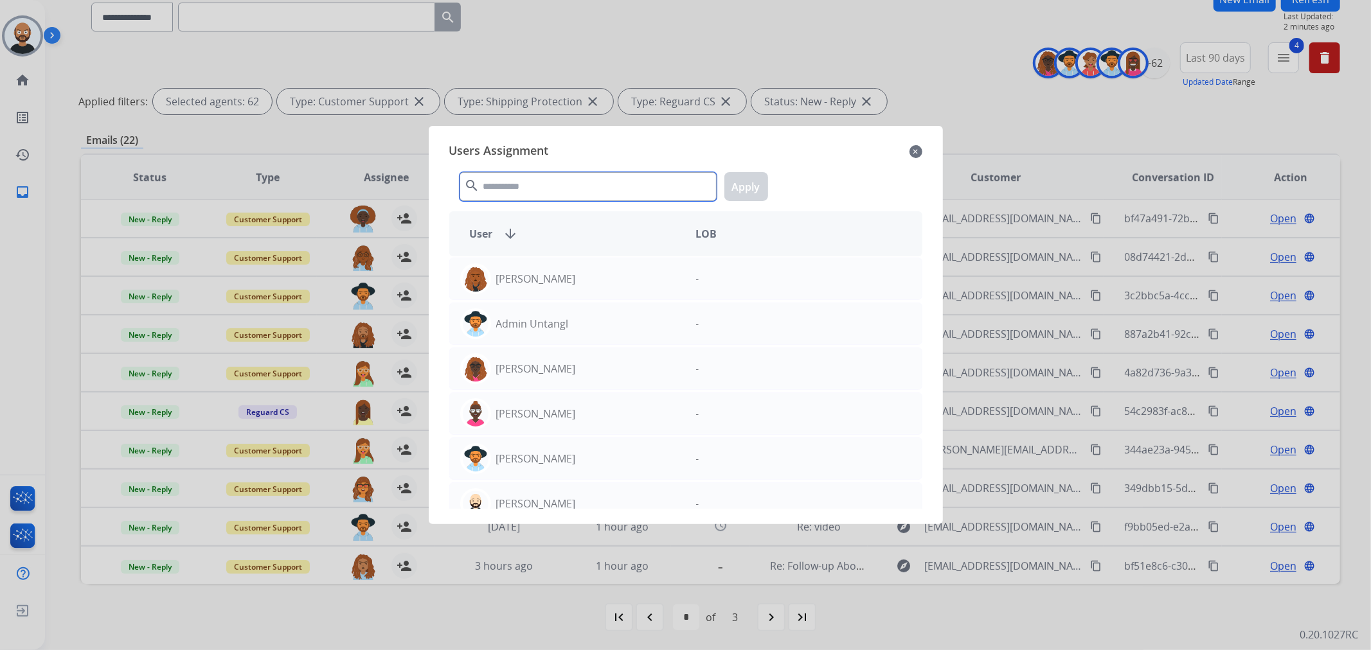
click at [556, 184] on input "text" at bounding box center [587, 186] width 257 height 29
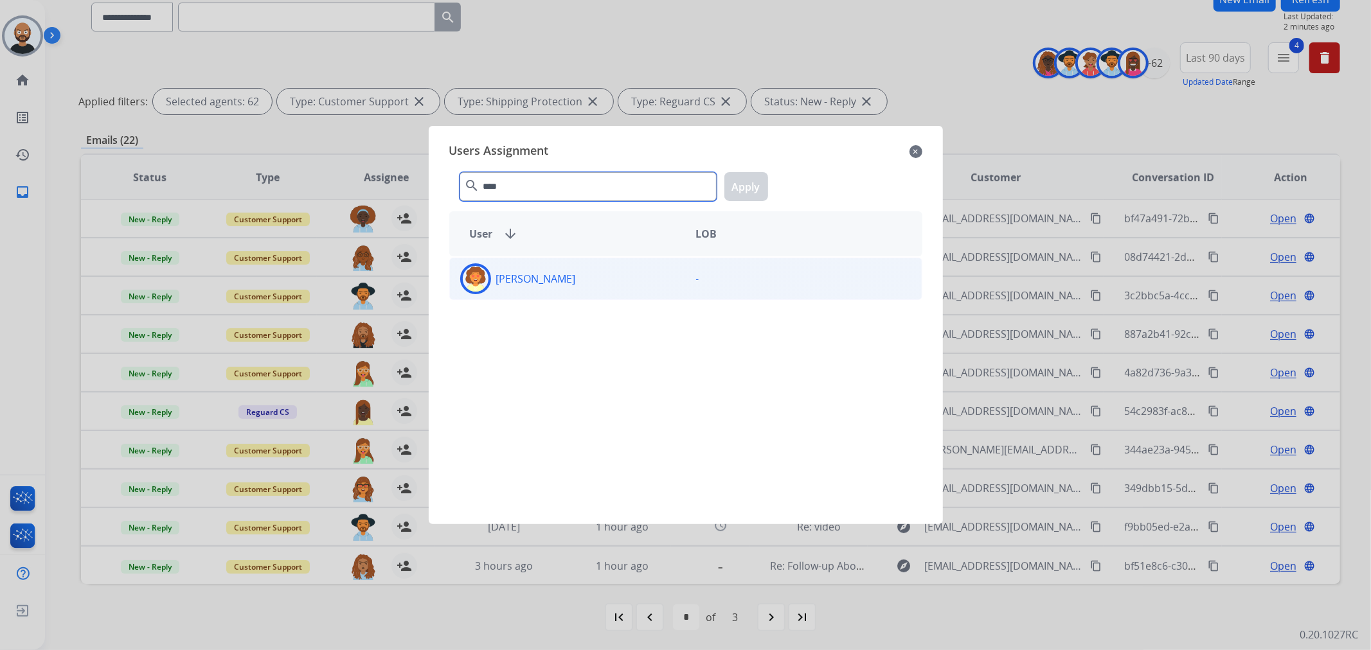
type input "****"
click at [601, 273] on div "[PERSON_NAME]" at bounding box center [568, 278] width 236 height 31
click at [746, 182] on button "Apply" at bounding box center [746, 186] width 44 height 29
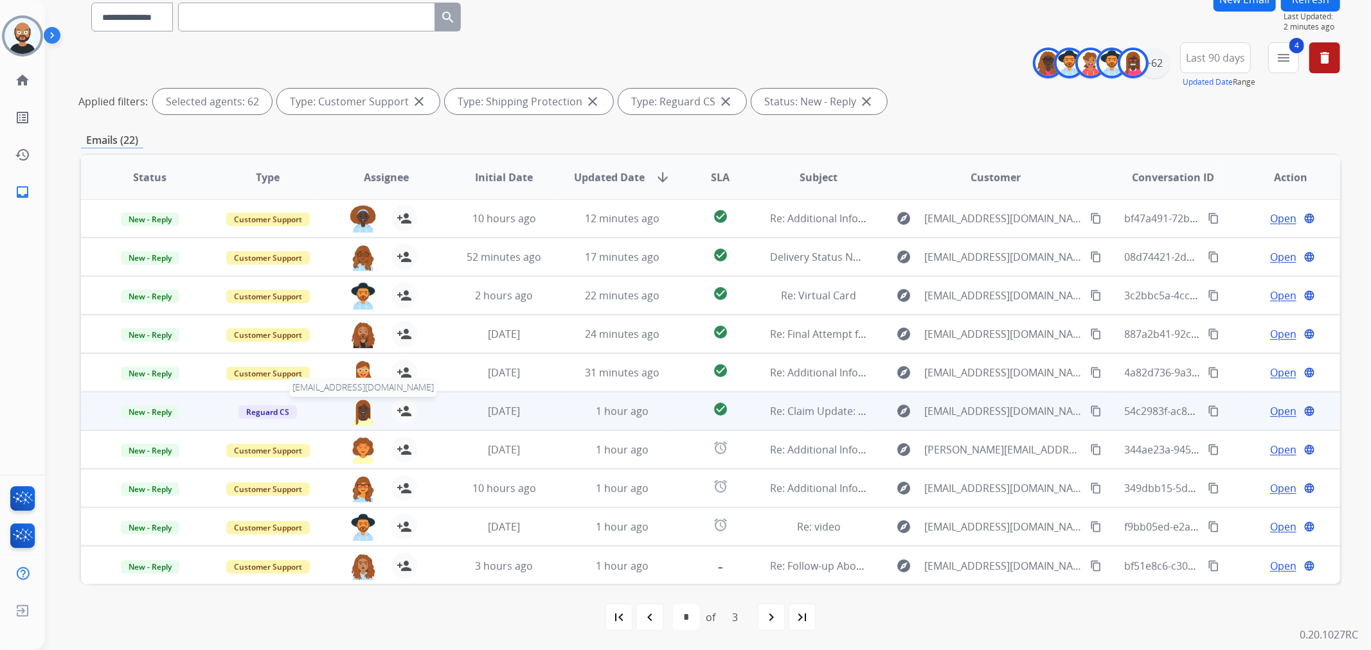
click at [360, 408] on img at bounding box center [363, 411] width 26 height 27
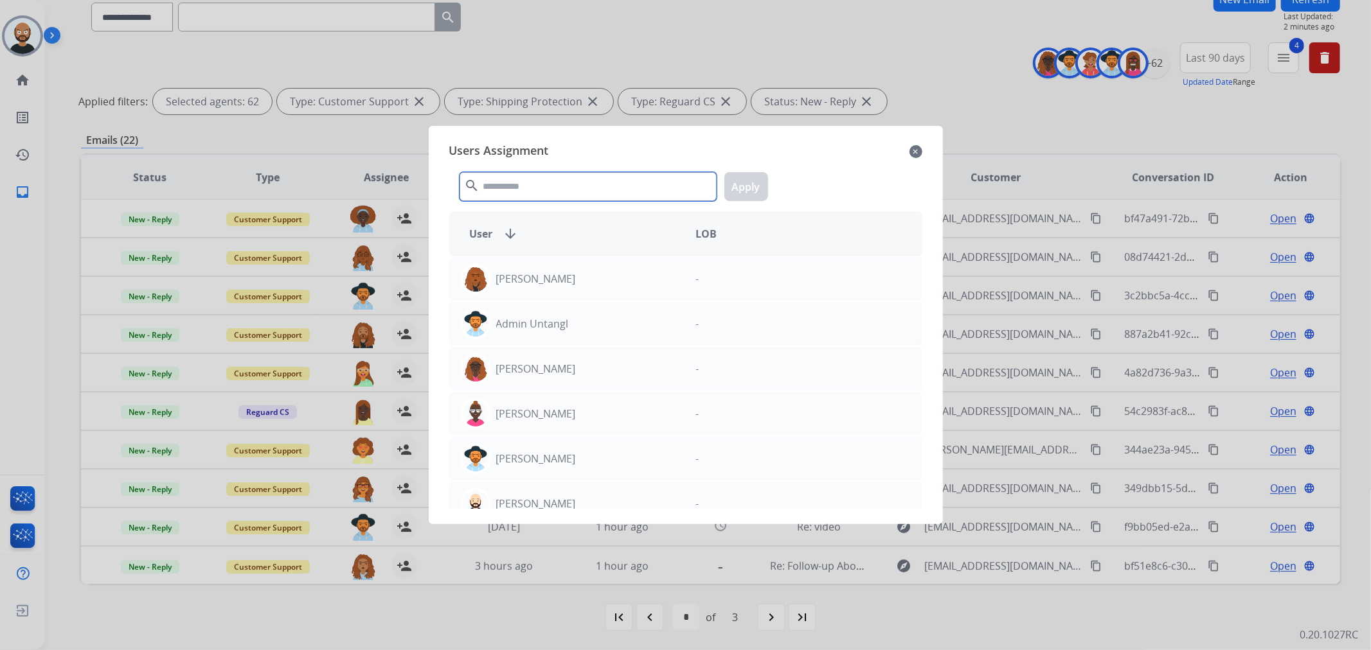
click at [529, 185] on input "text" at bounding box center [587, 186] width 257 height 29
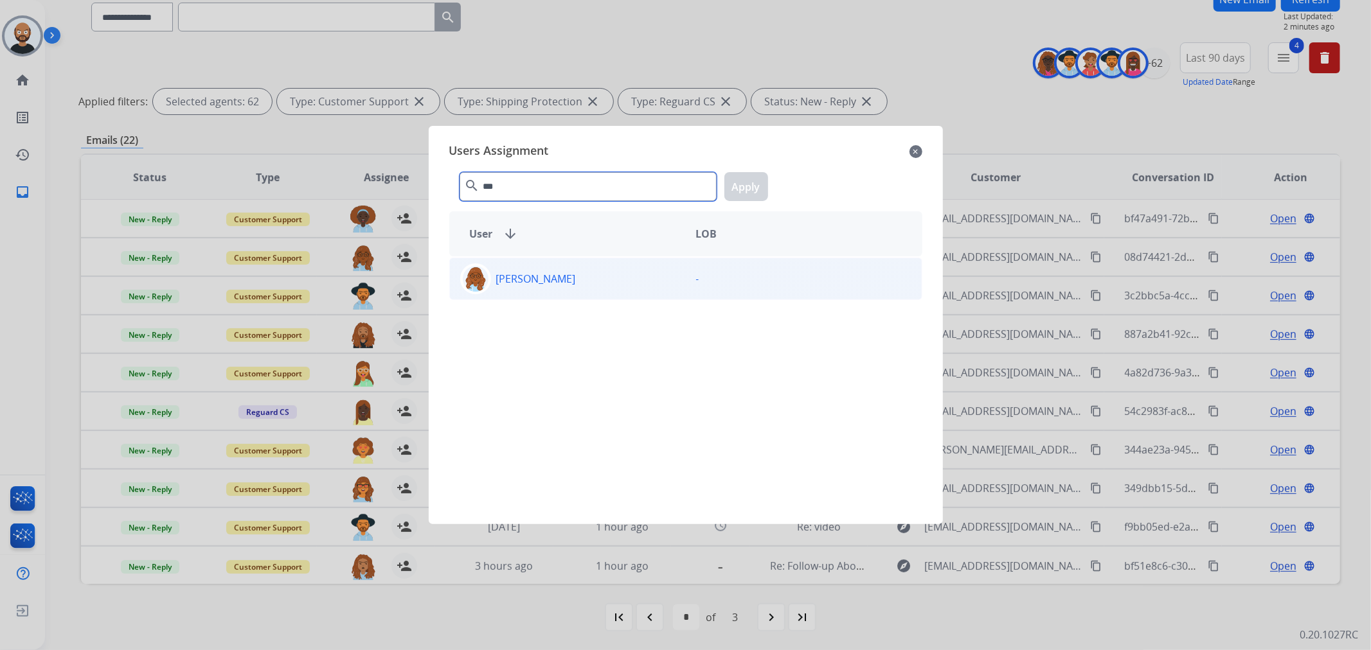
type input "***"
click at [559, 280] on div "[PERSON_NAME]" at bounding box center [568, 278] width 236 height 31
click at [743, 190] on button "Apply" at bounding box center [746, 186] width 44 height 29
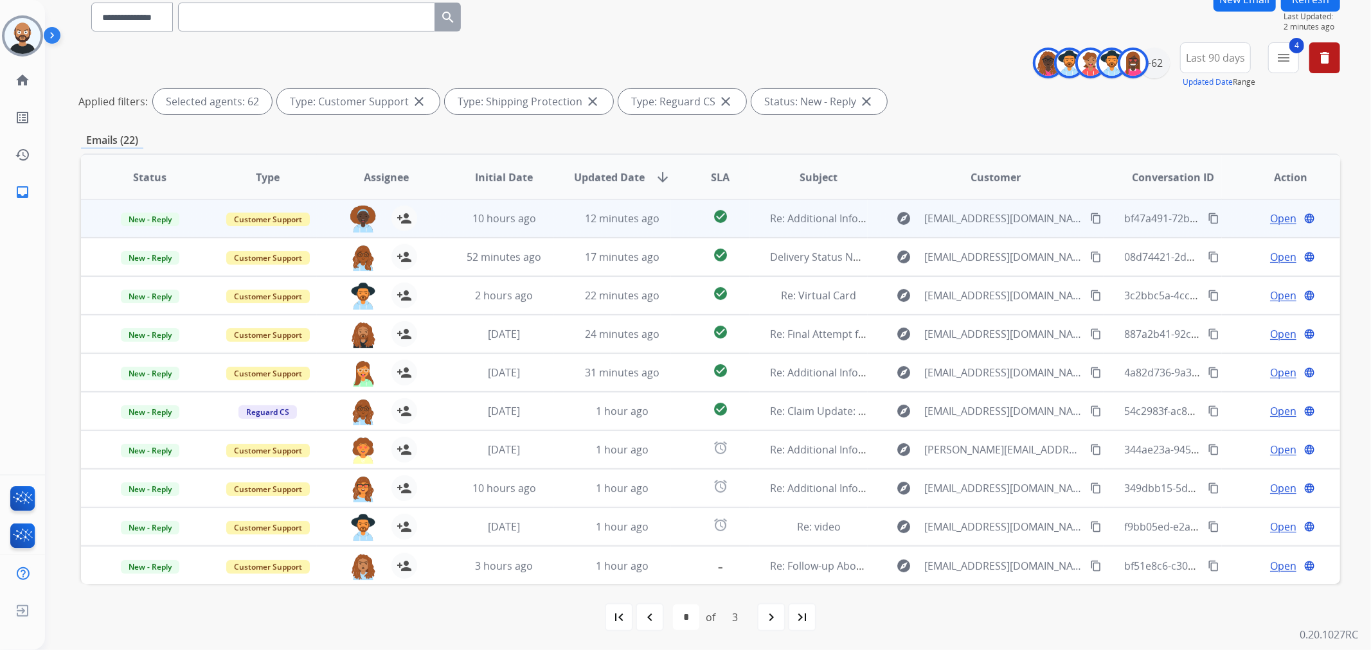
scroll to position [0, 0]
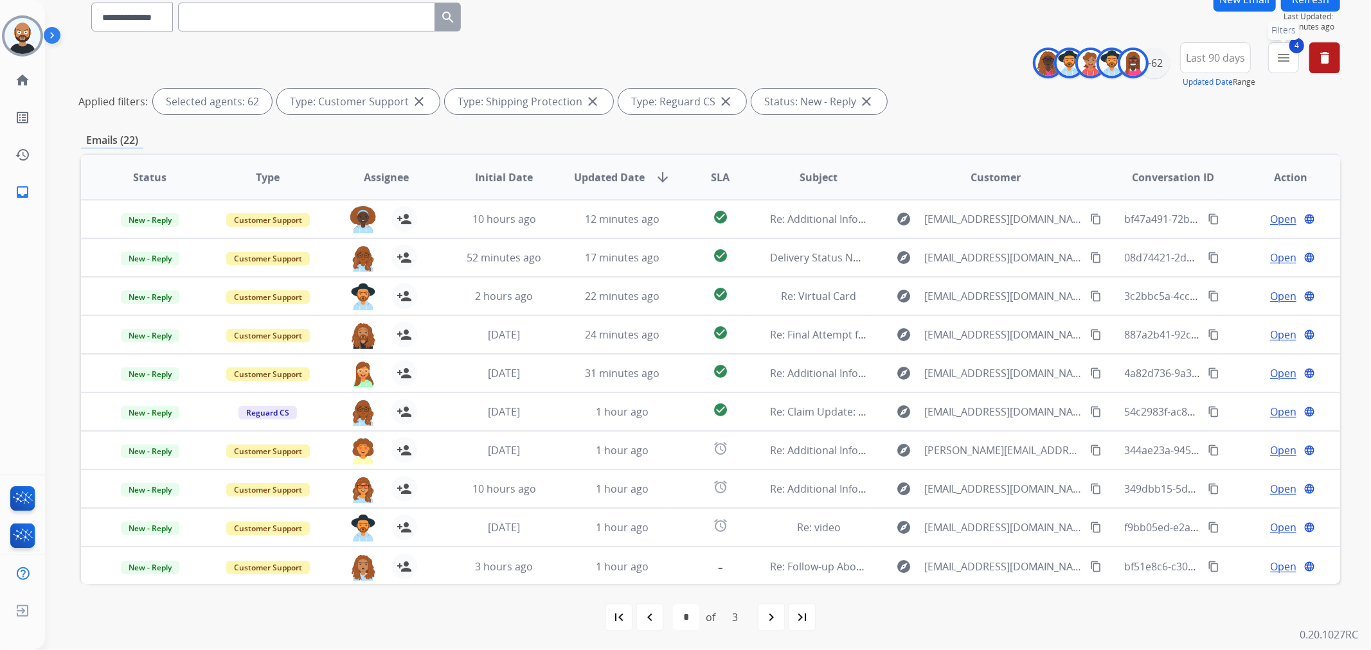
click at [1281, 69] on button "4 menu Filters" at bounding box center [1283, 57] width 31 height 31
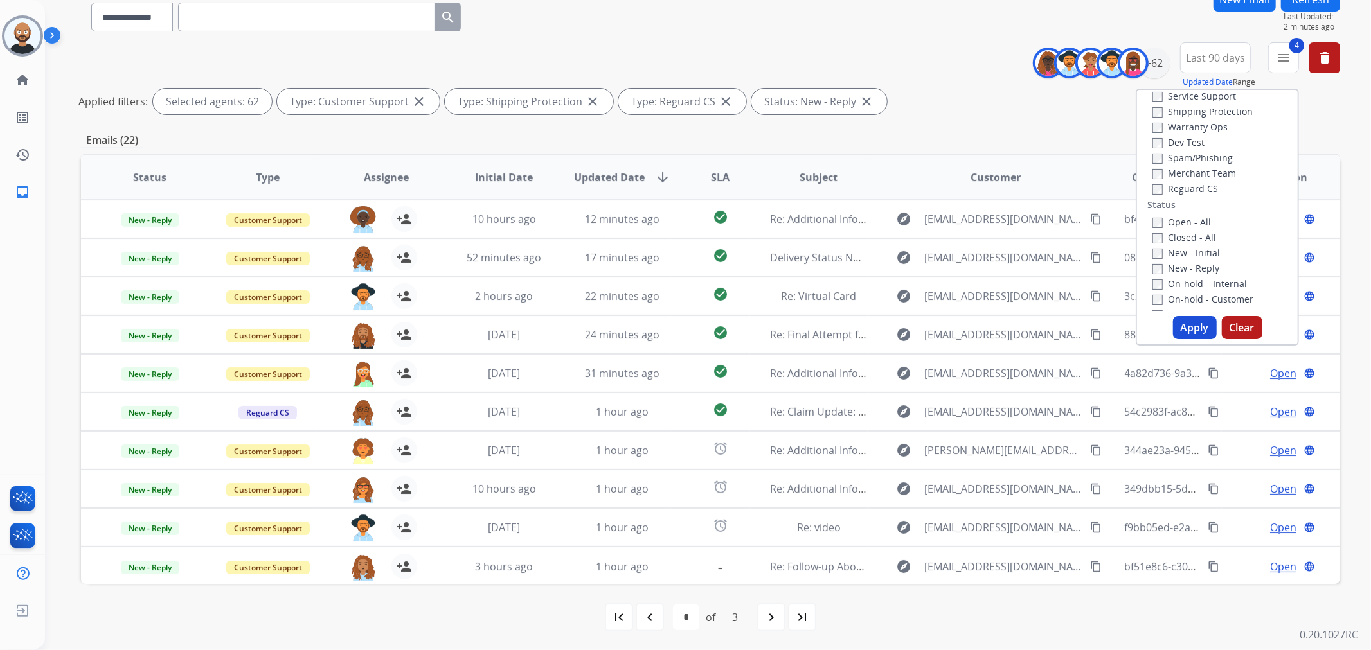
click at [1175, 268] on label "New - Reply" at bounding box center [1185, 268] width 67 height 12
click at [1176, 257] on label "New - Initial" at bounding box center [1185, 253] width 67 height 12
click at [1184, 339] on div "Type Claims Adjudication Customer Support Escalation Service Support Shipping P…" at bounding box center [1216, 217] width 163 height 257
click at [1184, 330] on button "Apply" at bounding box center [1195, 327] width 44 height 23
select select "*"
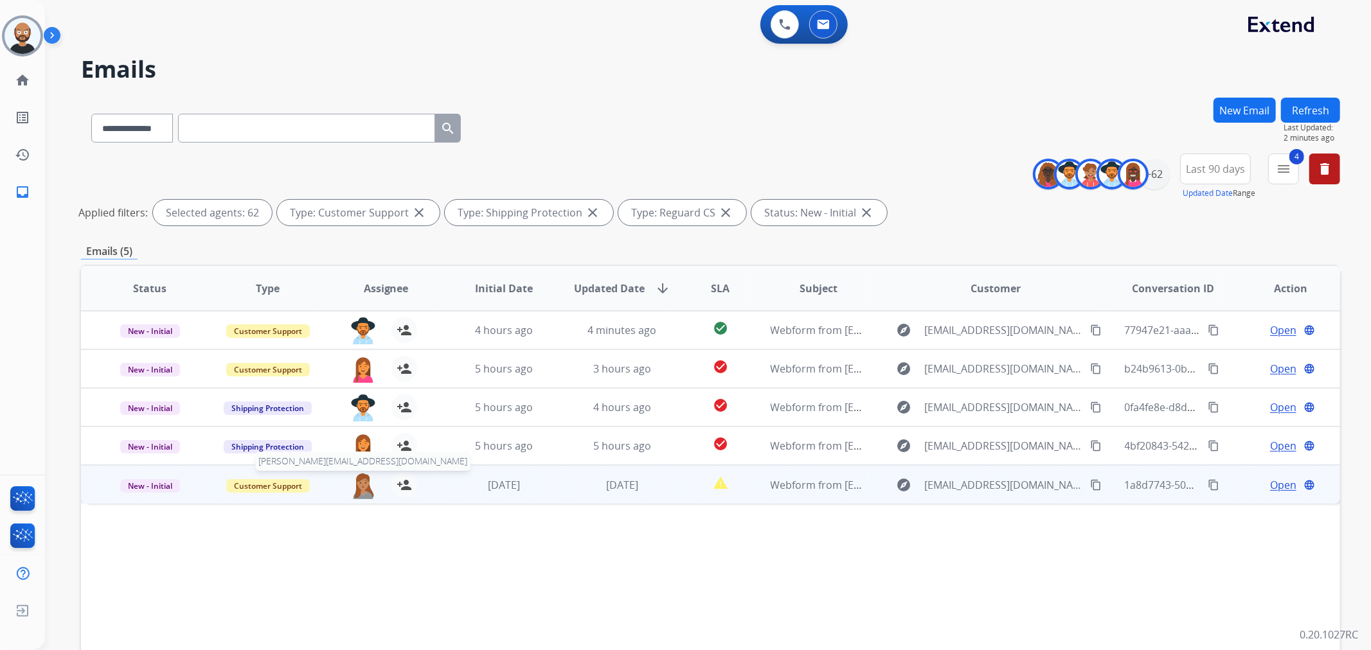
click at [361, 486] on img at bounding box center [363, 485] width 26 height 27
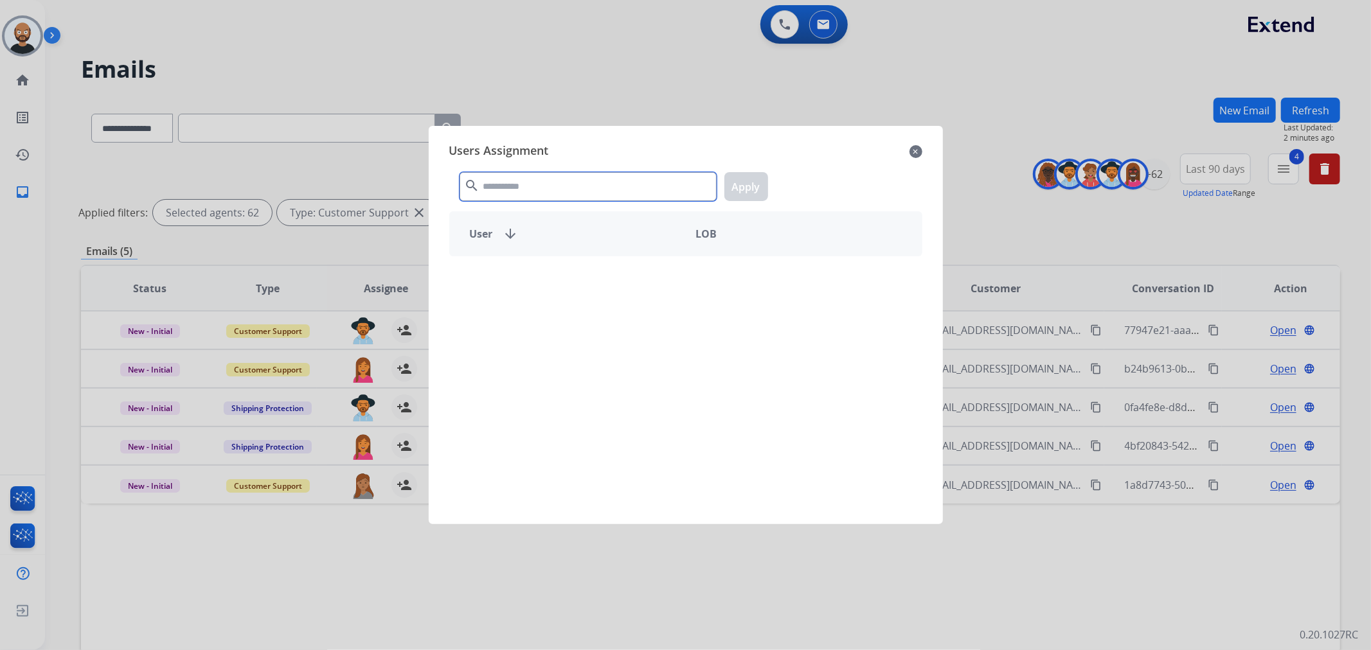
click at [582, 182] on input "text" at bounding box center [587, 186] width 257 height 29
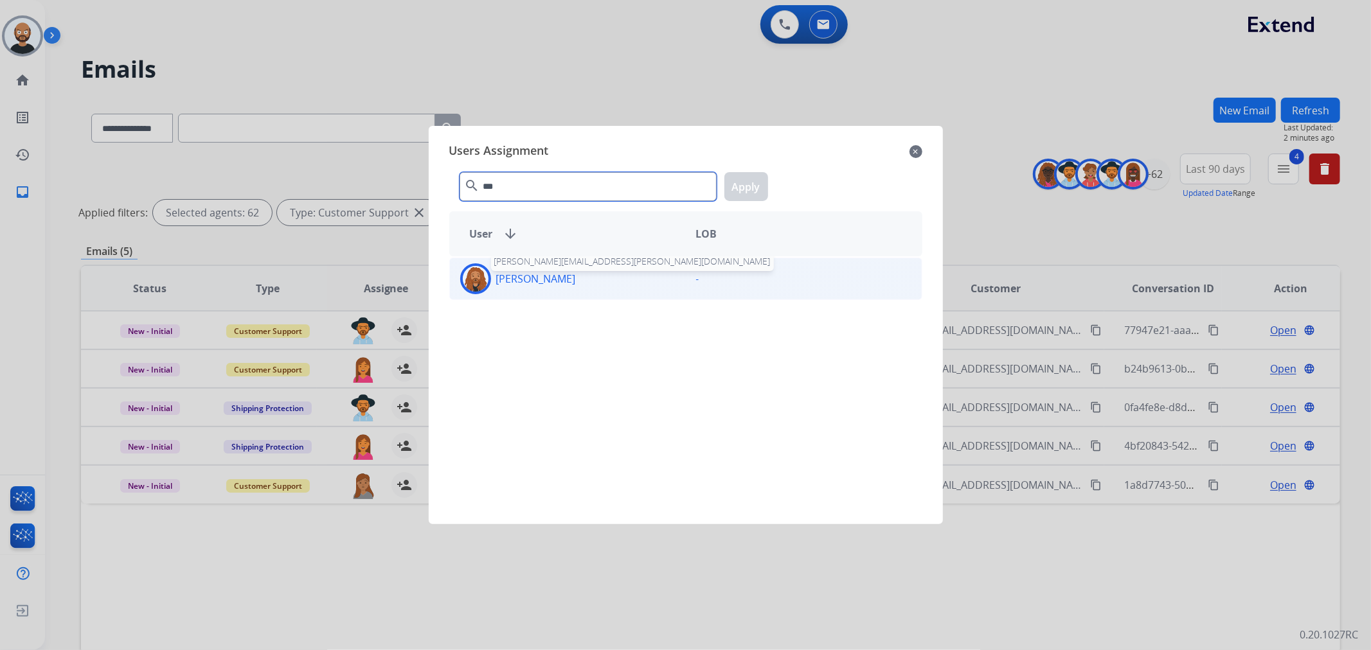
type input "***"
click at [576, 278] on p "[PERSON_NAME]" at bounding box center [536, 278] width 80 height 15
click at [749, 187] on button "Apply" at bounding box center [746, 186] width 44 height 29
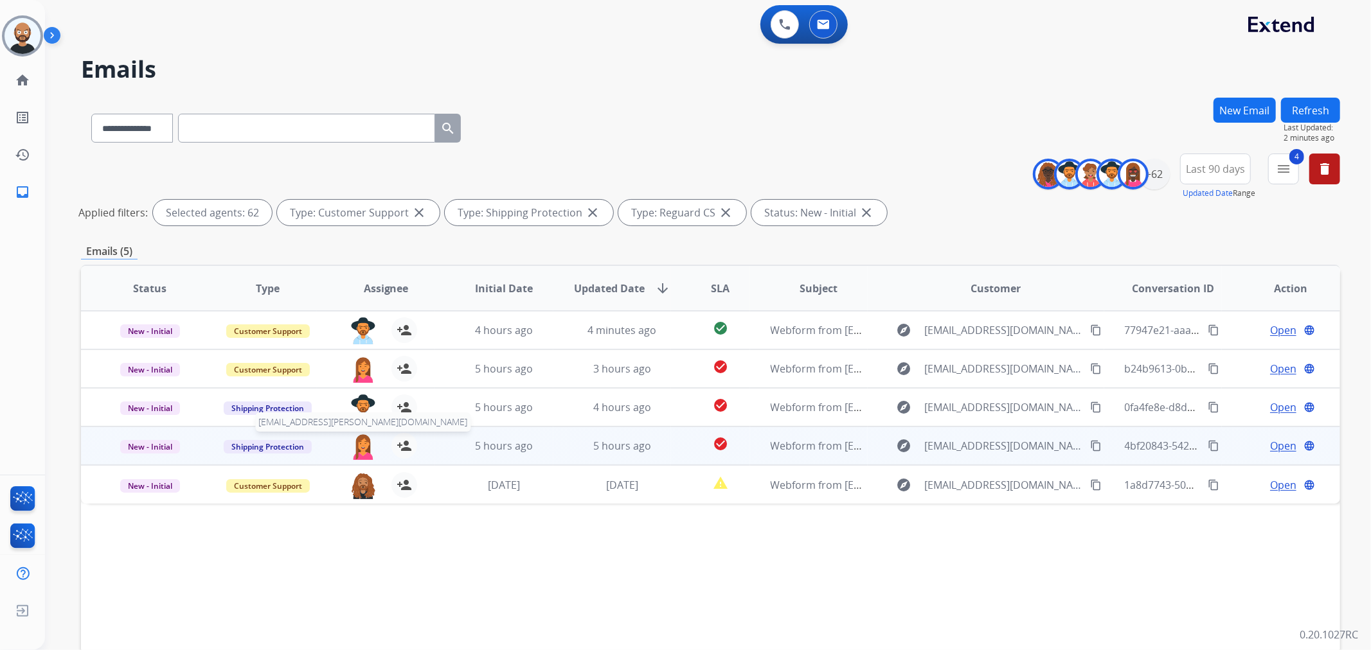
click at [359, 447] on img at bounding box center [363, 446] width 26 height 27
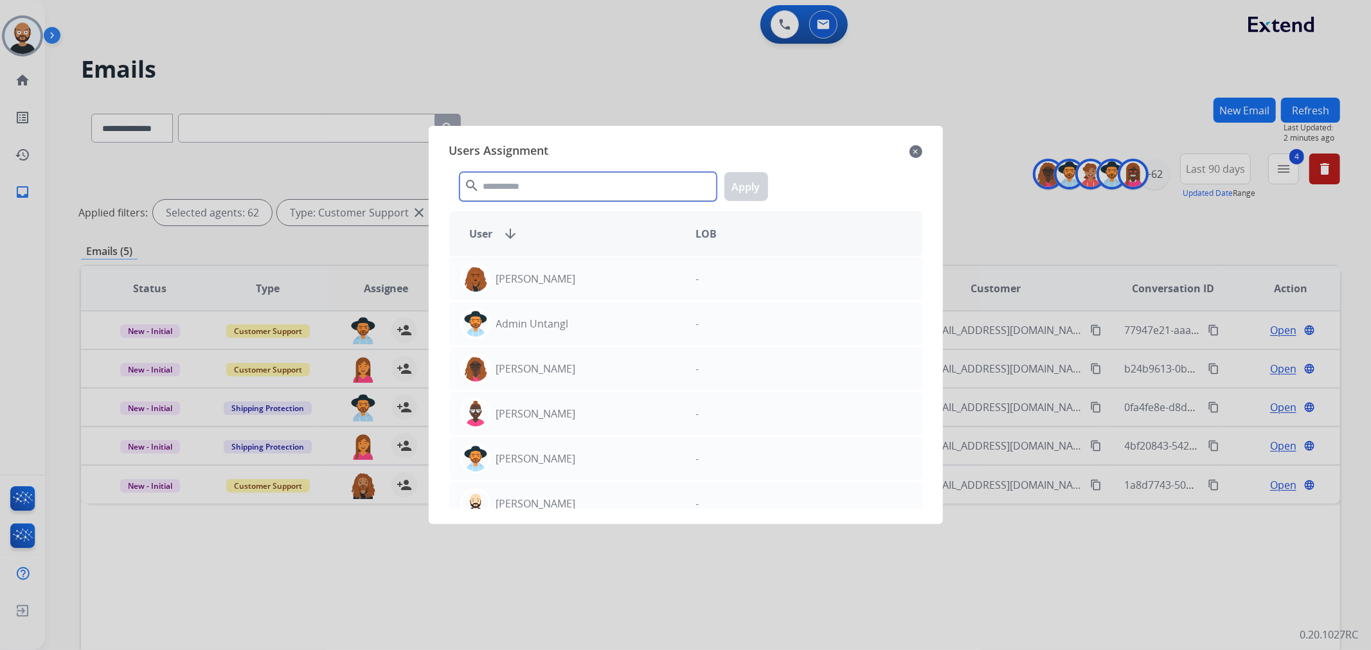
click at [603, 187] on input "text" at bounding box center [587, 186] width 257 height 29
click at [918, 149] on mat-icon "close" at bounding box center [915, 151] width 13 height 15
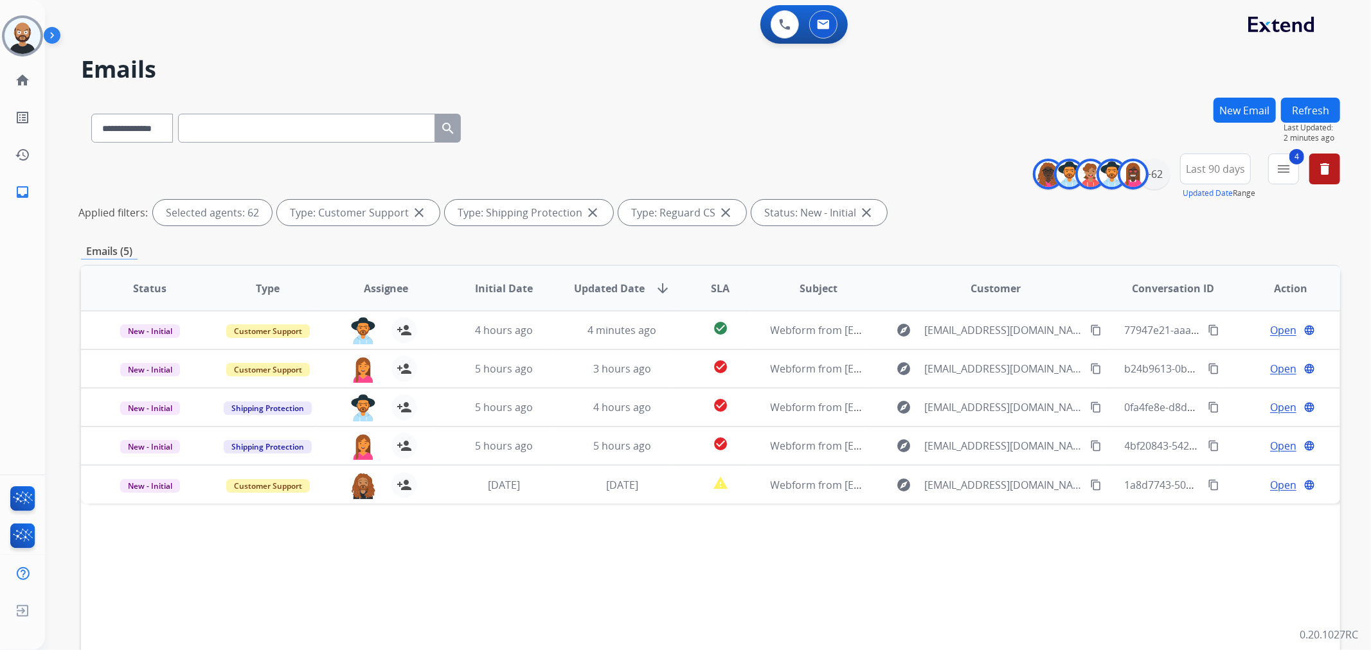
click at [1299, 101] on button "Refresh" at bounding box center [1310, 110] width 59 height 25
